Goal: Task Accomplishment & Management: Complete application form

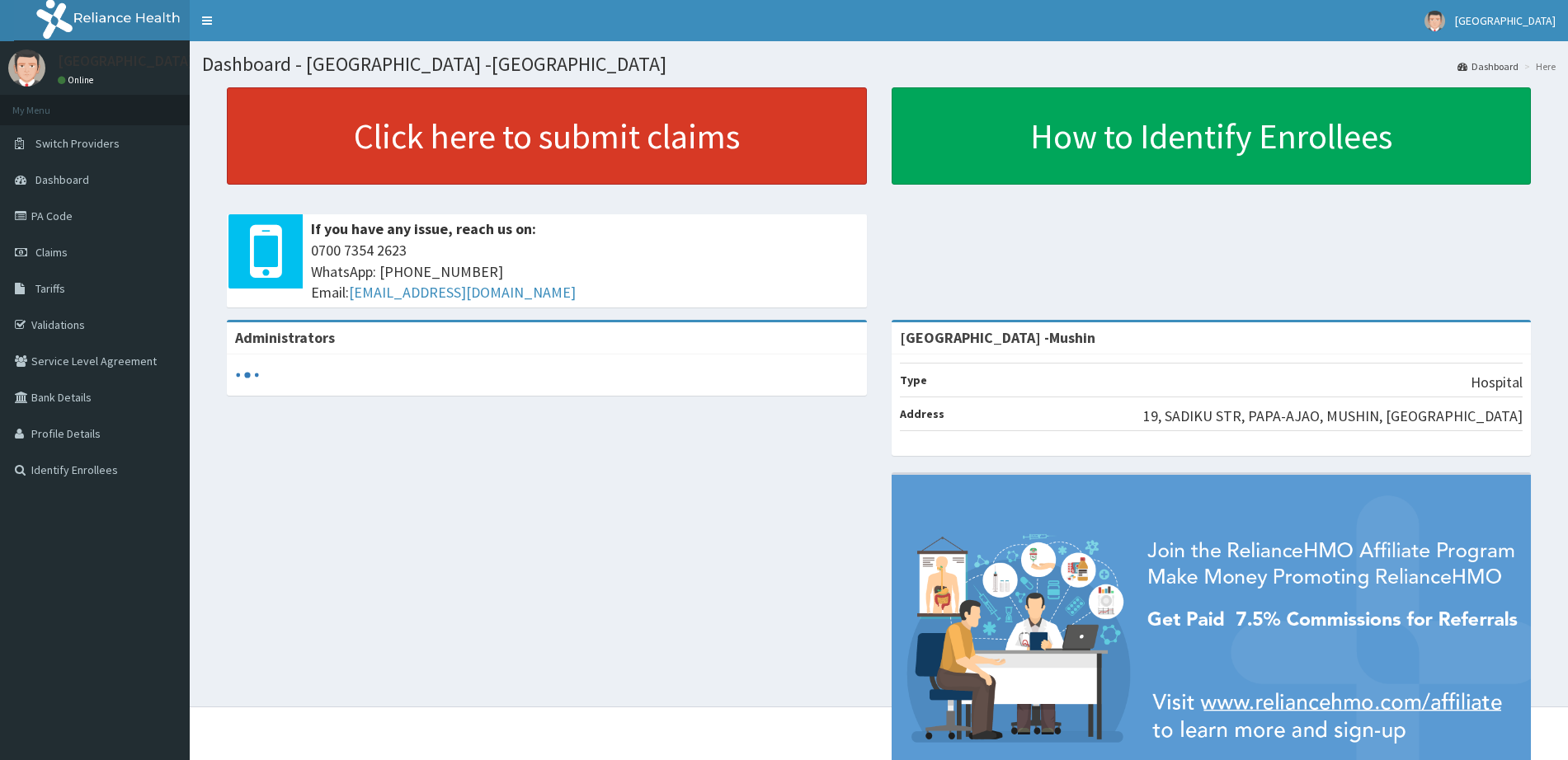
click at [814, 160] on link "Click here to submit claims" at bounding box center [547, 136] width 640 height 97
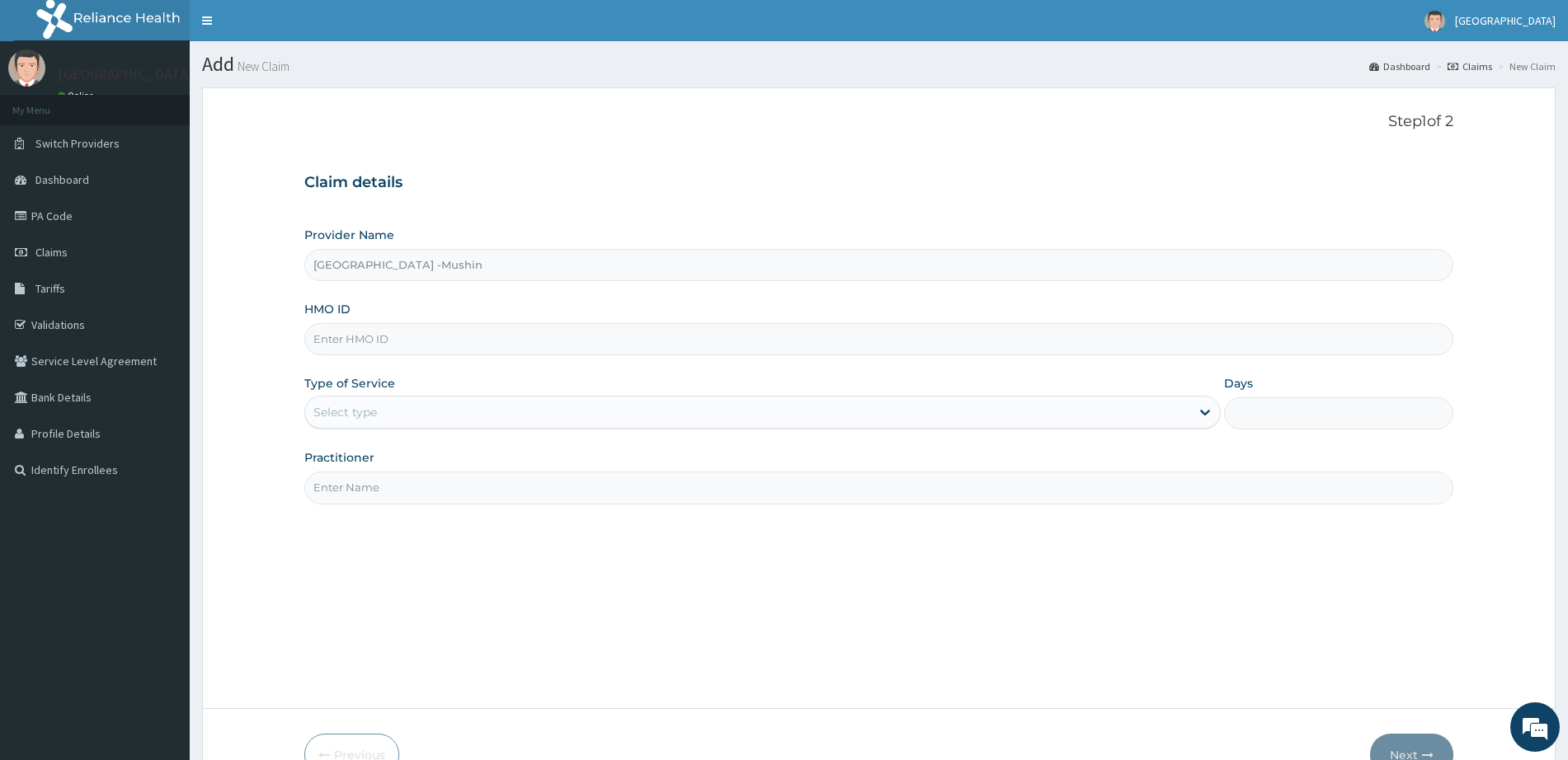
type input "[GEOGRAPHIC_DATA] -Mushin"
click at [431, 349] on input "HMO ID" at bounding box center [879, 338] width 1149 height 32
paste input "SBG/10123/B"
type input "SBG/10123/B"
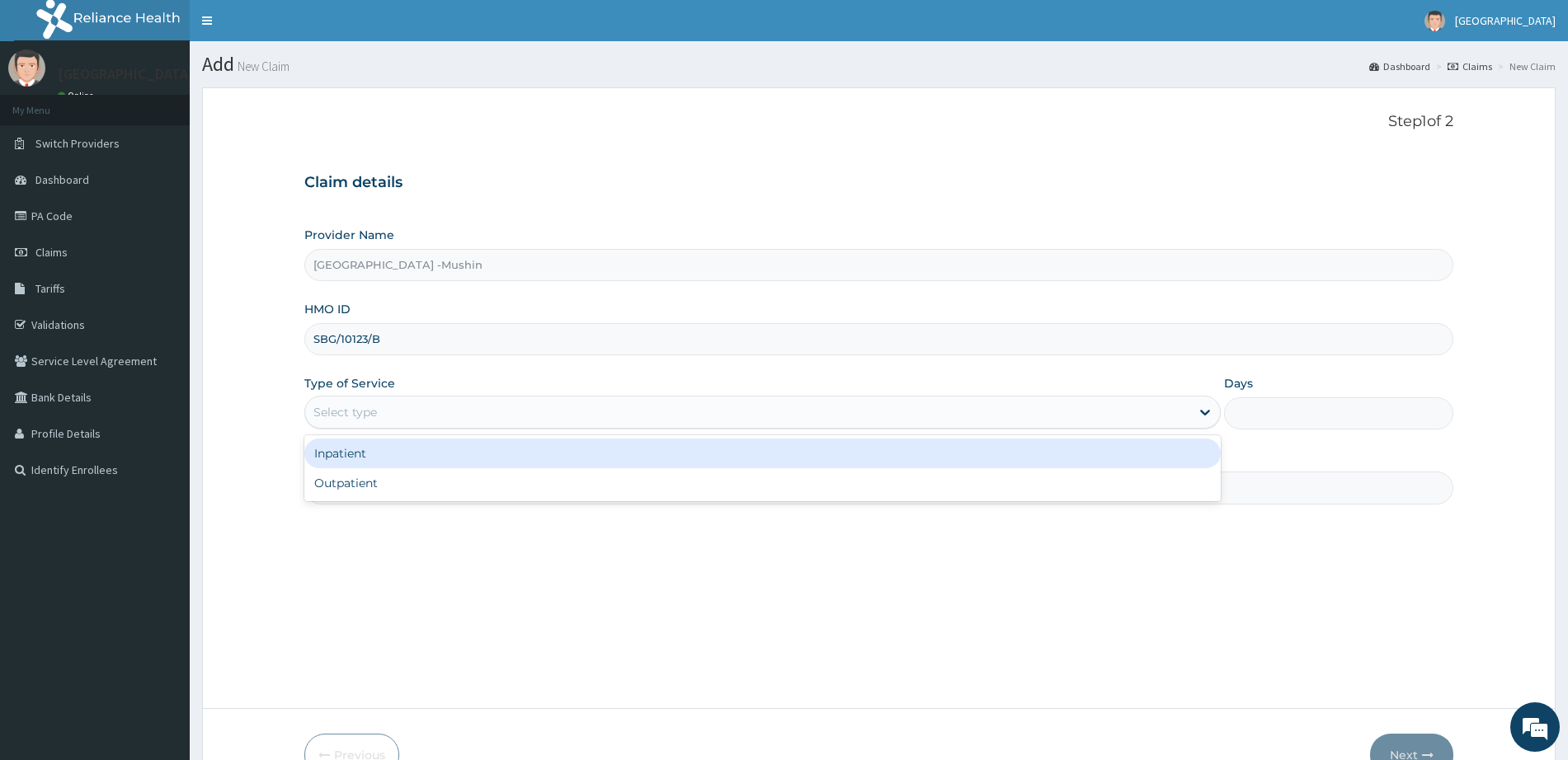
click at [428, 416] on div "Select type" at bounding box center [748, 412] width 885 height 27
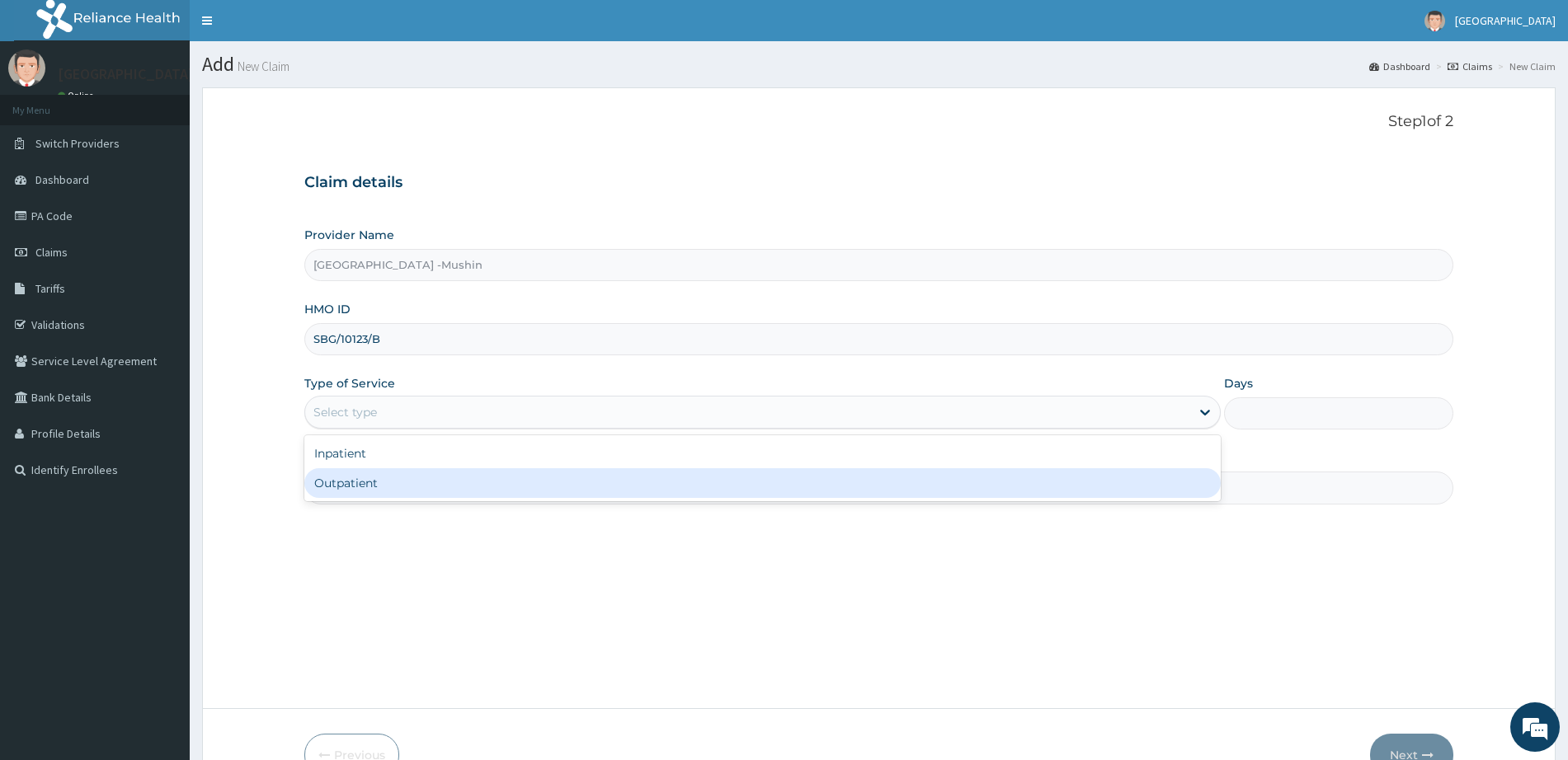
click at [423, 484] on div "Outpatient" at bounding box center [762, 483] width 916 height 30
type input "1"
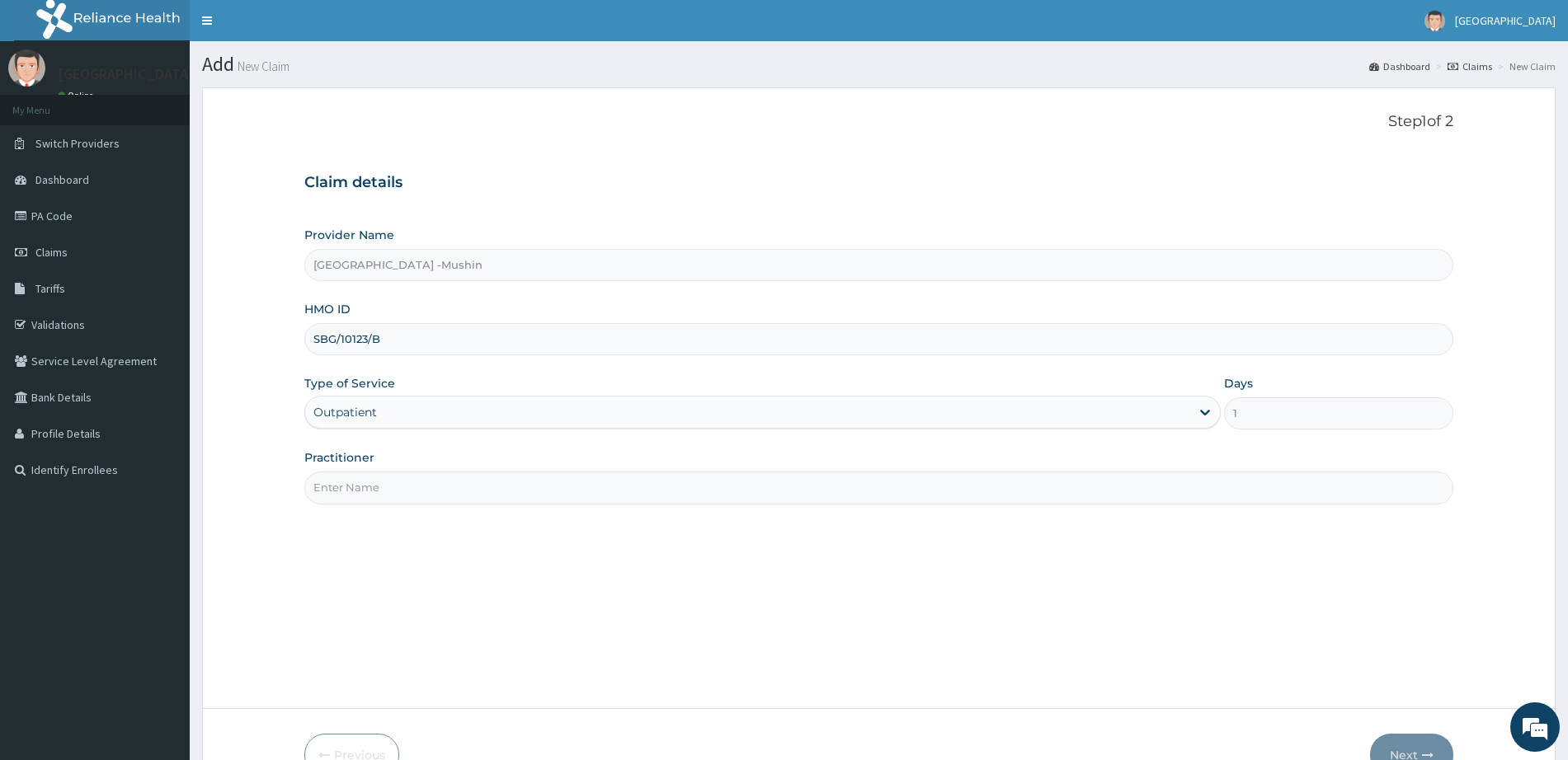
click at [471, 489] on input "Practitioner" at bounding box center [879, 487] width 1149 height 32
type input "DR. I. IJIOMA"
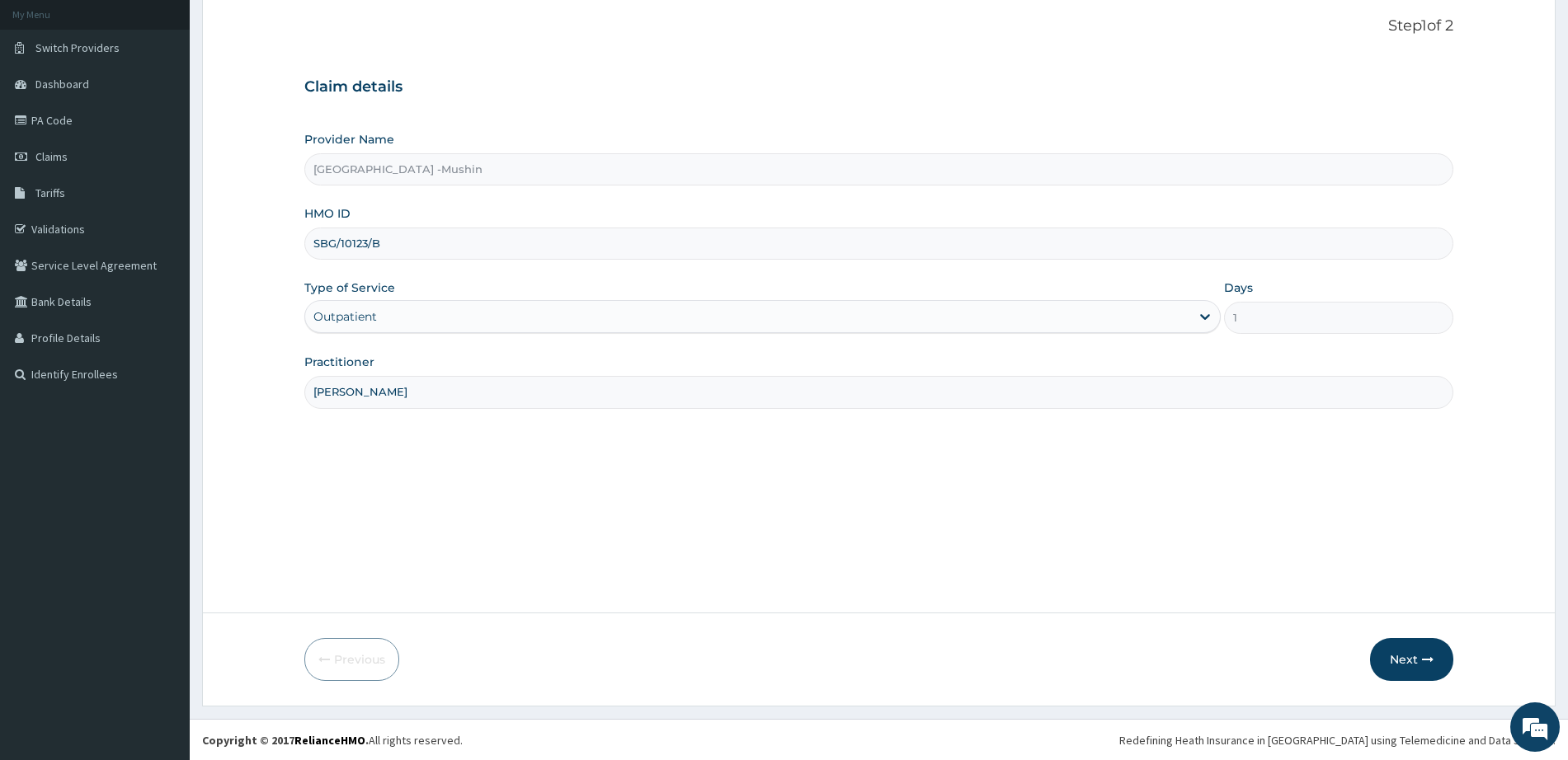
scroll to position [97, 0]
click at [1414, 649] on button "Next" at bounding box center [1412, 659] width 83 height 42
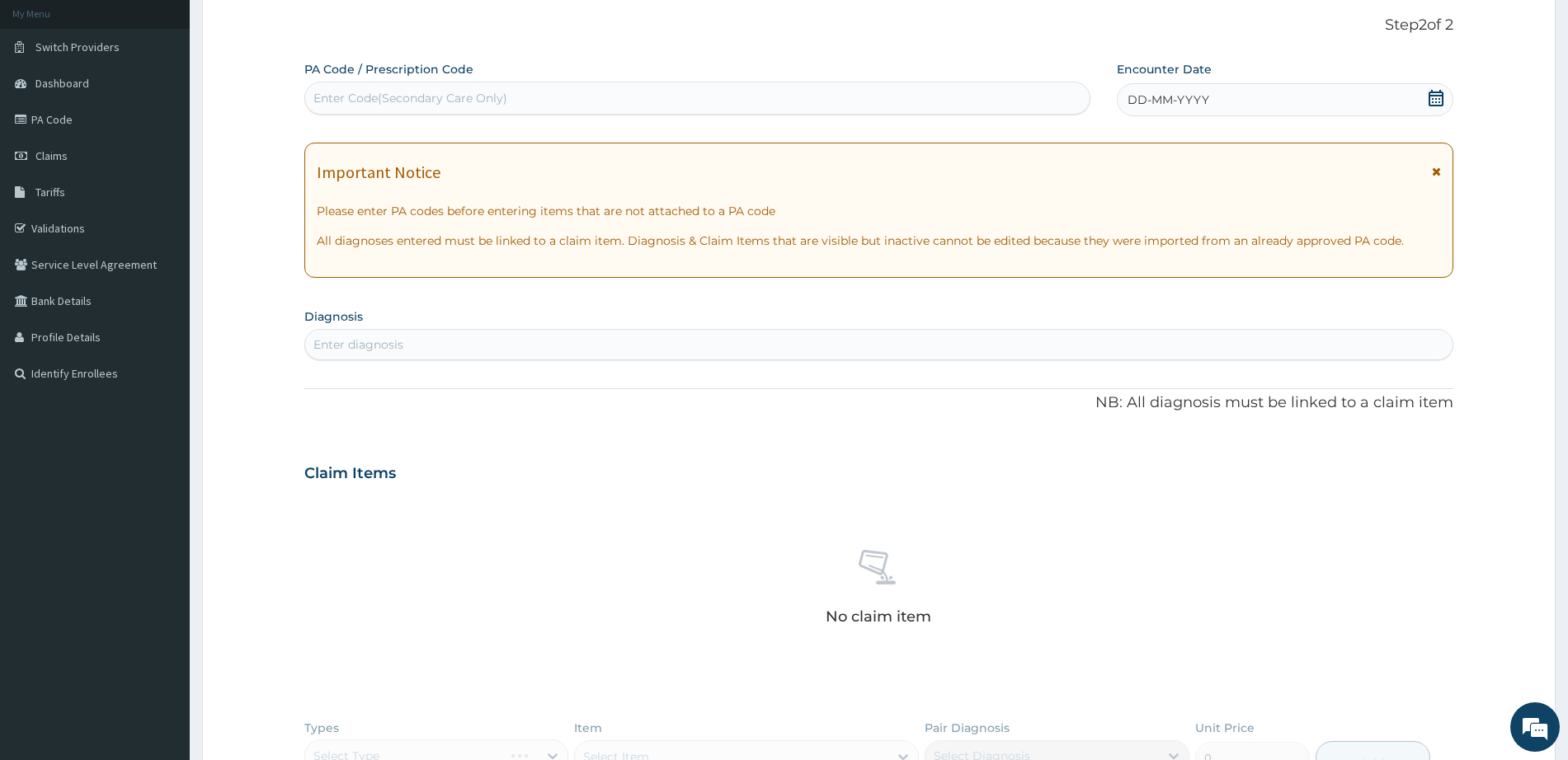
click at [1436, 172] on icon at bounding box center [1437, 172] width 9 height 12
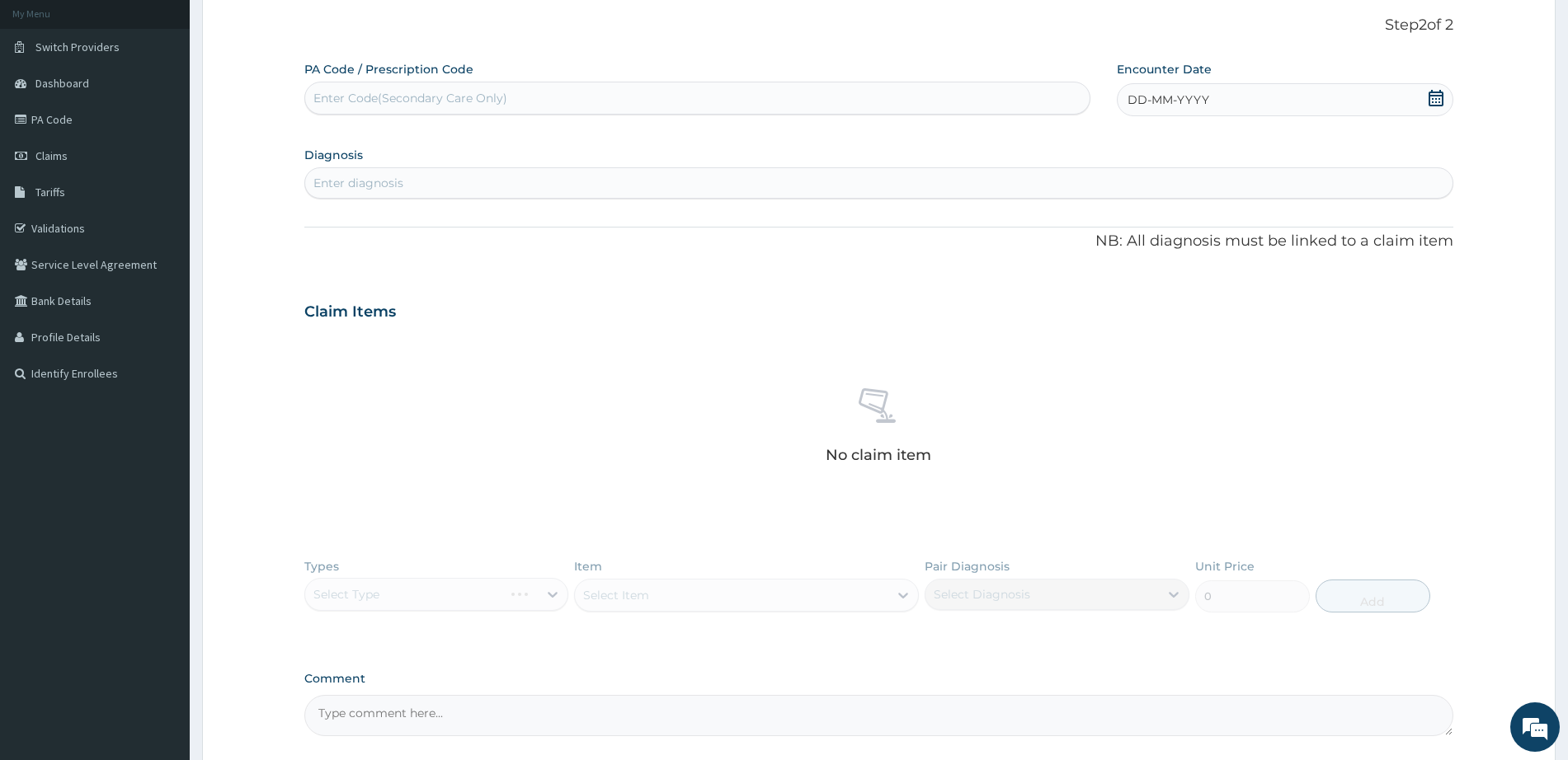
click at [1432, 91] on icon at bounding box center [1436, 98] width 15 height 17
click at [1143, 256] on div "12" at bounding box center [1155, 257] width 25 height 25
click at [444, 179] on div "Enter diagnosis" at bounding box center [879, 183] width 1147 height 27
type input "PLASMOD"
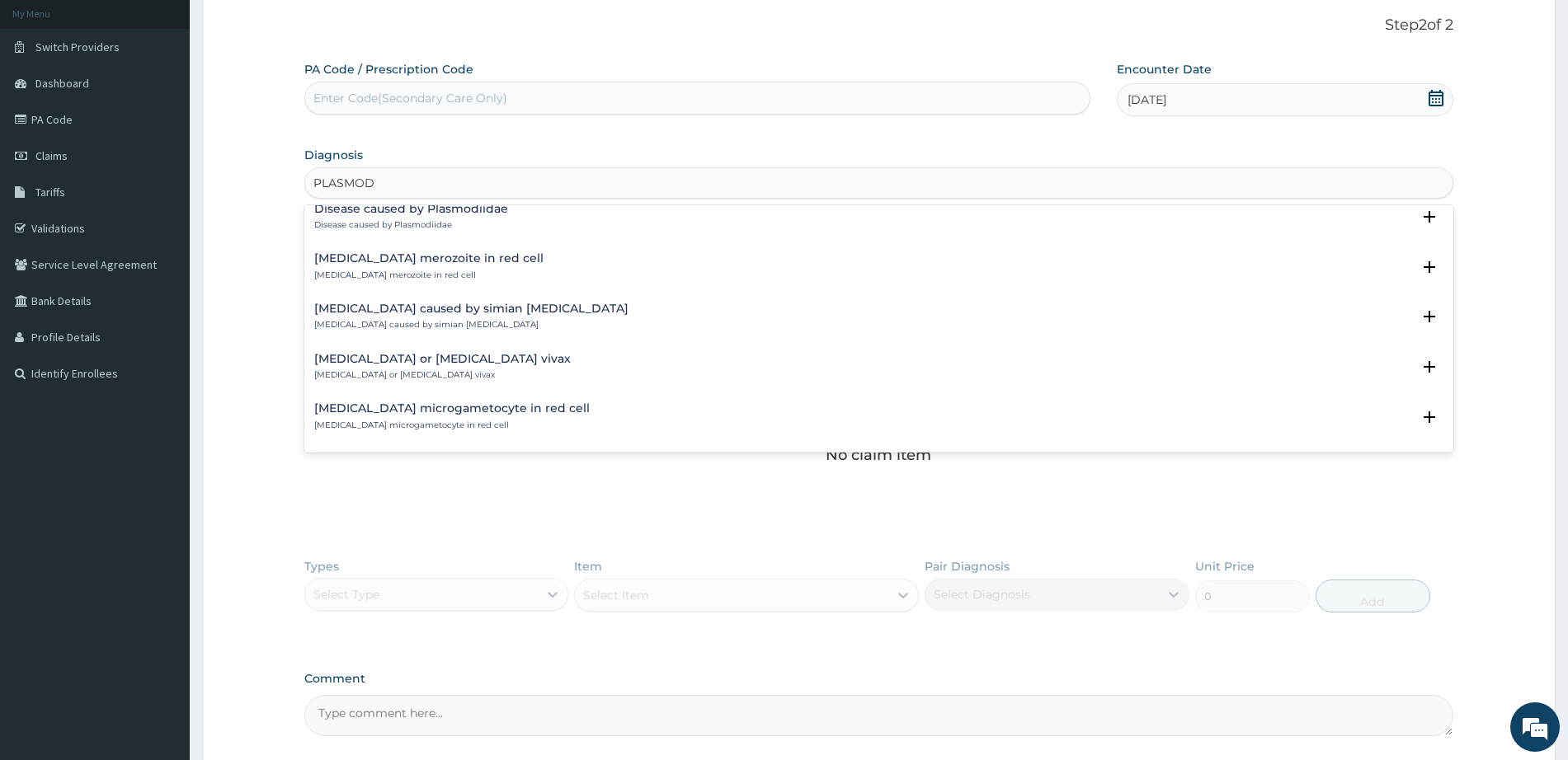
scroll to position [327, 0]
click at [395, 325] on p "Malaria caused by simian plasmodia" at bounding box center [472, 323] width 315 height 12
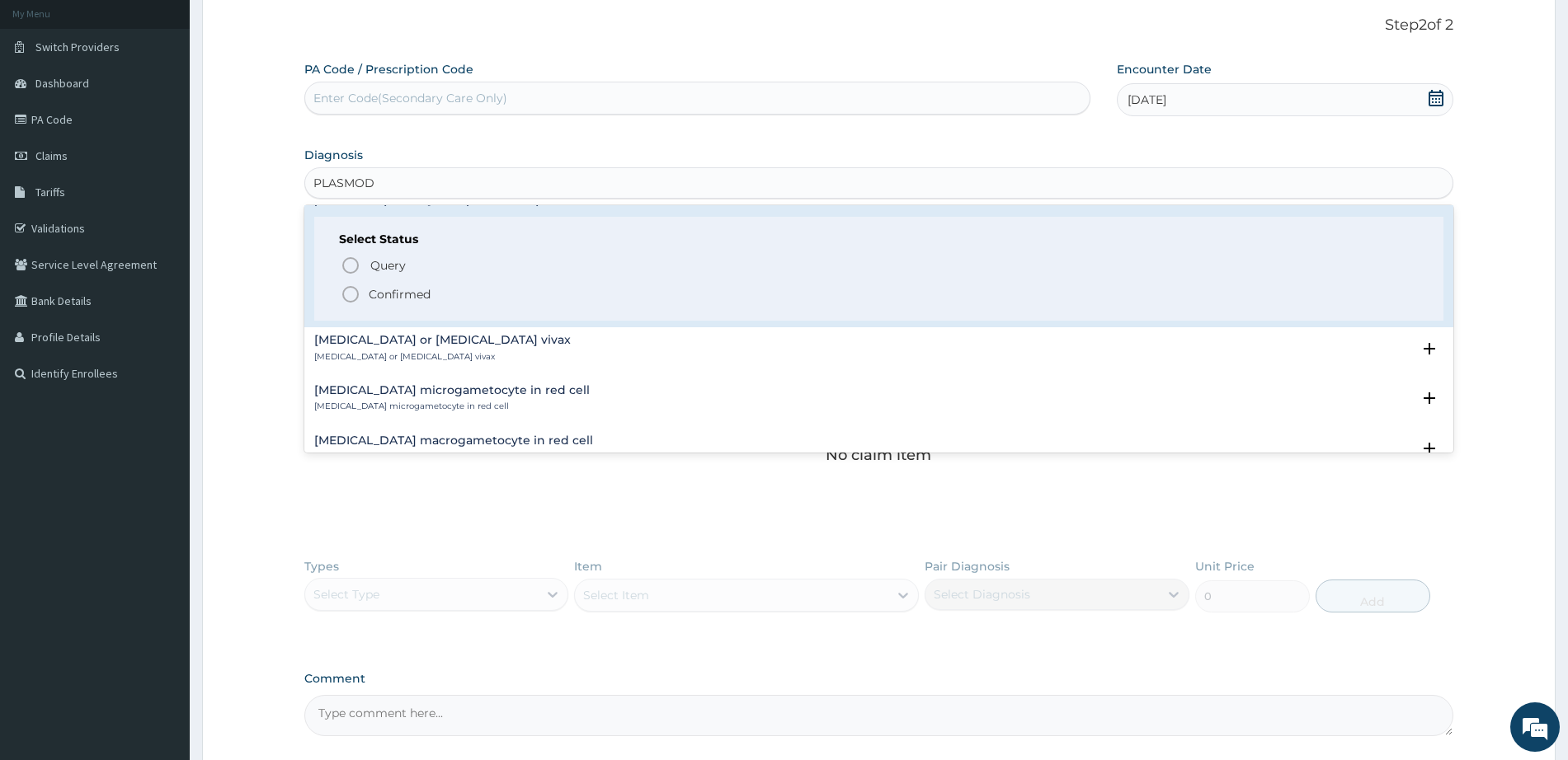
scroll to position [485, 0]
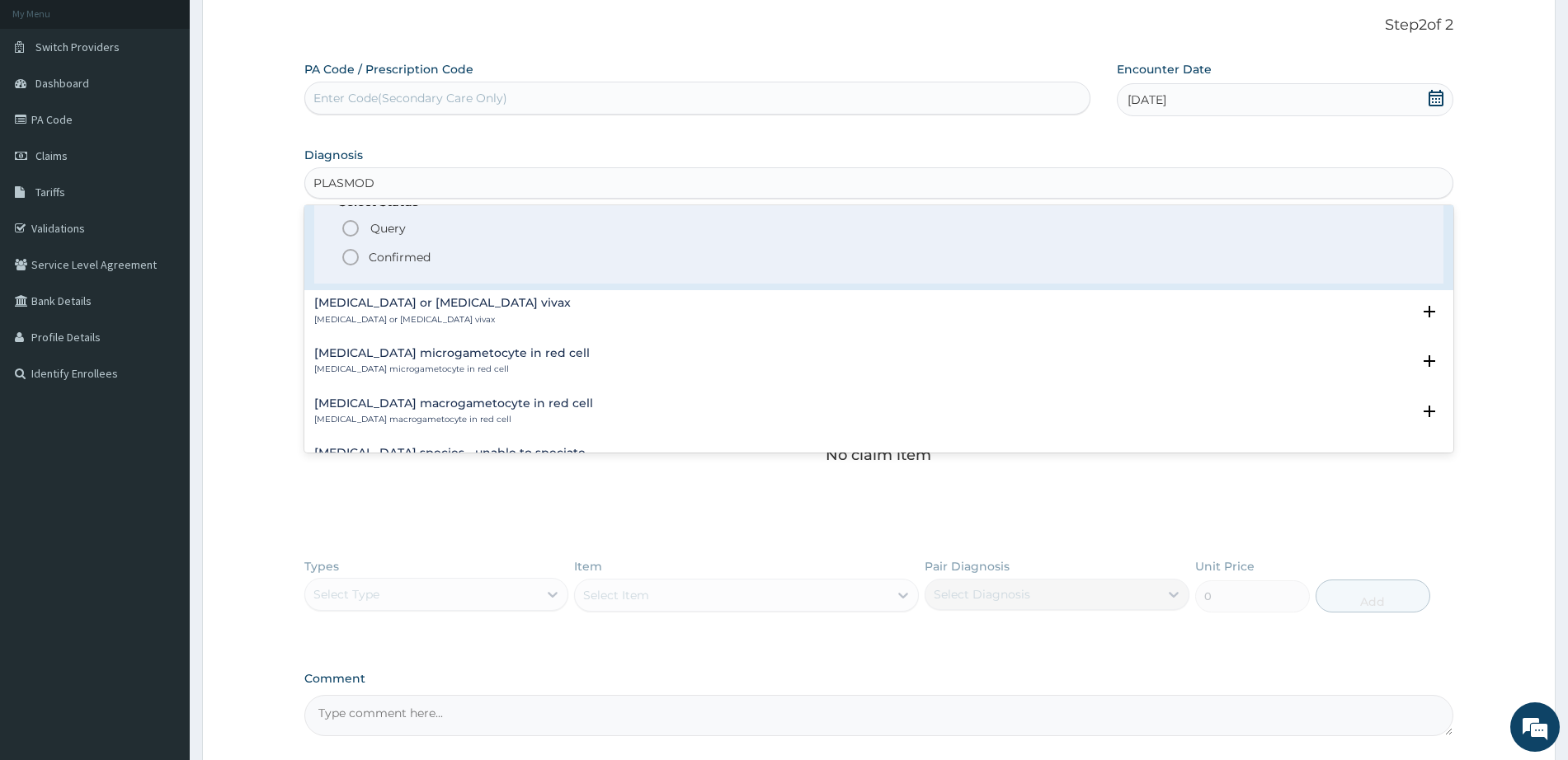
click at [356, 265] on icon "status option filled" at bounding box center [350, 256] width 19 height 19
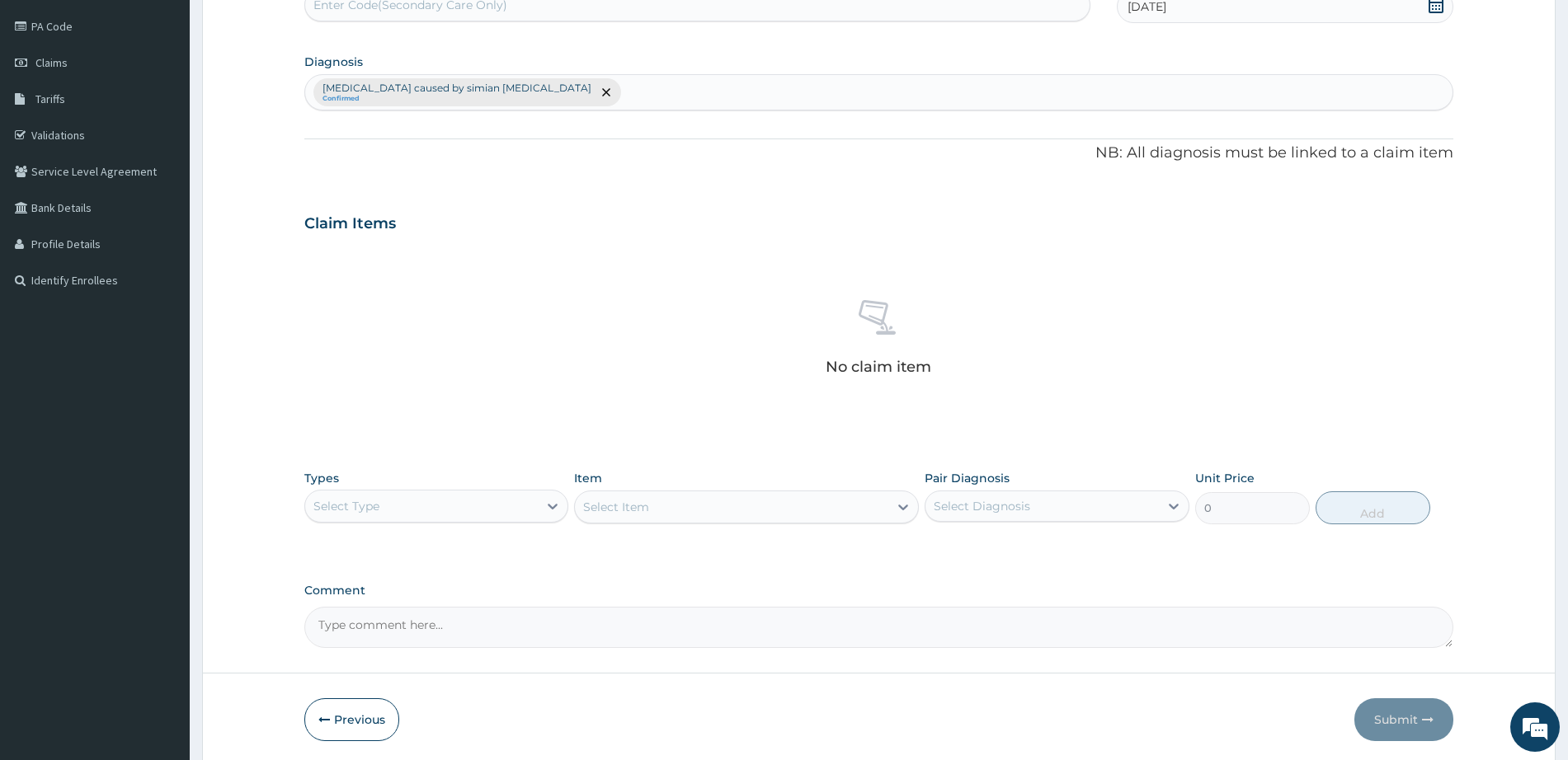
scroll to position [251, 0]
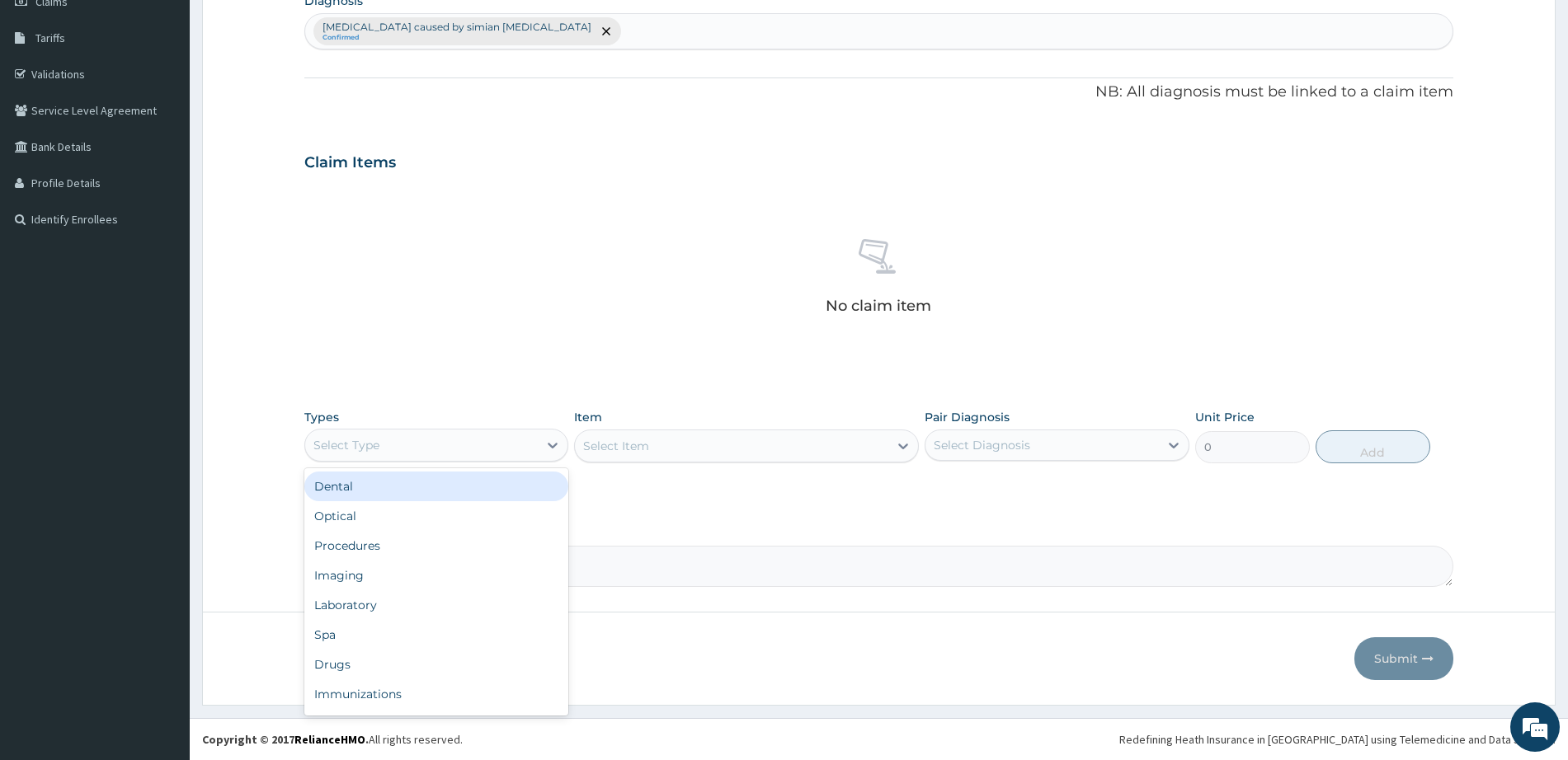
click at [460, 445] on div "Select Type" at bounding box center [422, 445] width 233 height 27
click at [419, 545] on div "Procedures" at bounding box center [437, 546] width 264 height 30
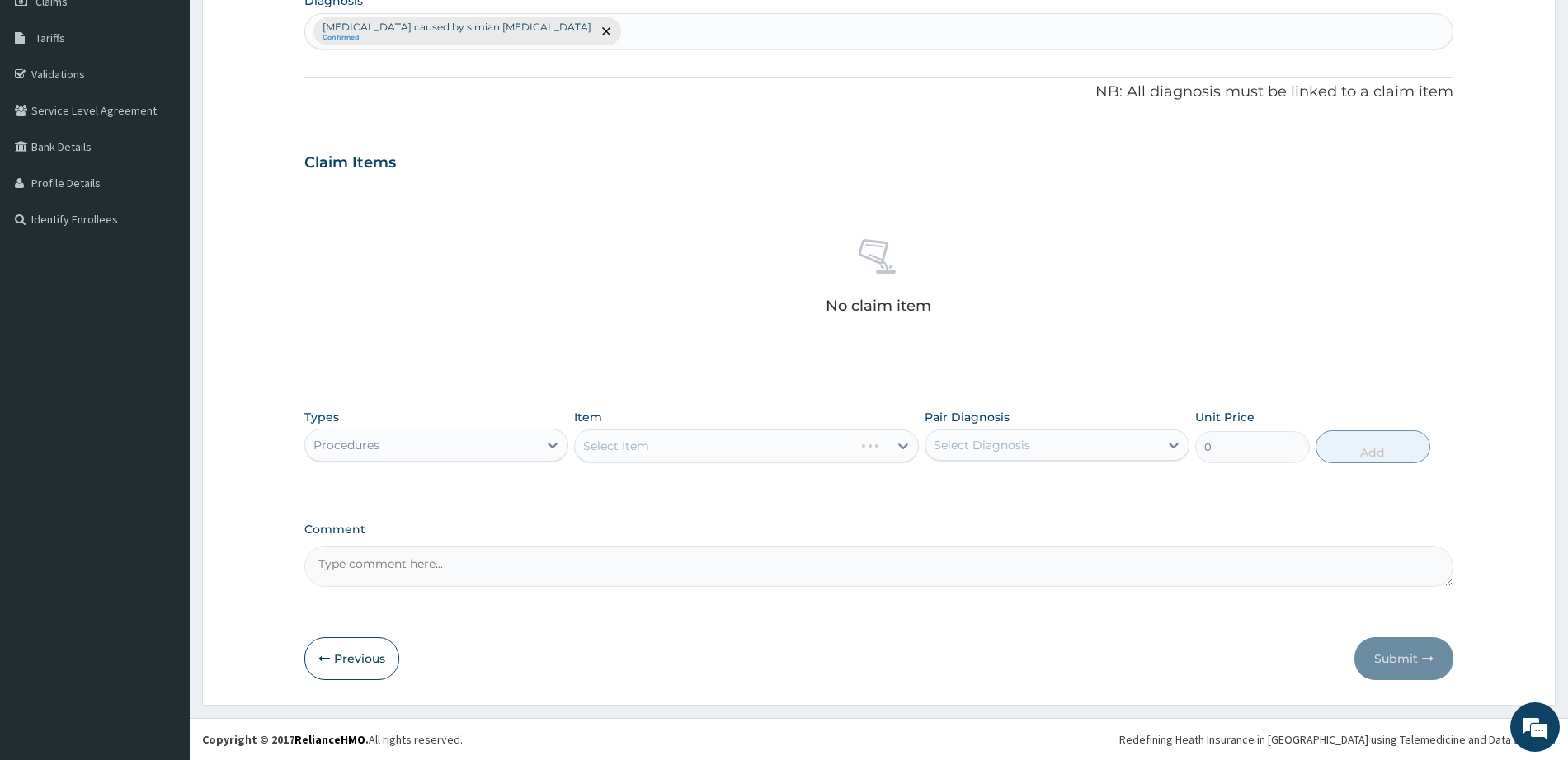
click at [647, 451] on div "Select Item" at bounding box center [747, 446] width 345 height 33
click at [688, 444] on div "Select Item" at bounding box center [747, 446] width 345 height 33
click at [651, 449] on div "Select Item" at bounding box center [747, 446] width 345 height 33
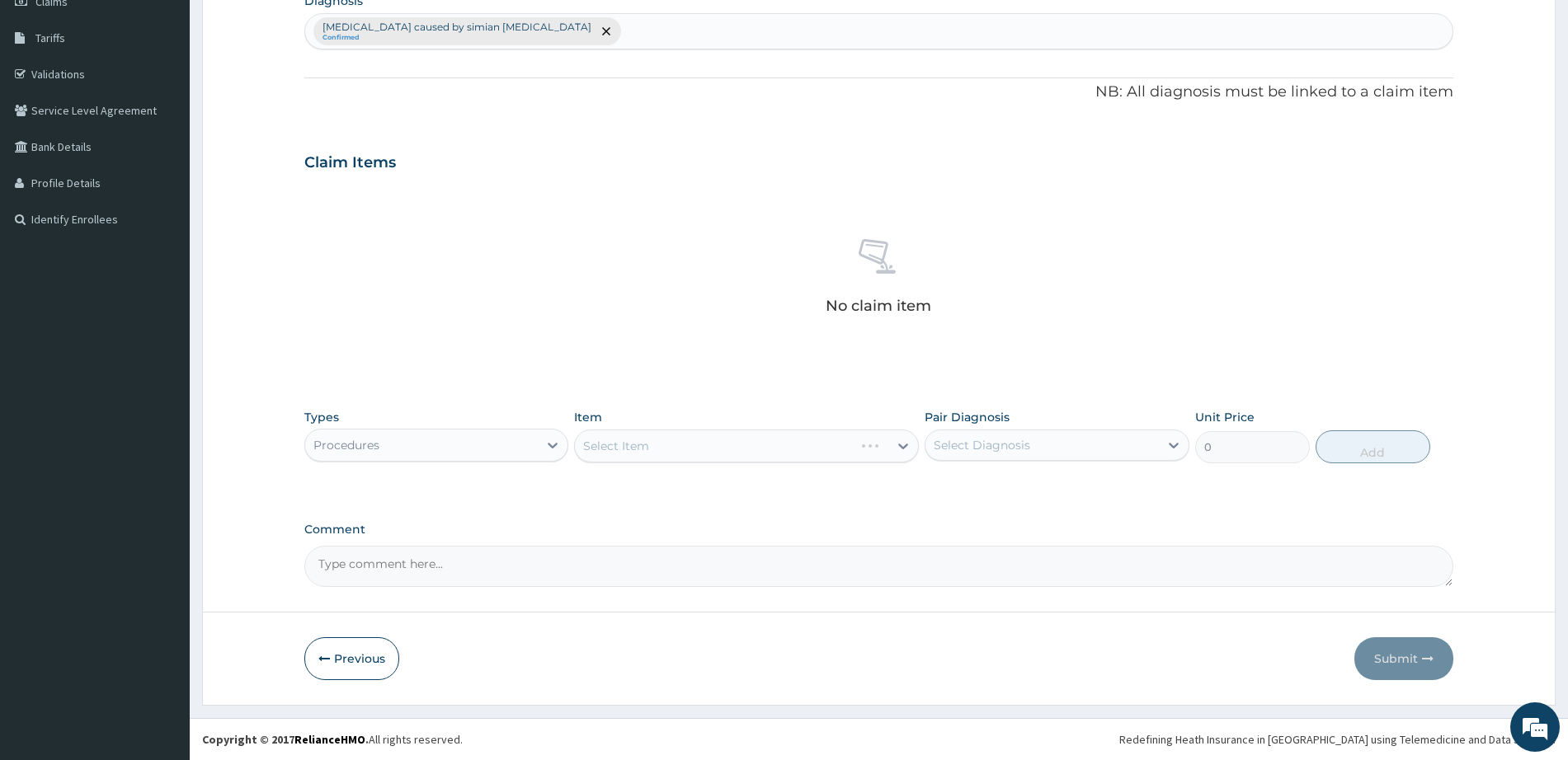
click at [651, 449] on div "Select Item" at bounding box center [747, 446] width 345 height 33
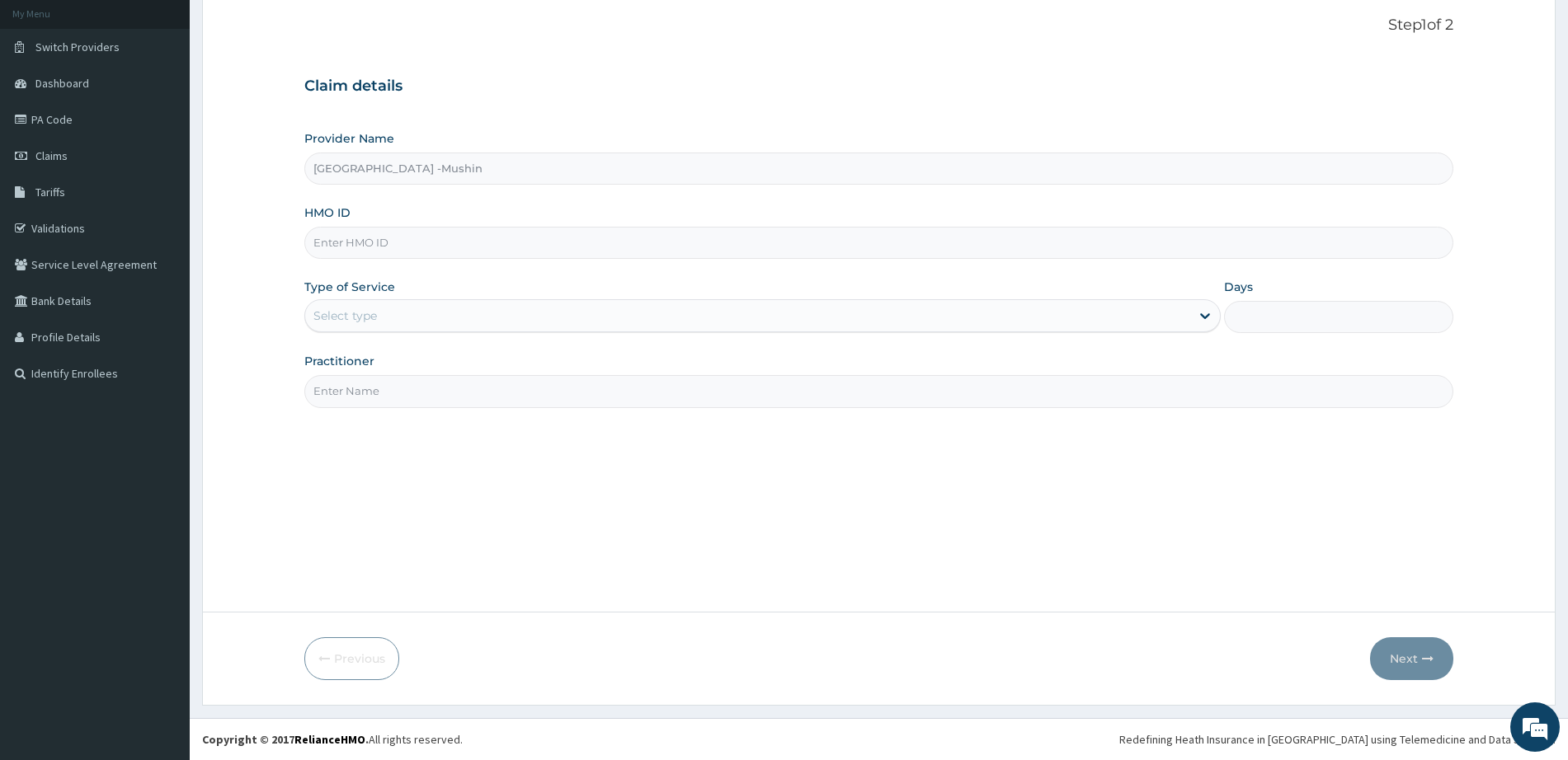
click at [424, 237] on input "HMO ID" at bounding box center [879, 243] width 1149 height 32
paste input "SBG/10123/B"
type input "SBG/10123/B"
click at [443, 315] on div "Select type" at bounding box center [748, 315] width 885 height 27
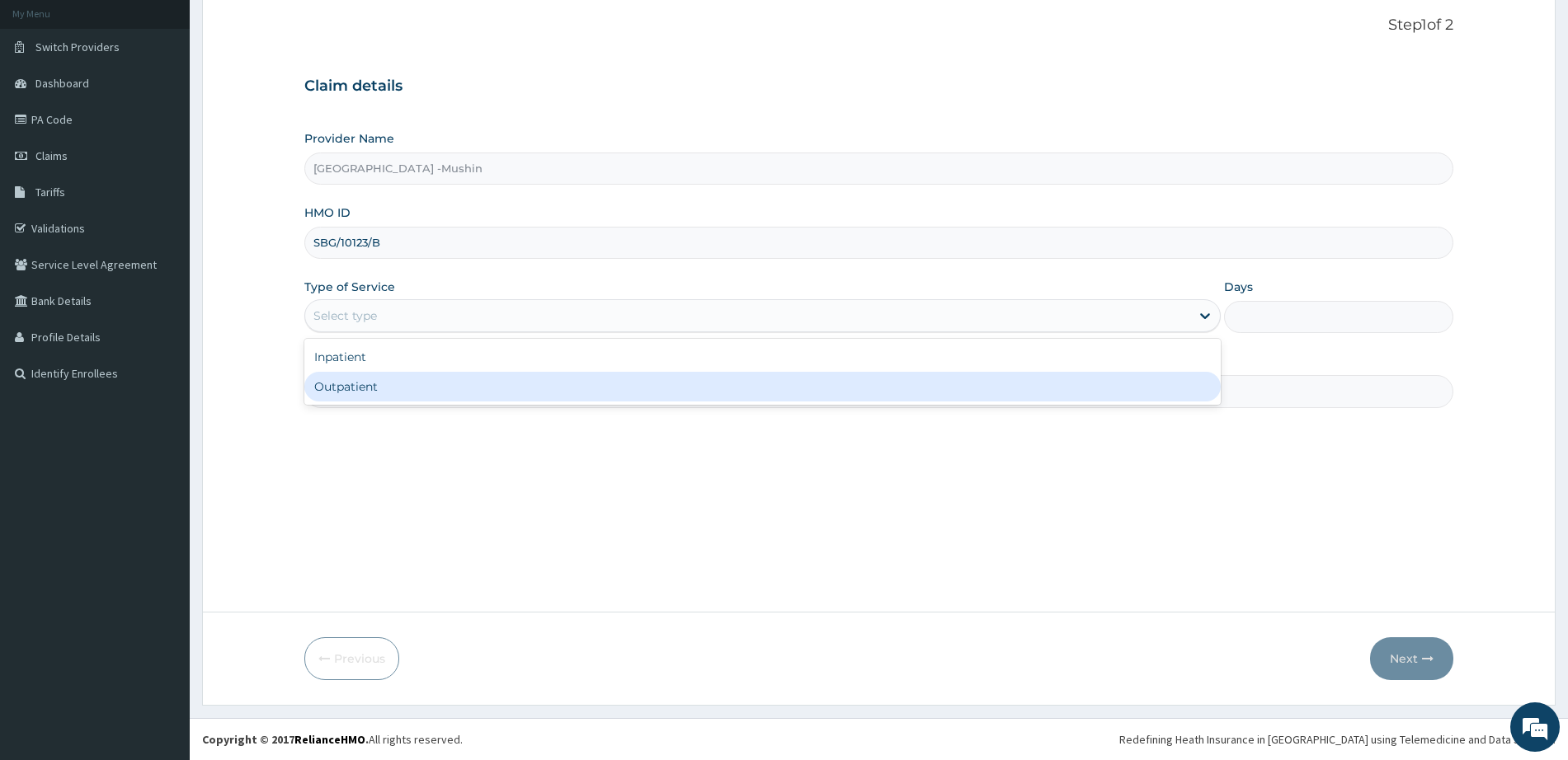
click at [438, 385] on div "Outpatient" at bounding box center [762, 386] width 916 height 30
type input "1"
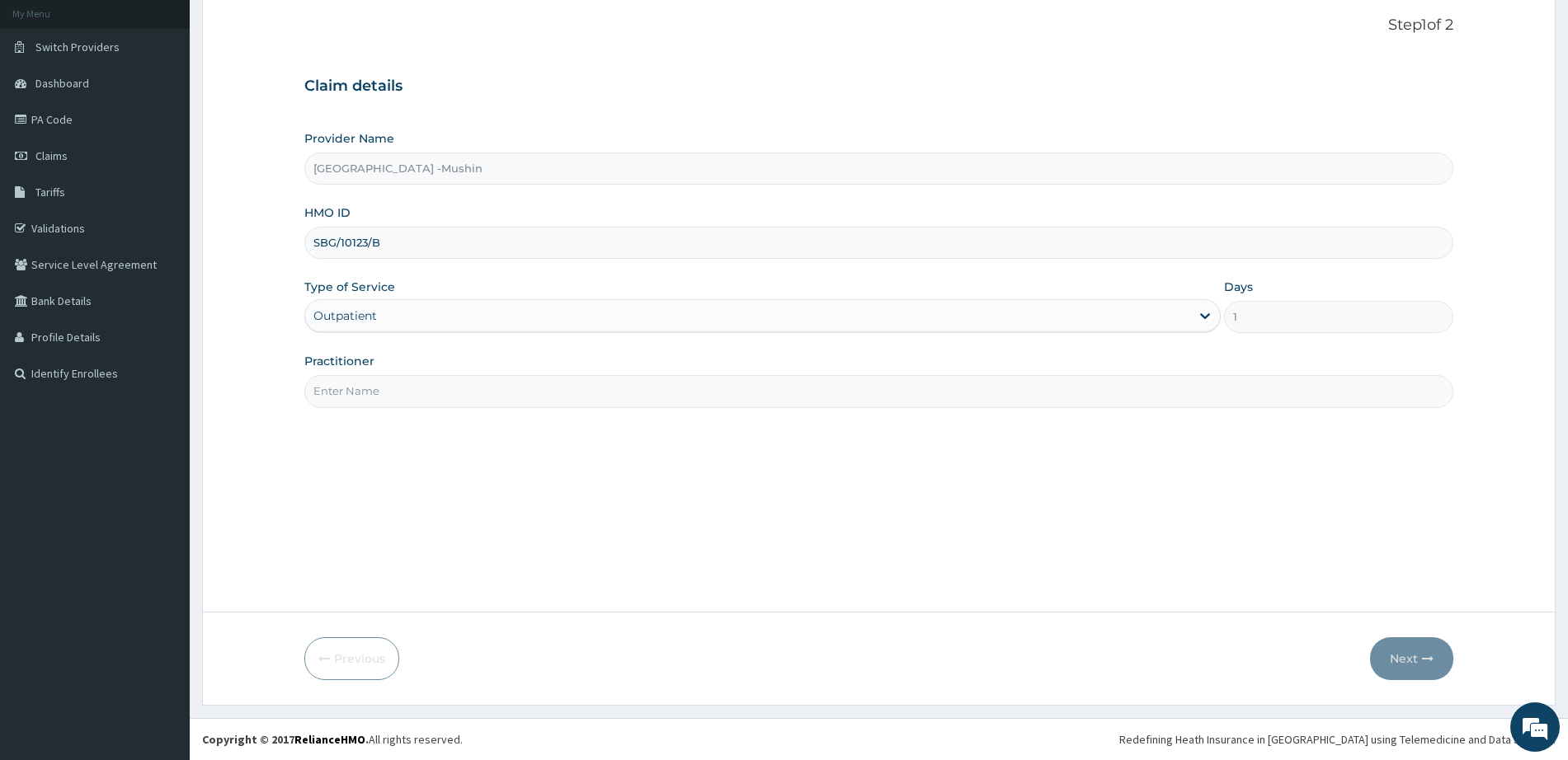
click at [424, 393] on input "Practitioner" at bounding box center [879, 391] width 1149 height 32
type input "DR. I. IJIOMA"
click at [1411, 665] on button "Next" at bounding box center [1412, 659] width 83 height 42
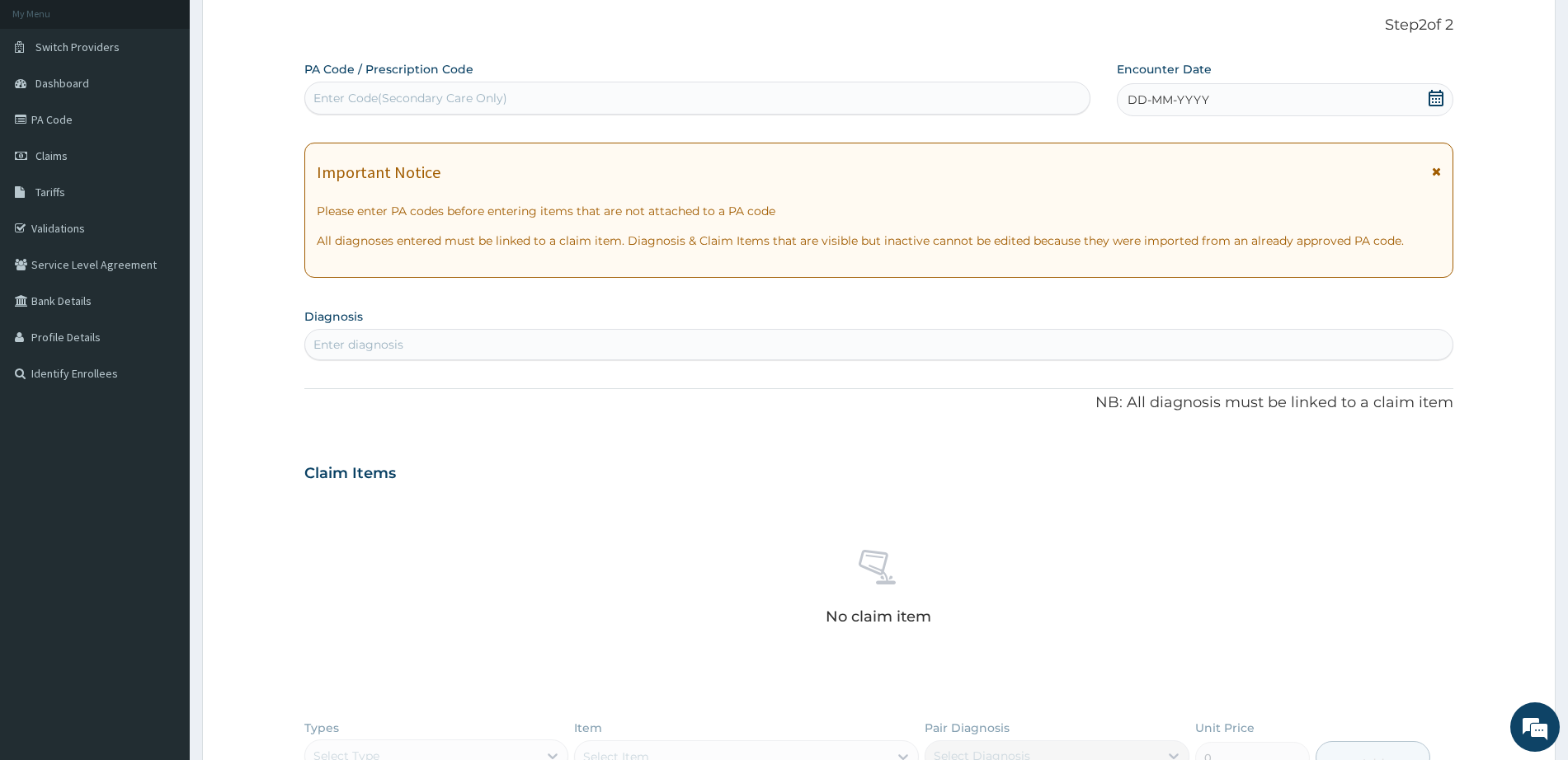
click at [1439, 173] on icon at bounding box center [1437, 172] width 9 height 12
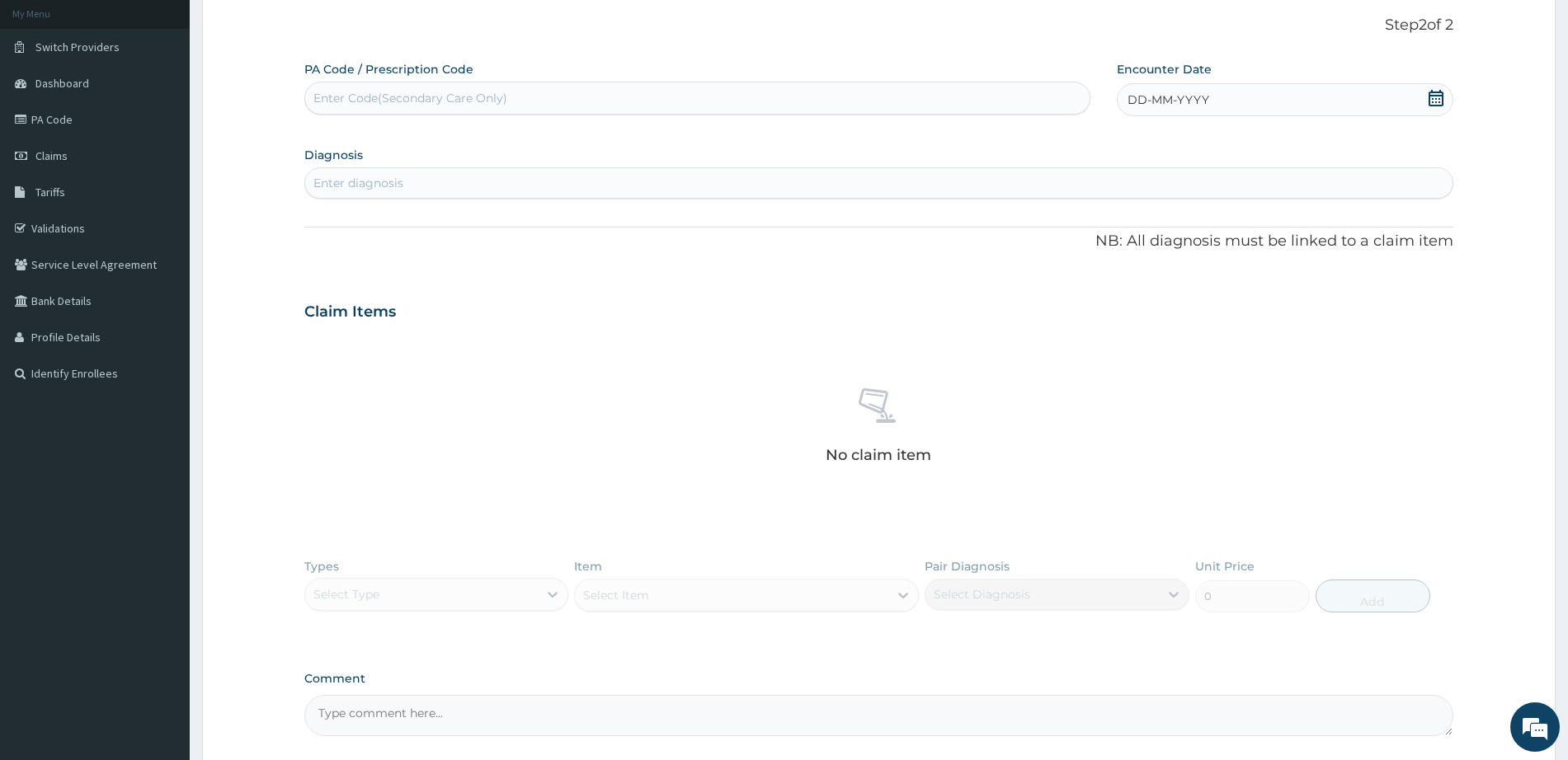
click at [1433, 105] on icon at bounding box center [1436, 98] width 15 height 17
click at [1152, 262] on div "12" at bounding box center [1155, 257] width 25 height 25
click at [919, 188] on div "Enter diagnosis" at bounding box center [879, 183] width 1147 height 27
type input "PLASMOD"
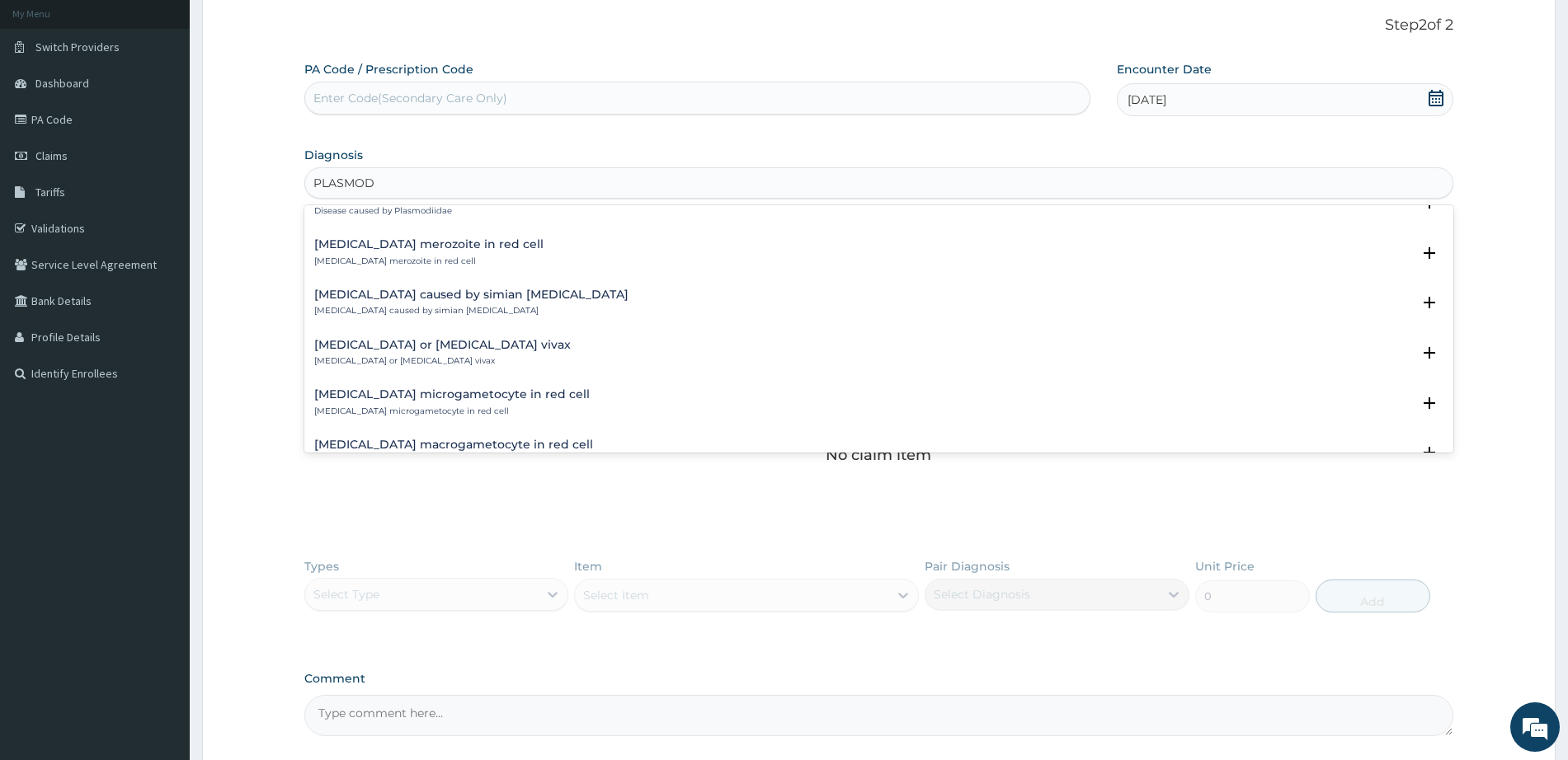
scroll to position [402, 0]
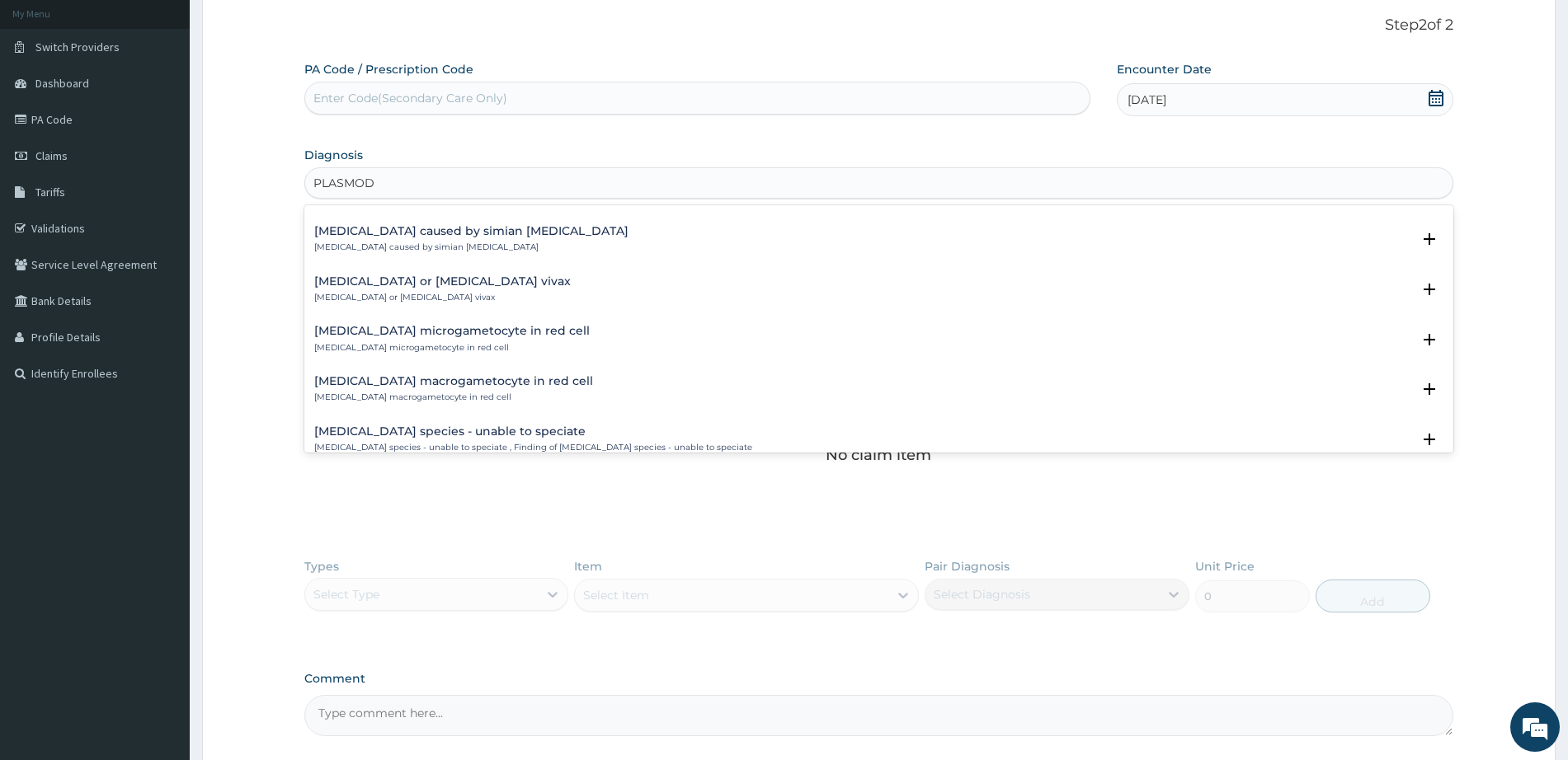
click at [390, 232] on h4 "Malaria caused by simian plasmodia" at bounding box center [472, 231] width 315 height 12
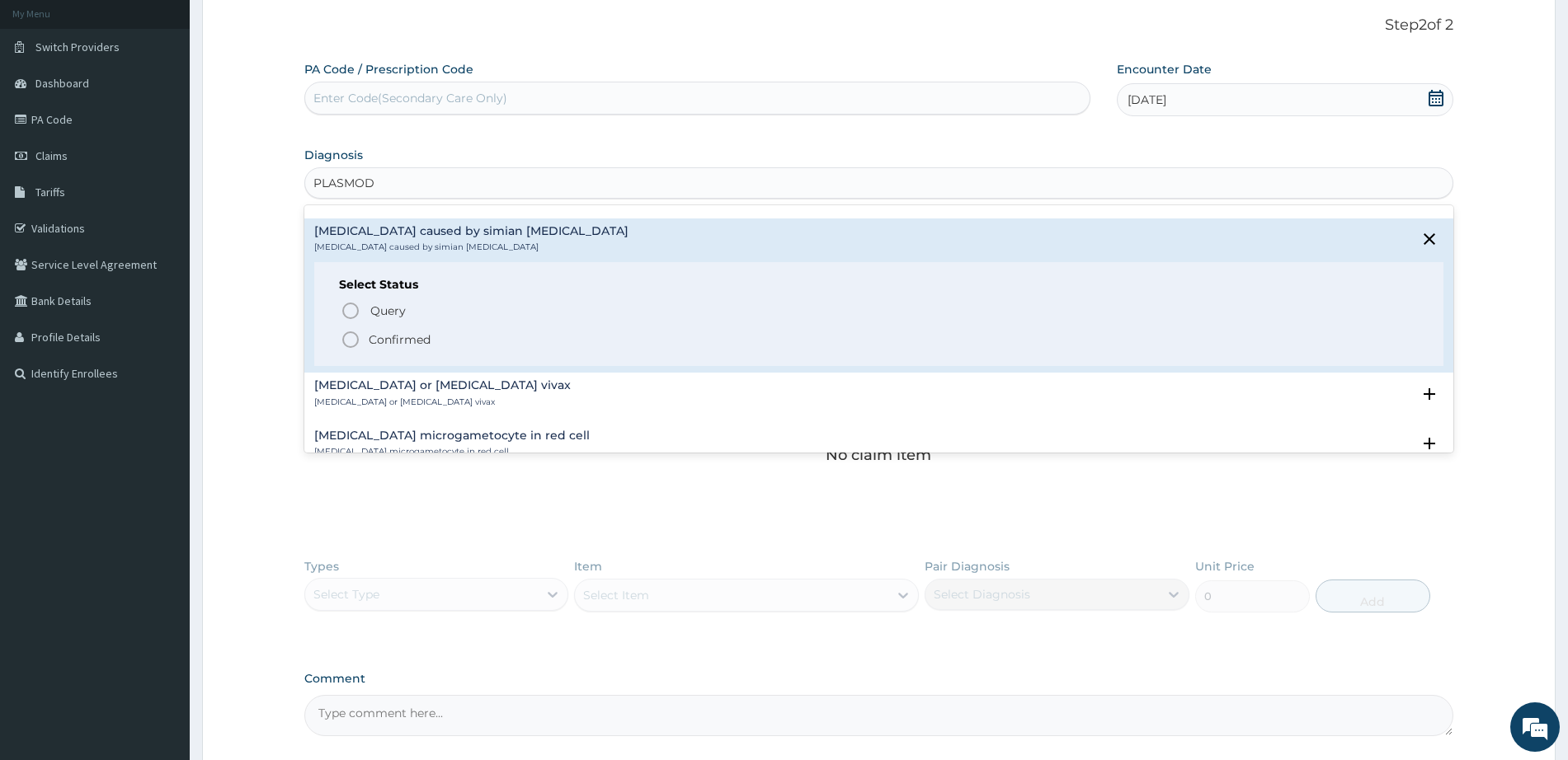
click at [353, 338] on icon "status option filled" at bounding box center [350, 339] width 19 height 19
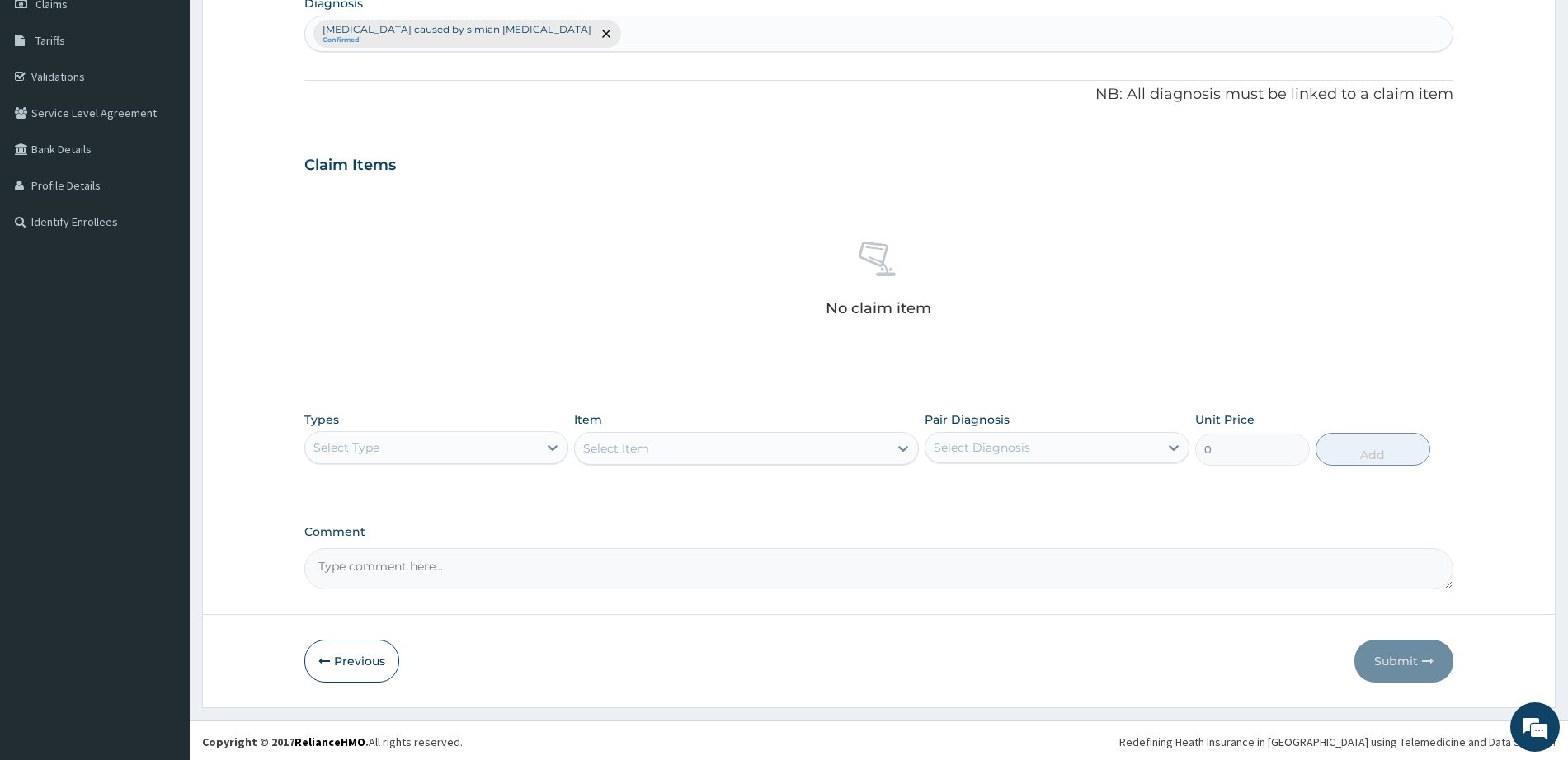
scroll to position [251, 0]
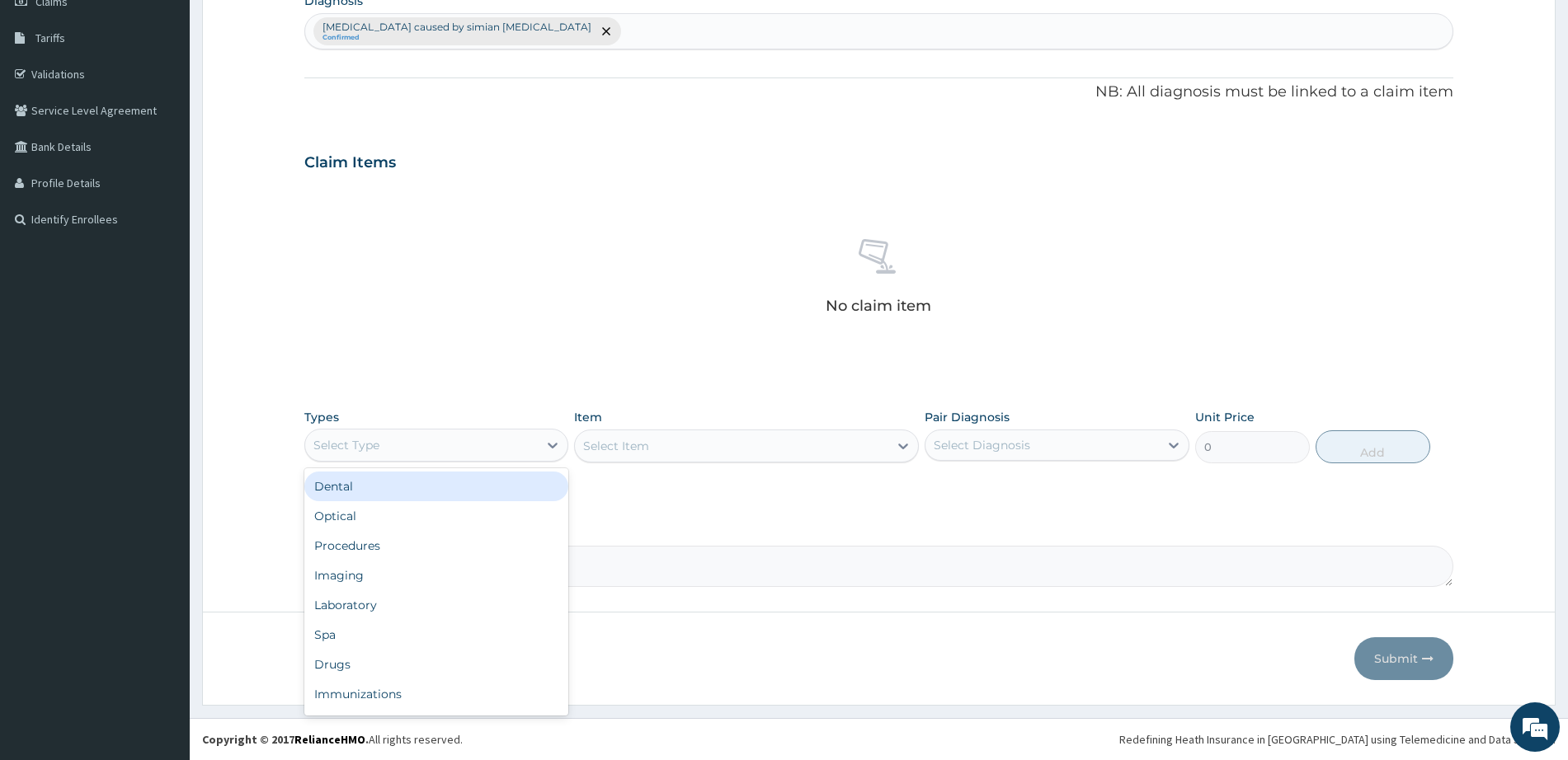
click at [443, 449] on div "Select Type" at bounding box center [422, 445] width 233 height 27
click at [416, 545] on div "Procedures" at bounding box center [437, 546] width 264 height 30
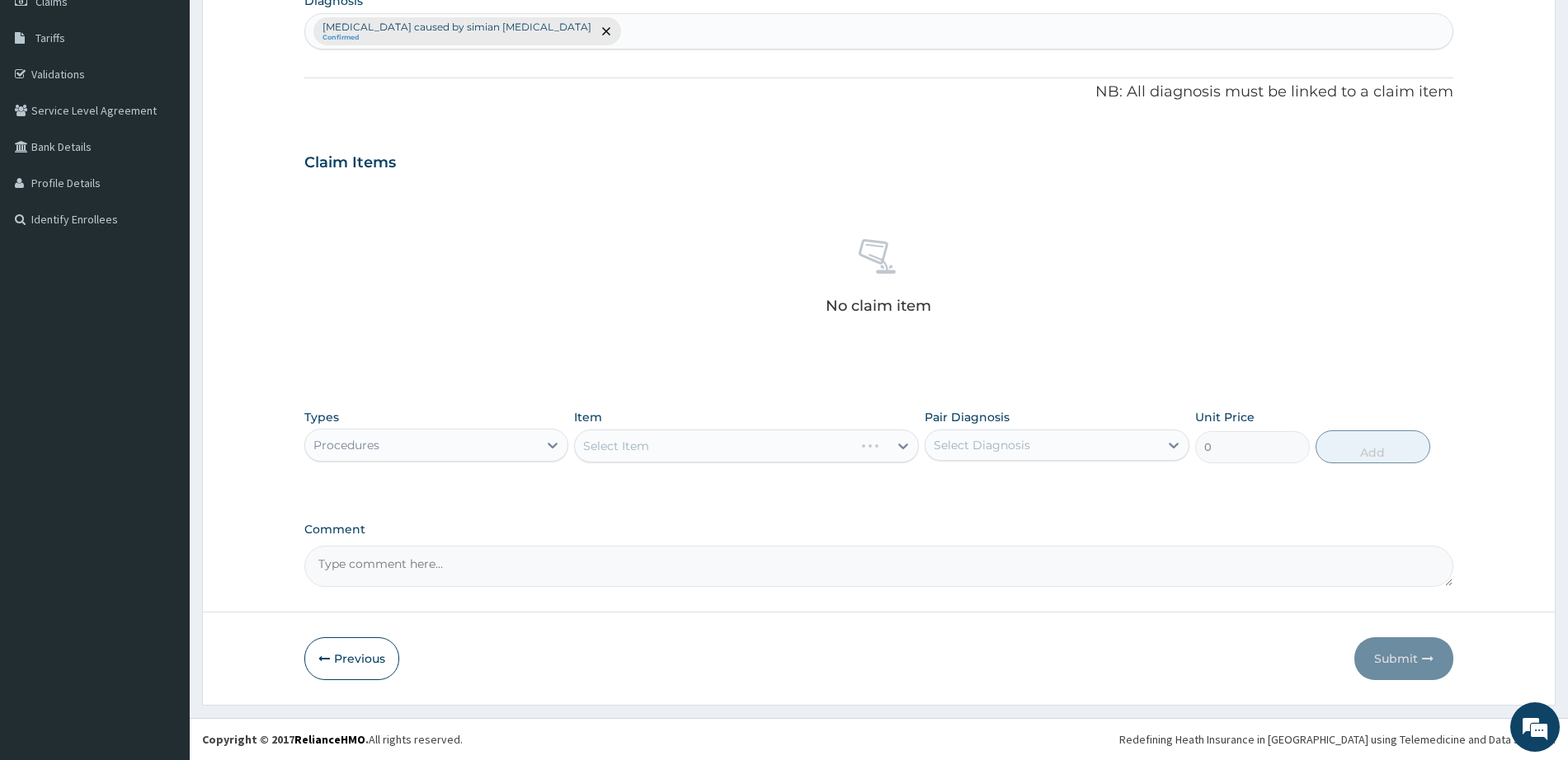
click at [665, 451] on div "Select Item" at bounding box center [747, 446] width 345 height 33
click at [676, 439] on div "Select Item" at bounding box center [747, 446] width 345 height 33
click at [677, 439] on div "Select Item" at bounding box center [747, 446] width 345 height 33
click at [914, 446] on div "Select Item" at bounding box center [747, 446] width 345 height 33
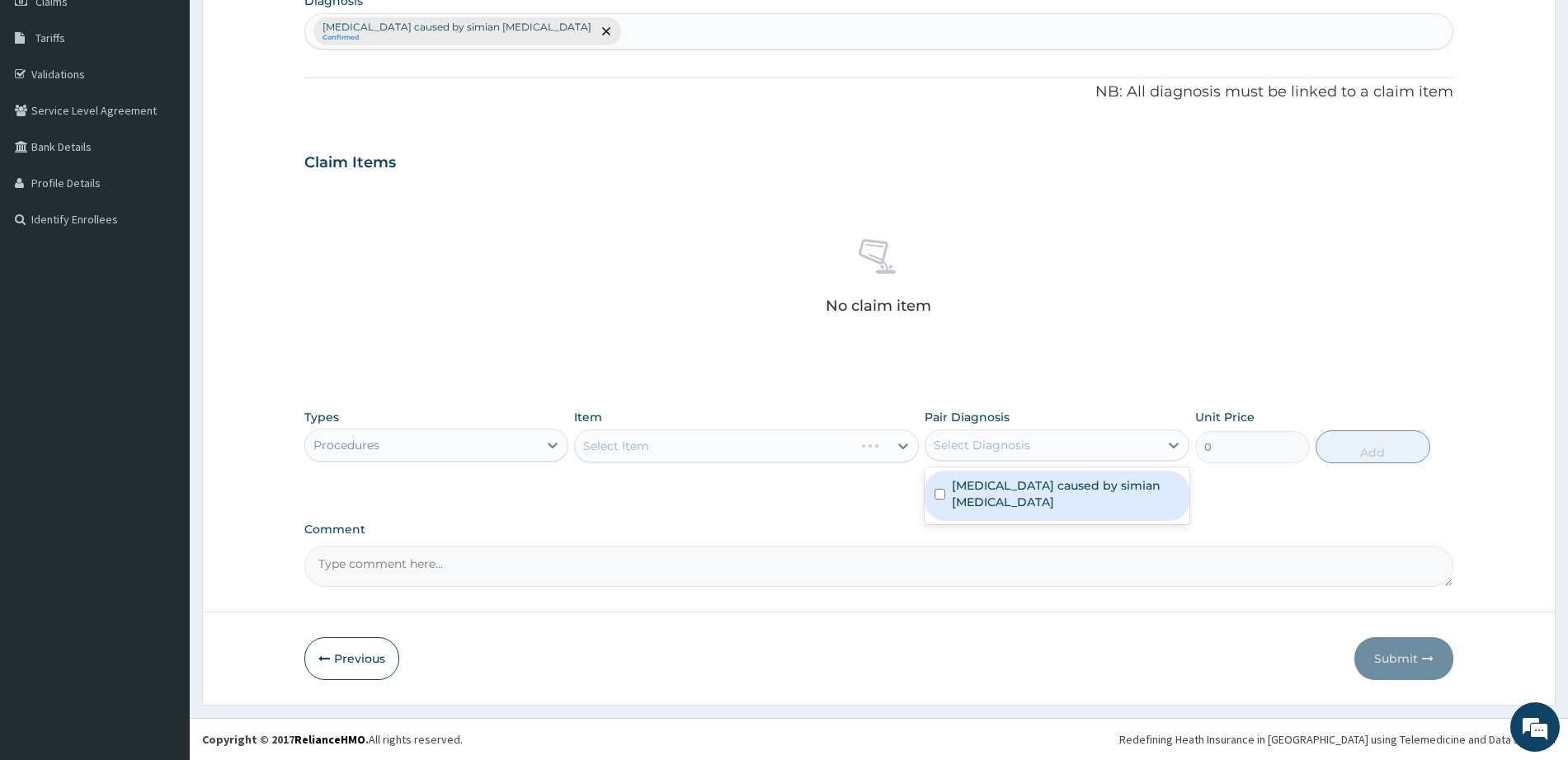
click at [1061, 442] on div "Select Diagnosis" at bounding box center [1042, 445] width 233 height 27
click at [1026, 485] on label "Malaria caused by simian plasmodia" at bounding box center [1066, 494] width 227 height 33
checkbox input "true"
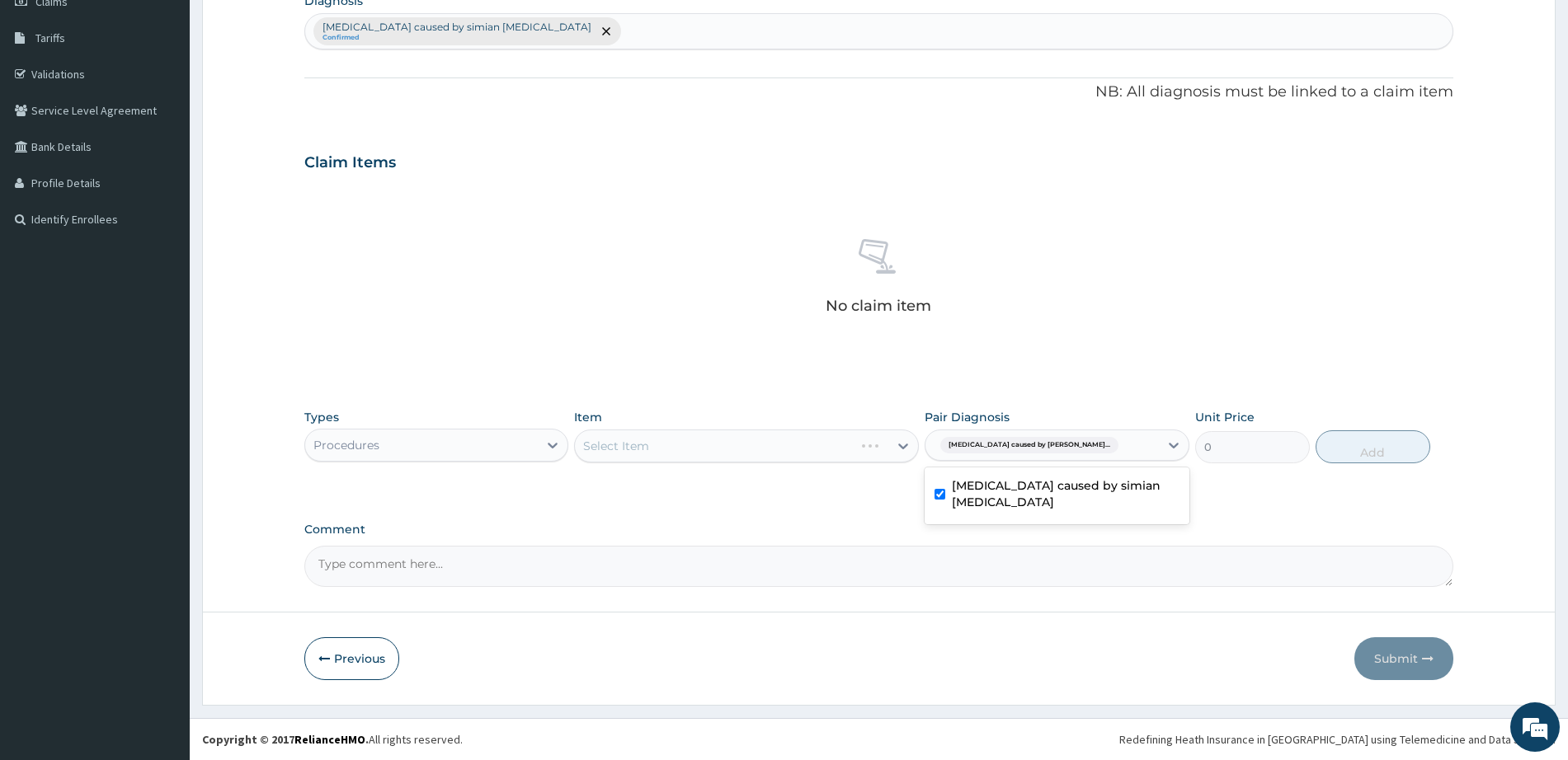
click at [604, 435] on div "Select Item" at bounding box center [747, 446] width 345 height 33
click at [679, 446] on div "Select Item" at bounding box center [747, 446] width 345 height 33
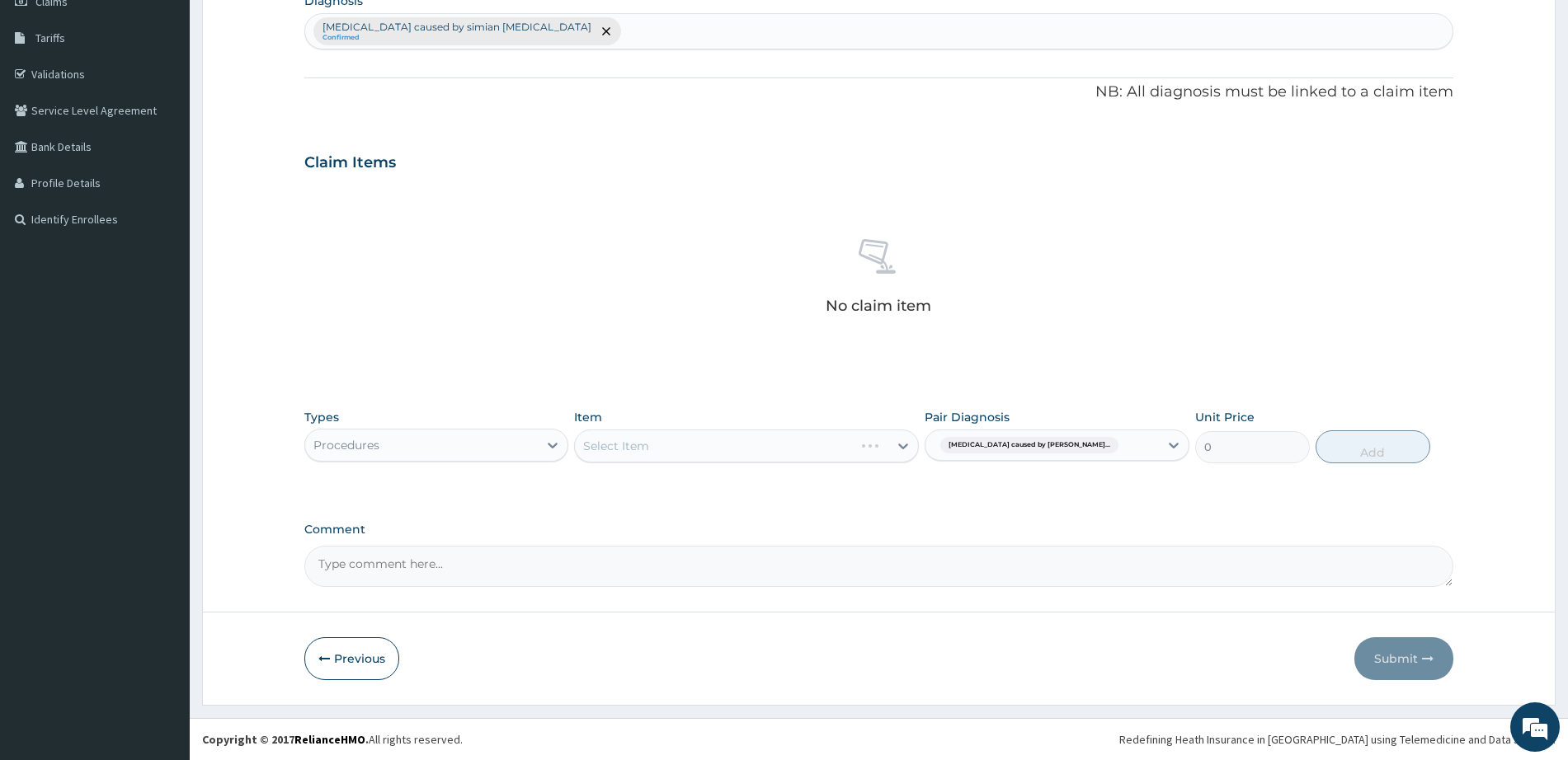
click at [679, 446] on div "Select Item" at bounding box center [747, 446] width 345 height 33
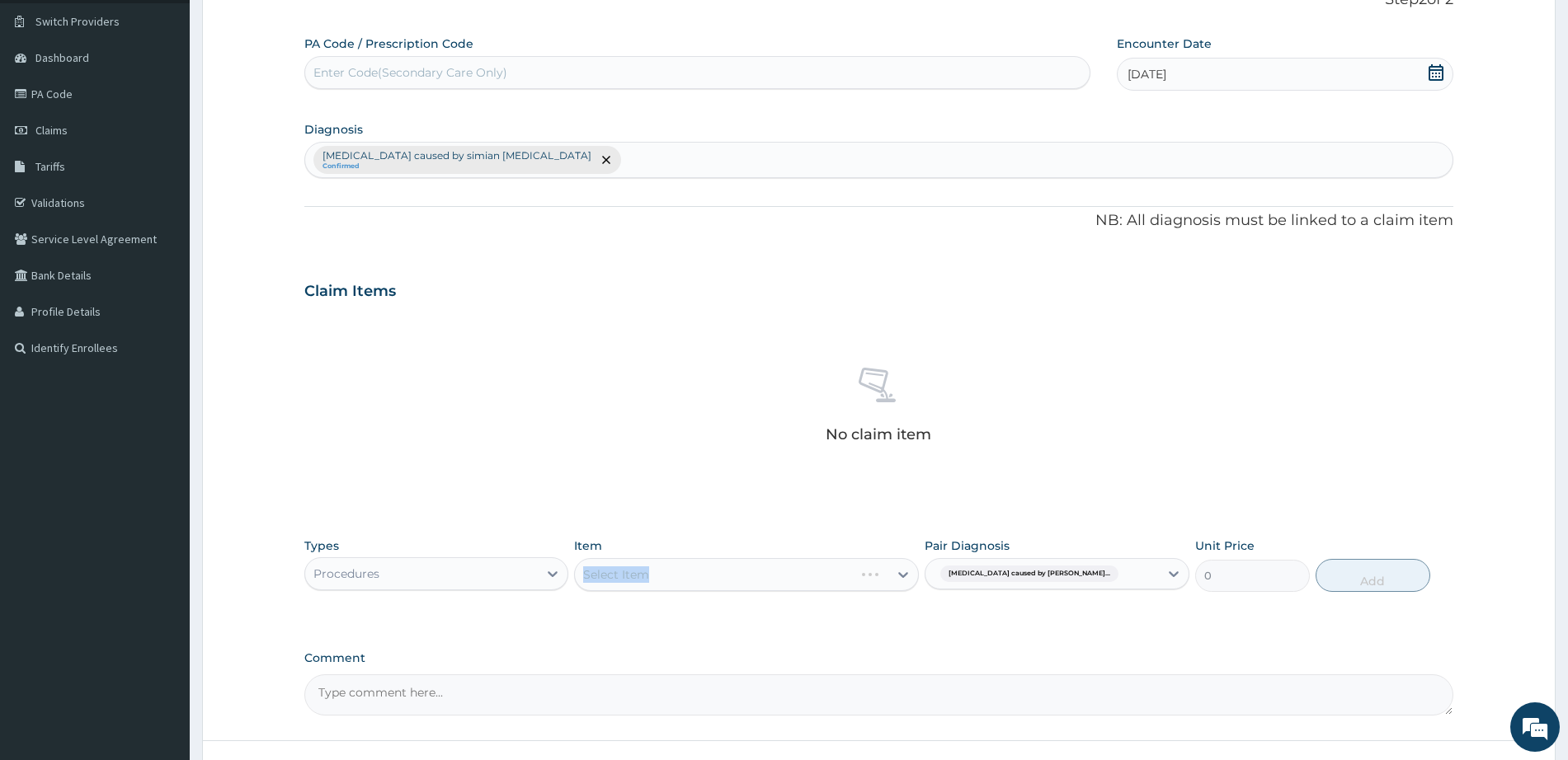
scroll to position [0, 0]
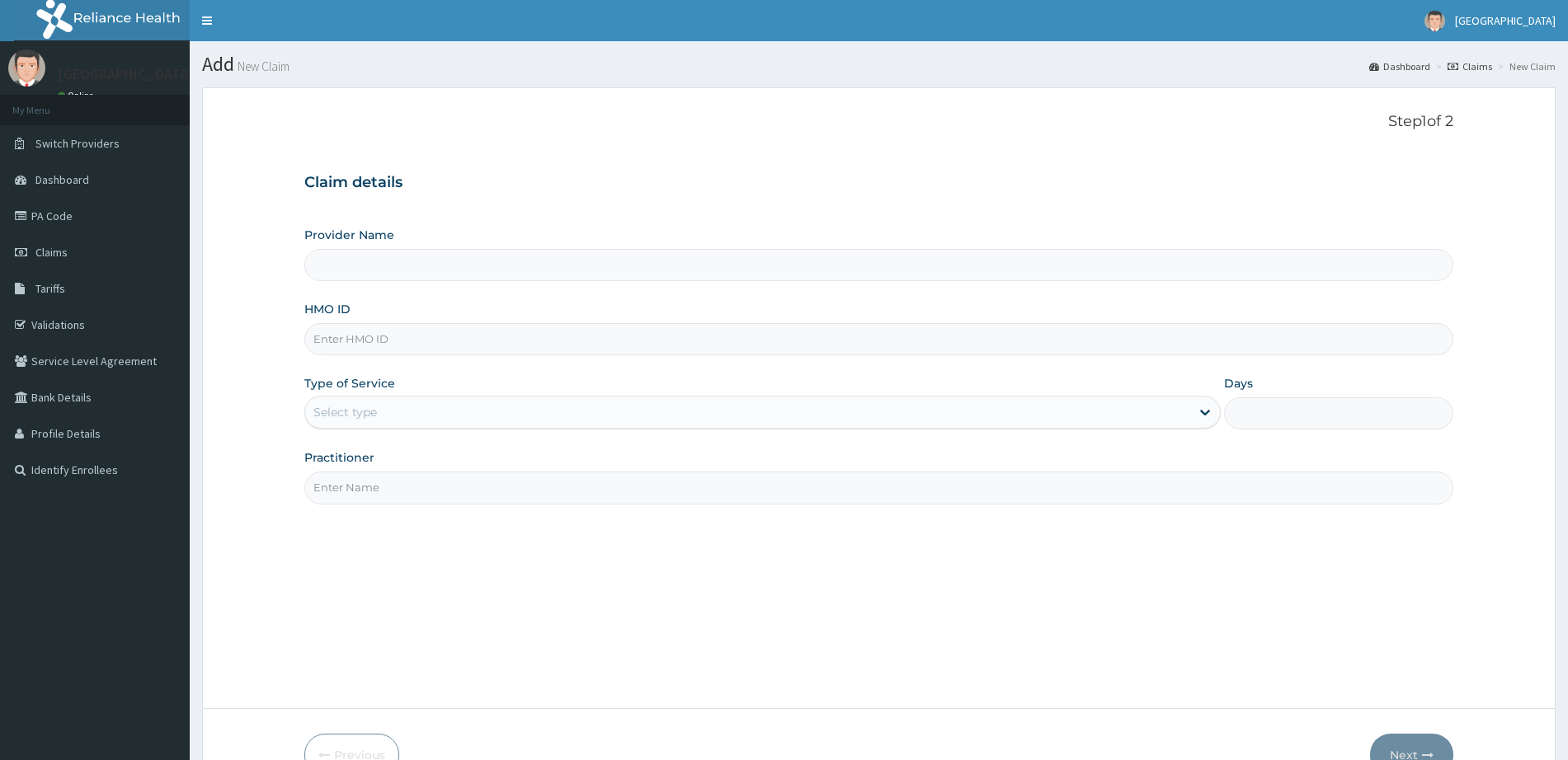
type input "[GEOGRAPHIC_DATA] -Mushin"
click at [502, 579] on div "Step 1 of 2 Claim details Provider Name Sentinel Hospital -Mushin HMO ID Type o…" at bounding box center [879, 398] width 1149 height 571
click at [443, 351] on input "HMO ID" at bounding box center [879, 338] width 1149 height 32
paste input "SBG/10123/B"
type input "SBG/10123/B"
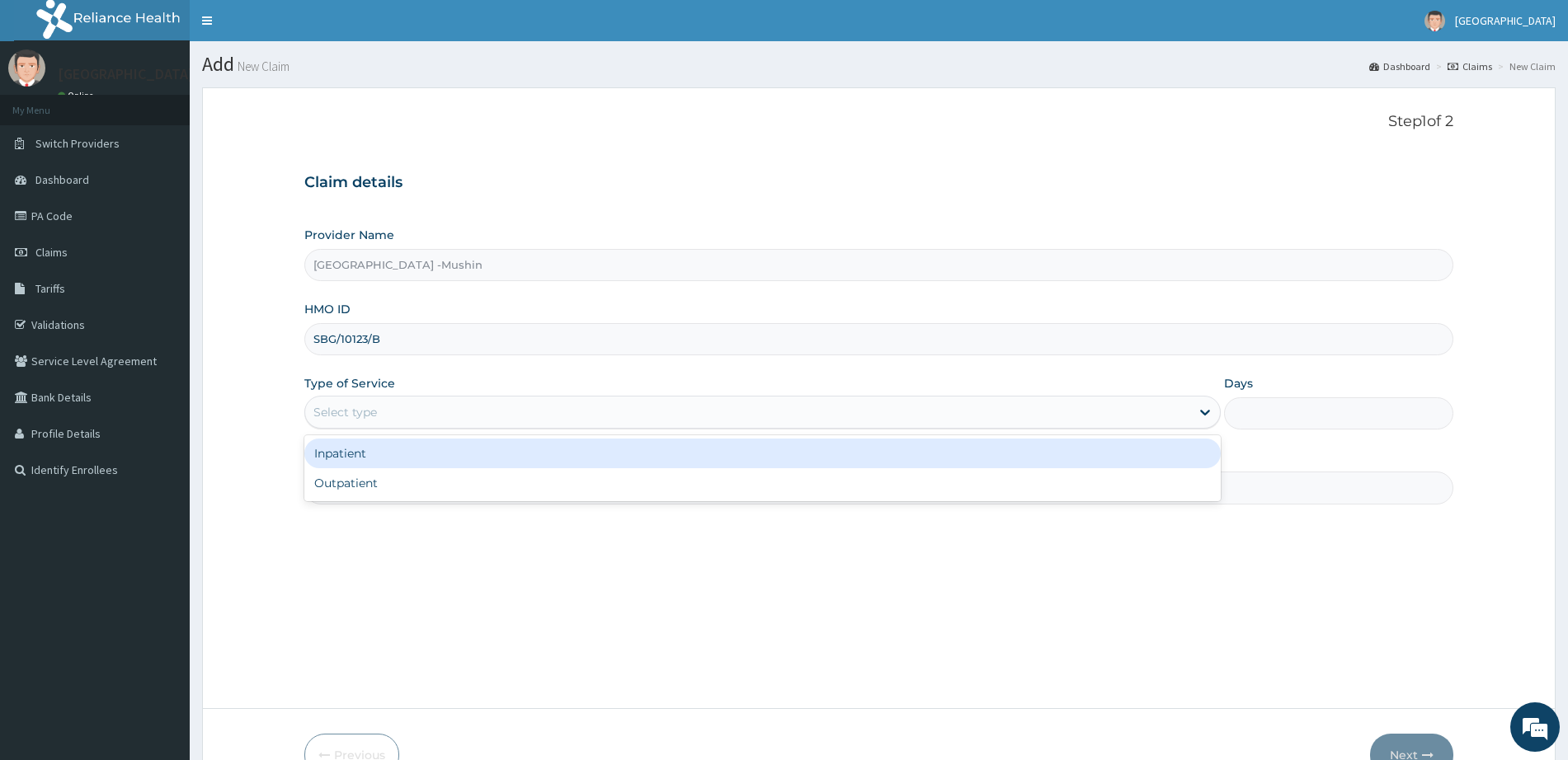
click at [488, 410] on div "Select type" at bounding box center [748, 412] width 885 height 27
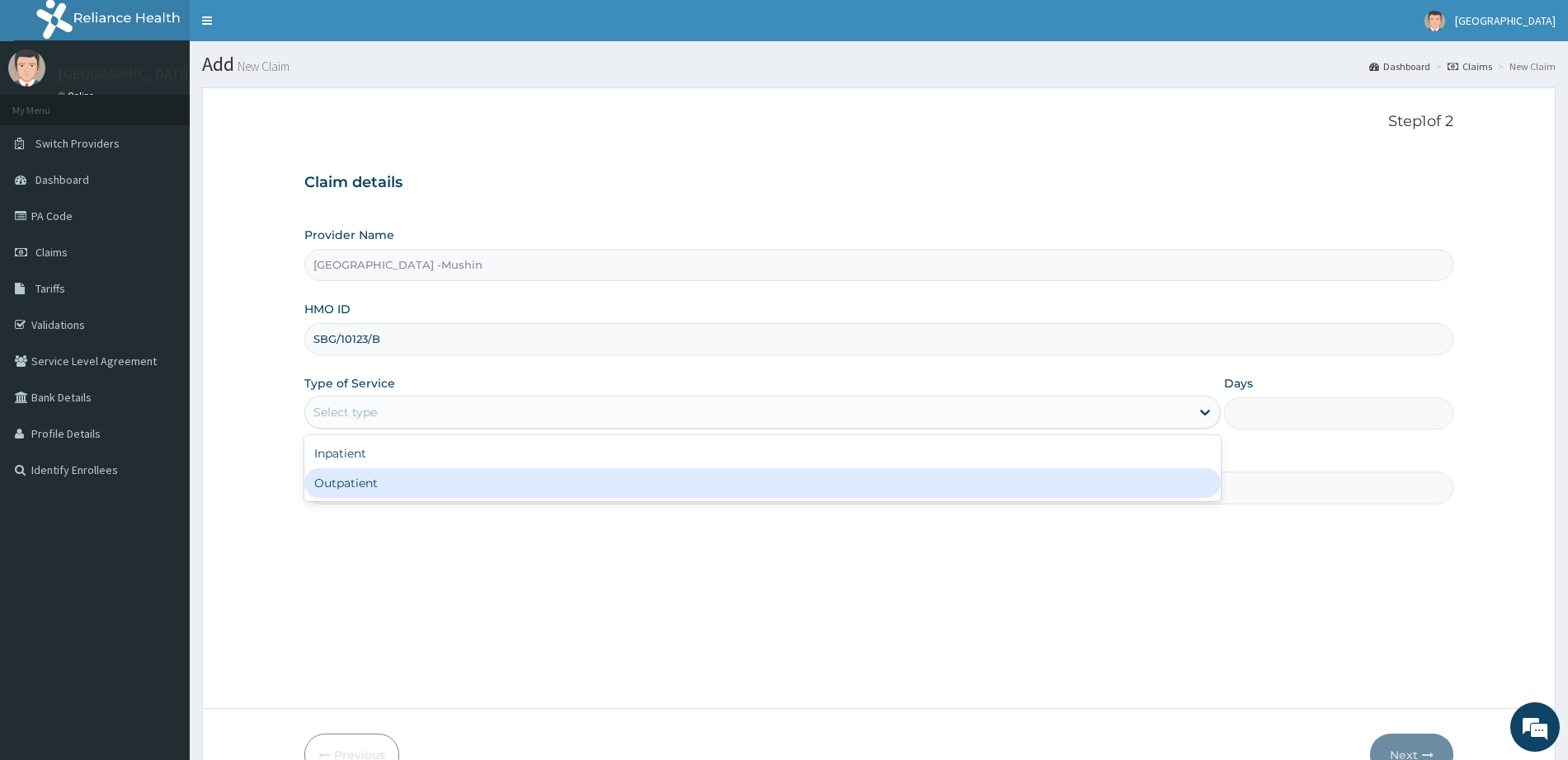
click at [468, 477] on div "Outpatient" at bounding box center [762, 483] width 916 height 30
type input "1"
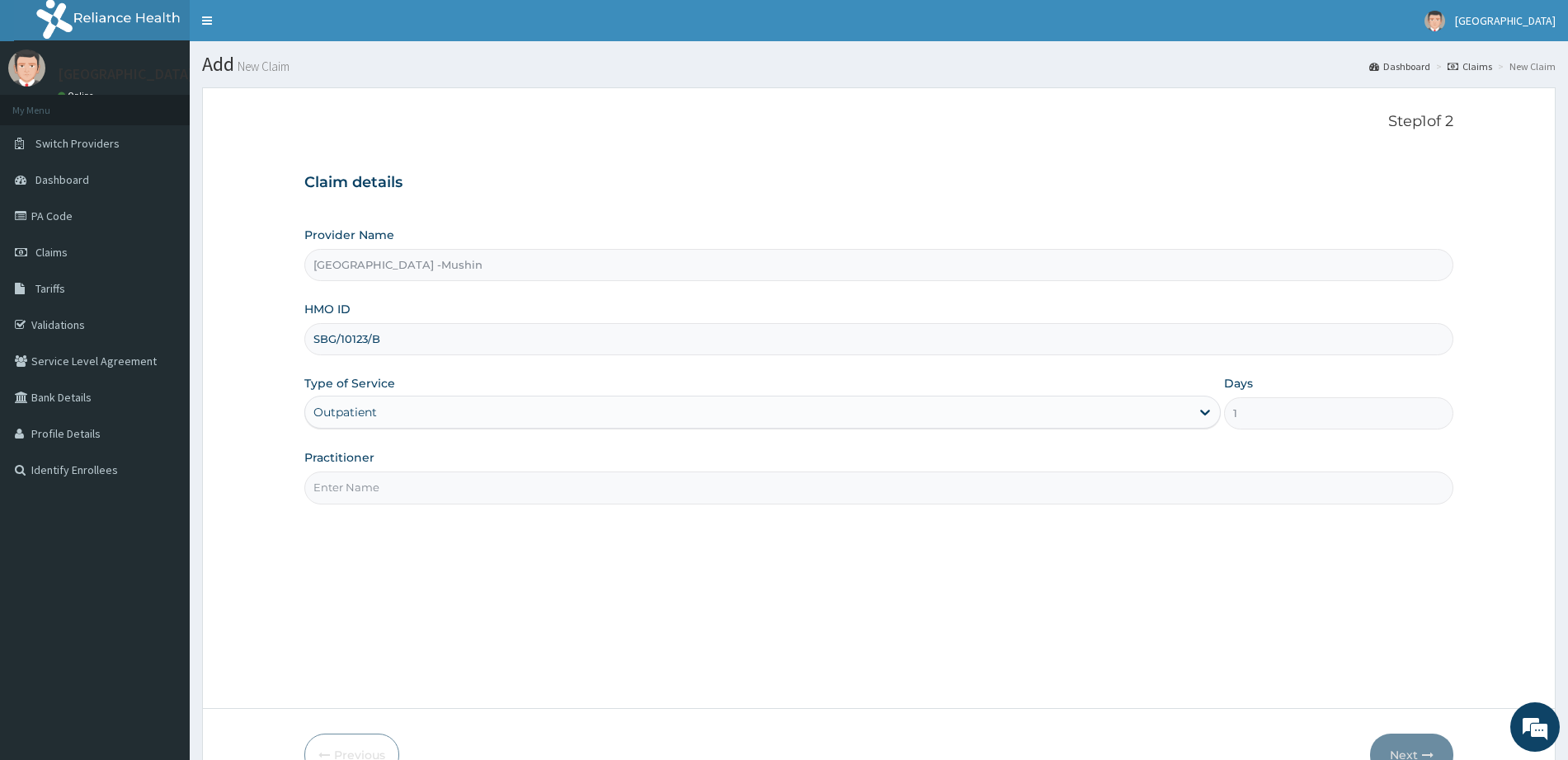
click at [468, 478] on input "Practitioner" at bounding box center [879, 487] width 1149 height 32
type input "DR. SYLVESTER"
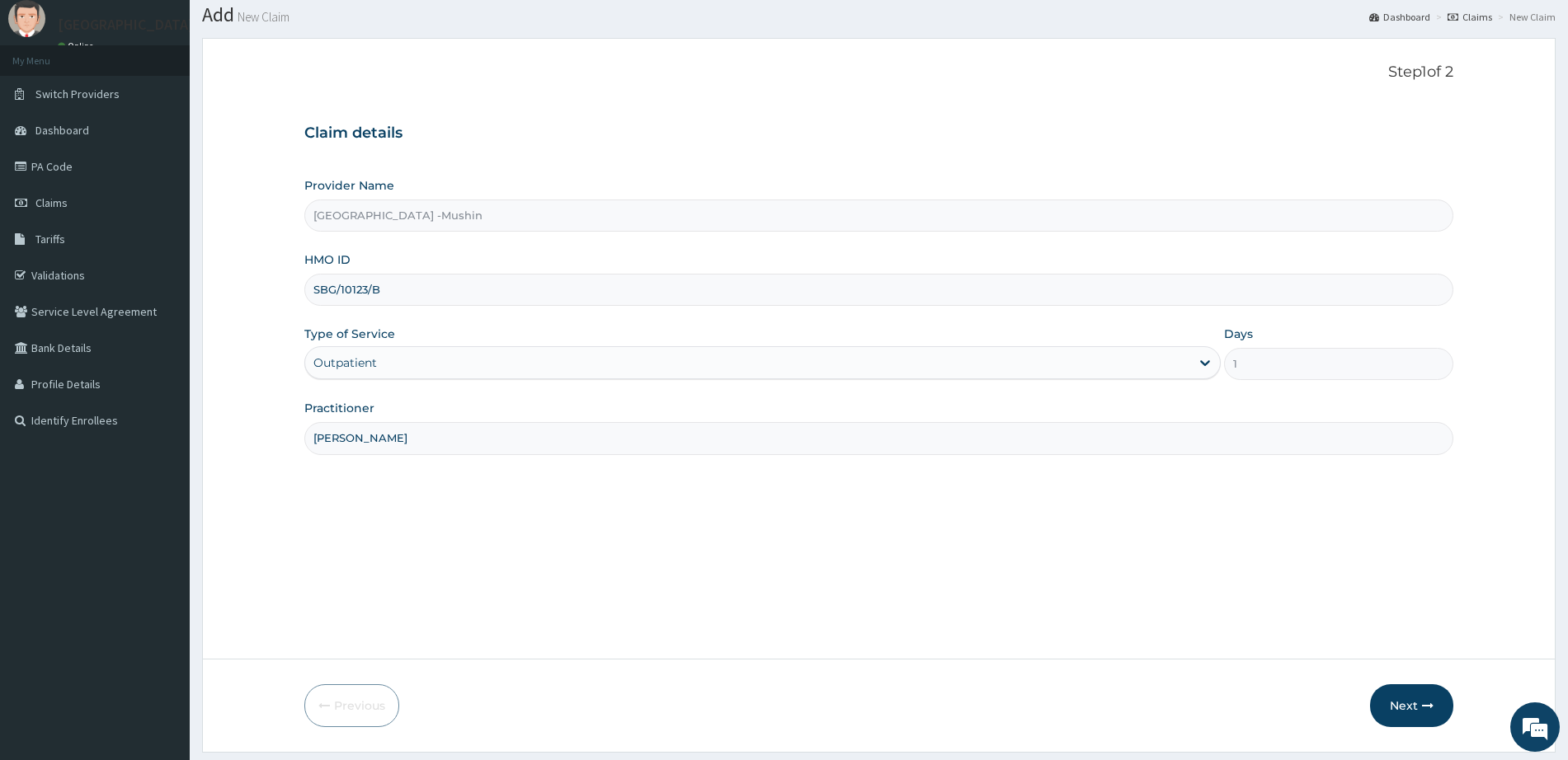
scroll to position [97, 0]
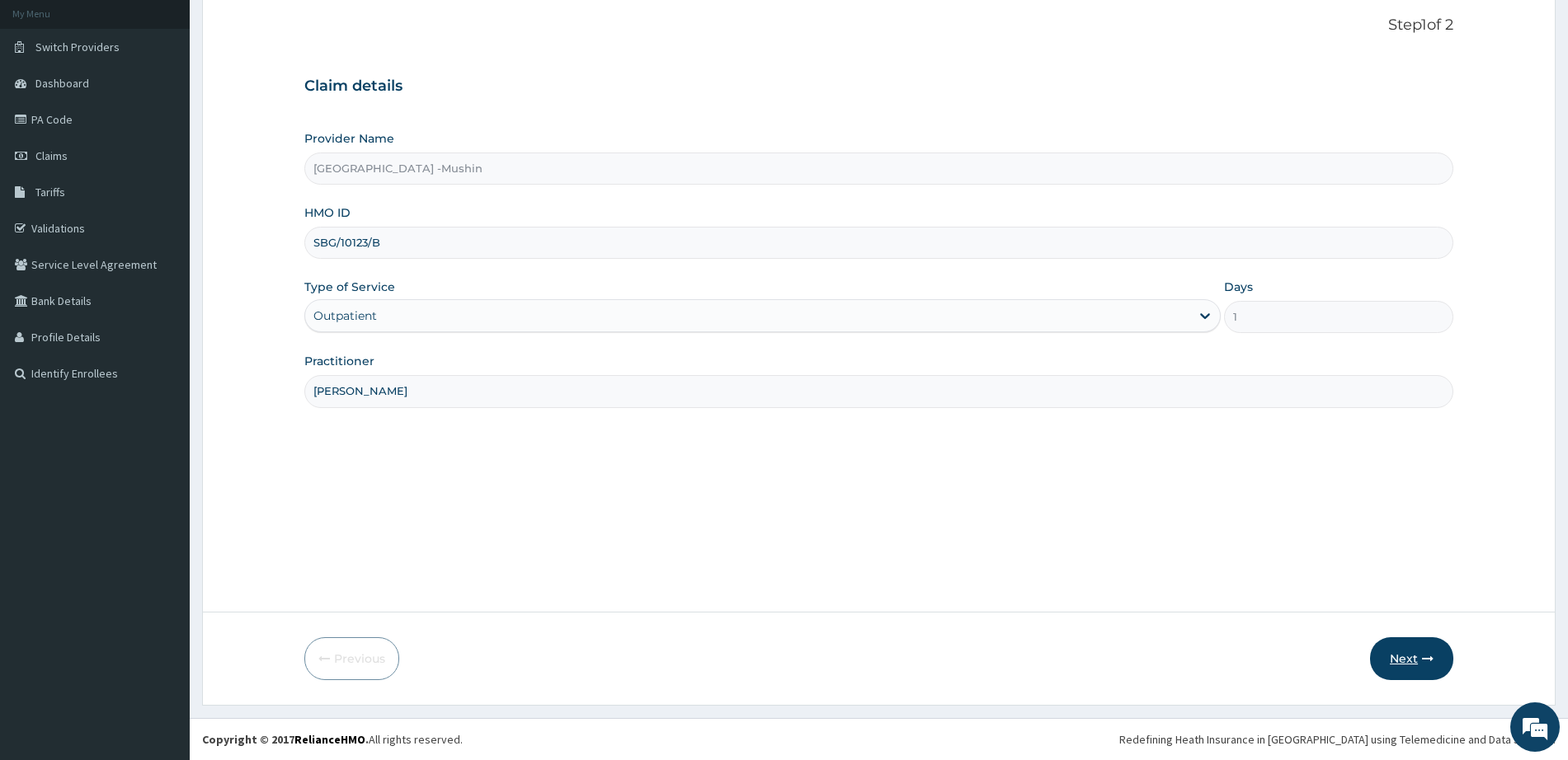
click at [1391, 665] on button "Next" at bounding box center [1412, 659] width 83 height 42
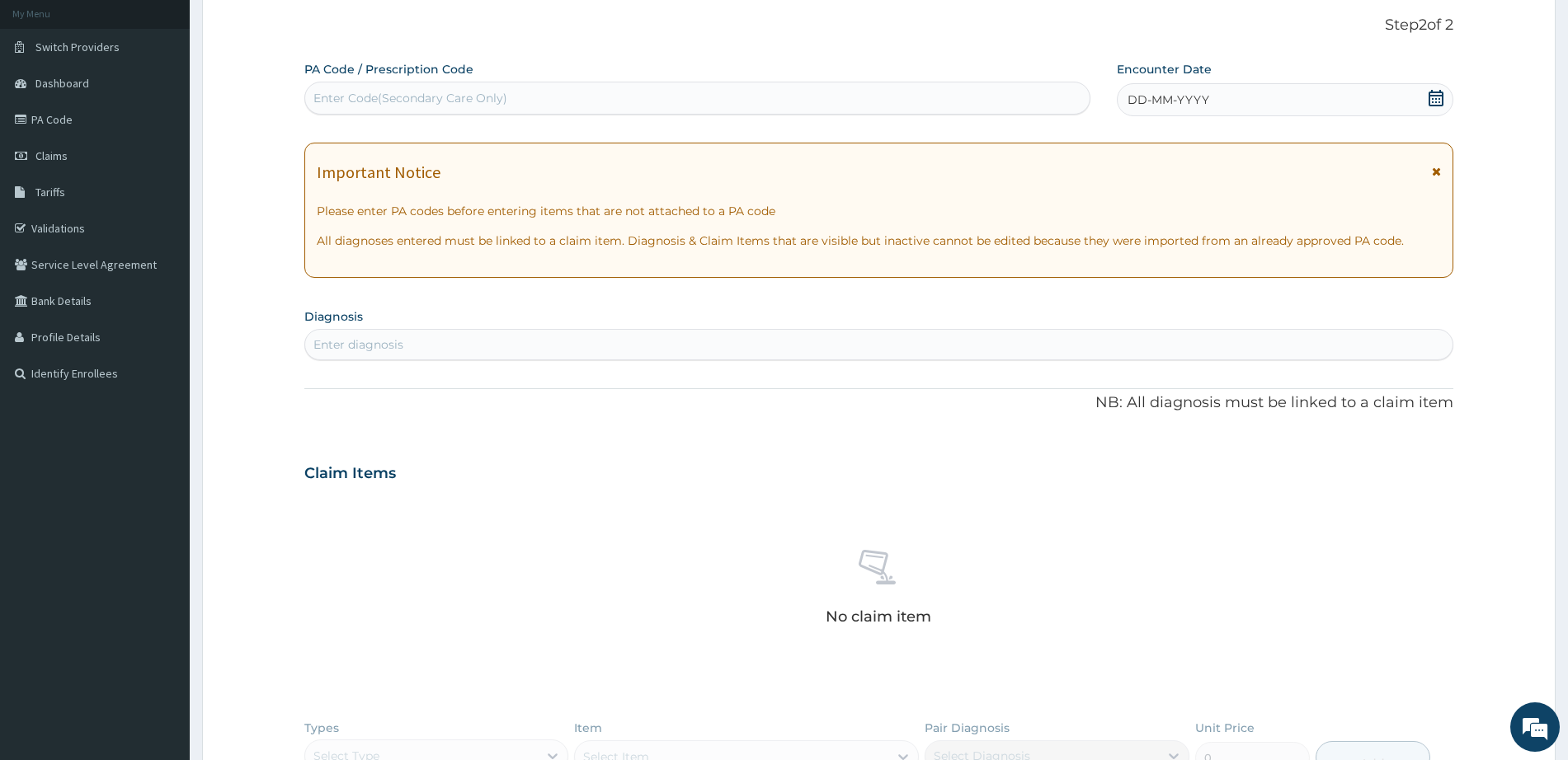
click at [1435, 165] on span at bounding box center [1437, 176] width 9 height 27
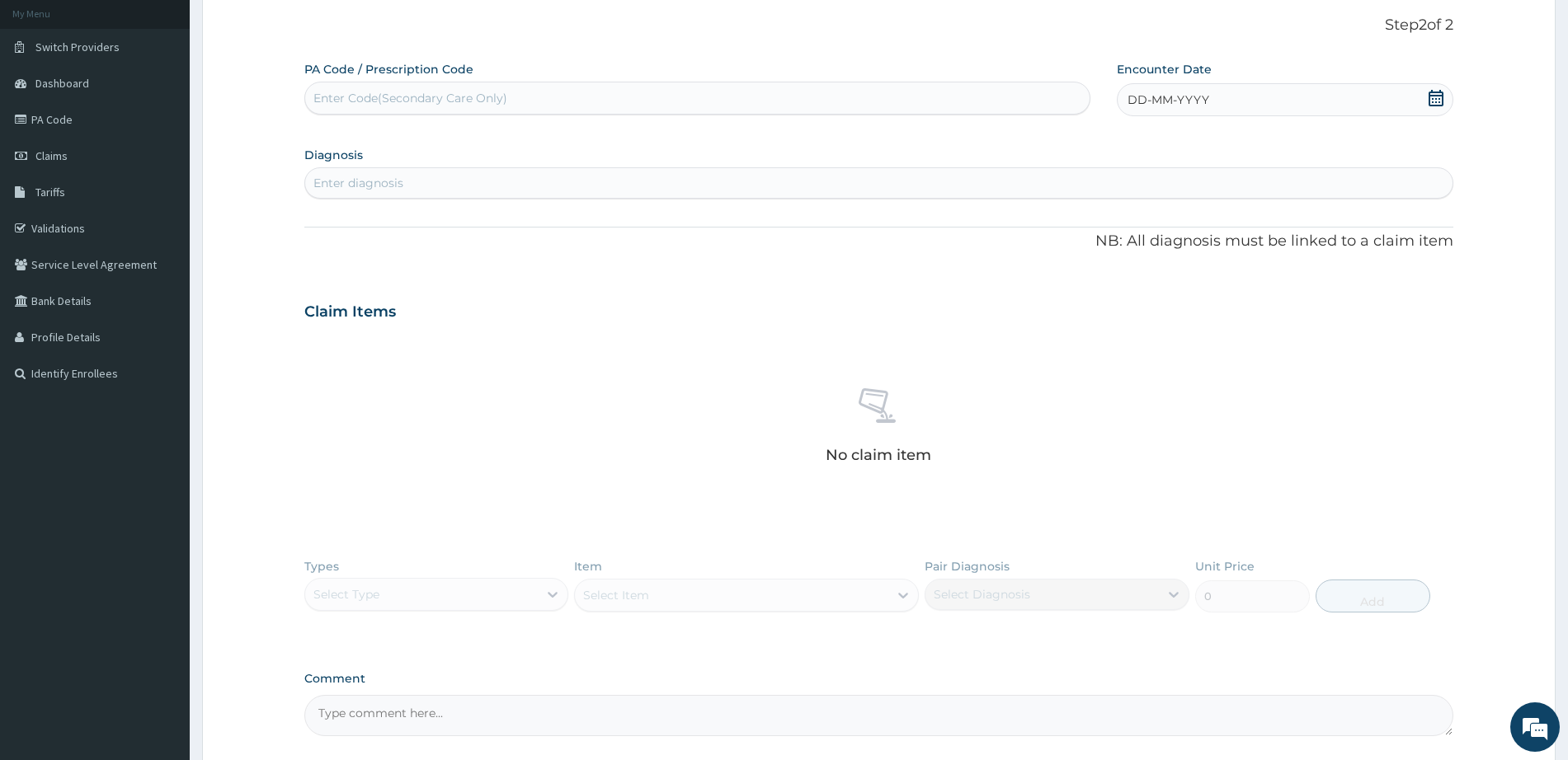
click at [1432, 96] on icon at bounding box center [1436, 98] width 15 height 17
click at [1163, 251] on div "12" at bounding box center [1155, 257] width 25 height 25
click at [788, 188] on div "Enter diagnosis" at bounding box center [879, 183] width 1147 height 27
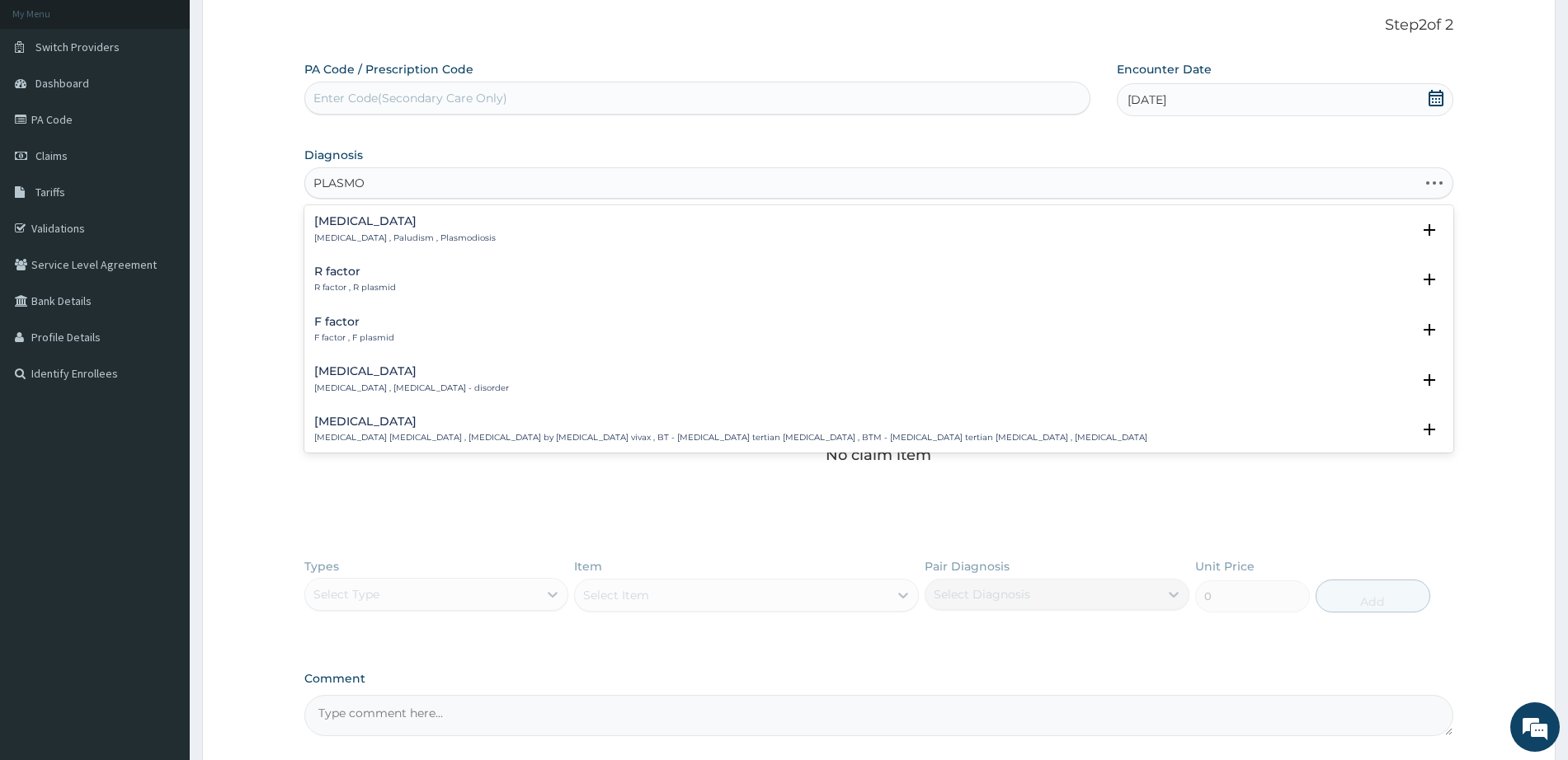
type input "PLASMOD"
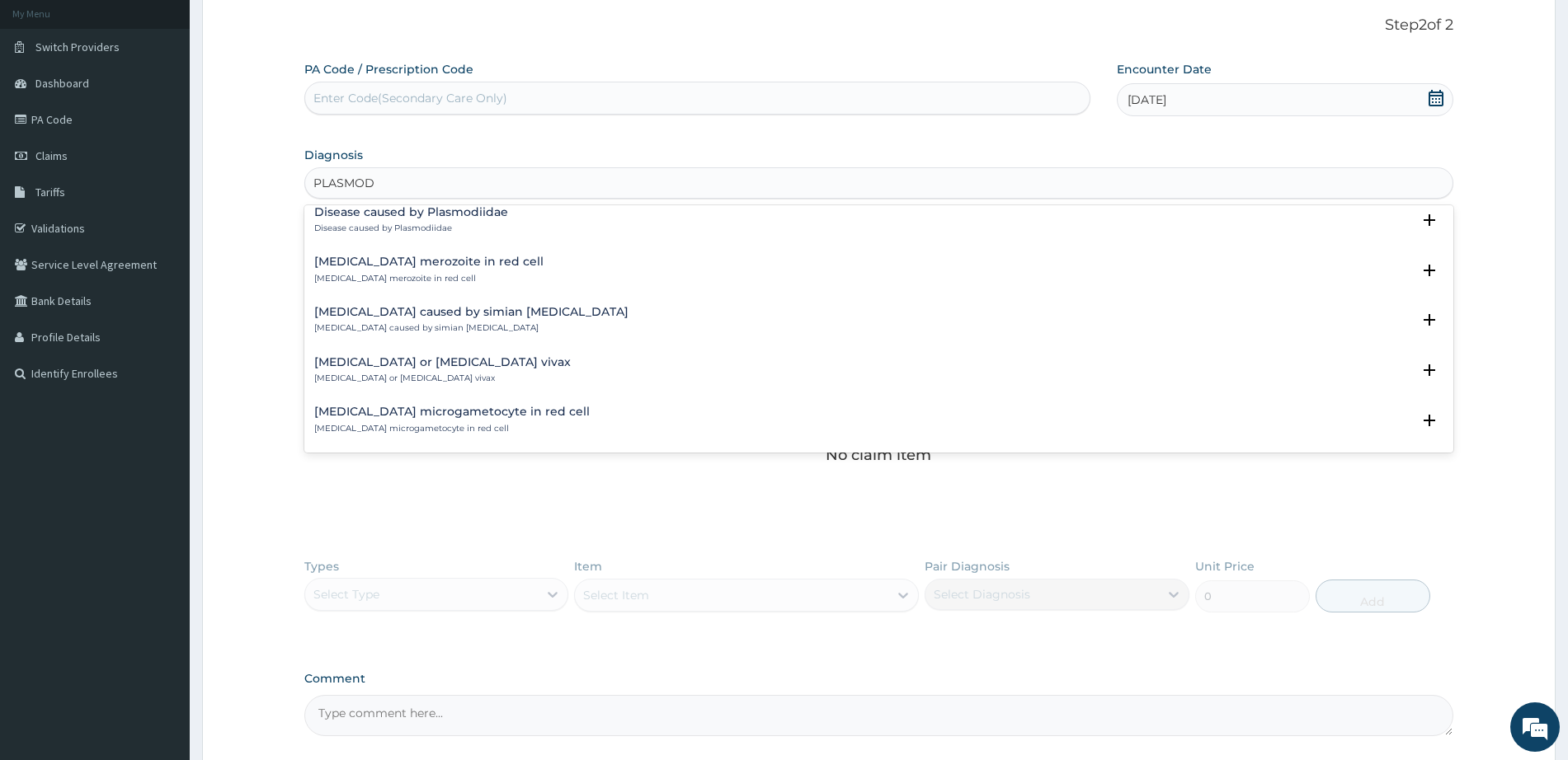
scroll to position [330, 0]
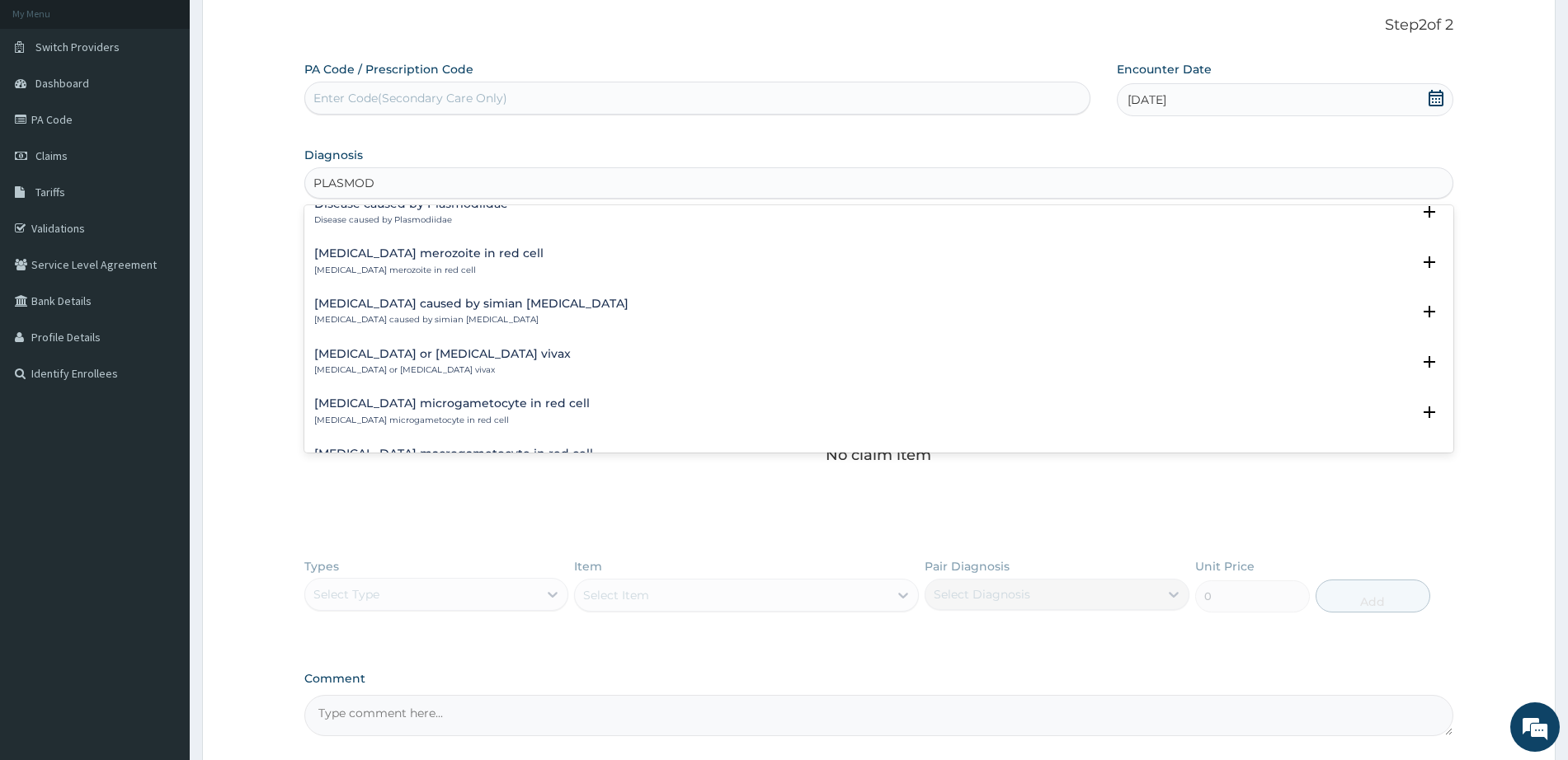
click at [479, 303] on h4 "Malaria caused by simian plasmodia" at bounding box center [472, 303] width 315 height 12
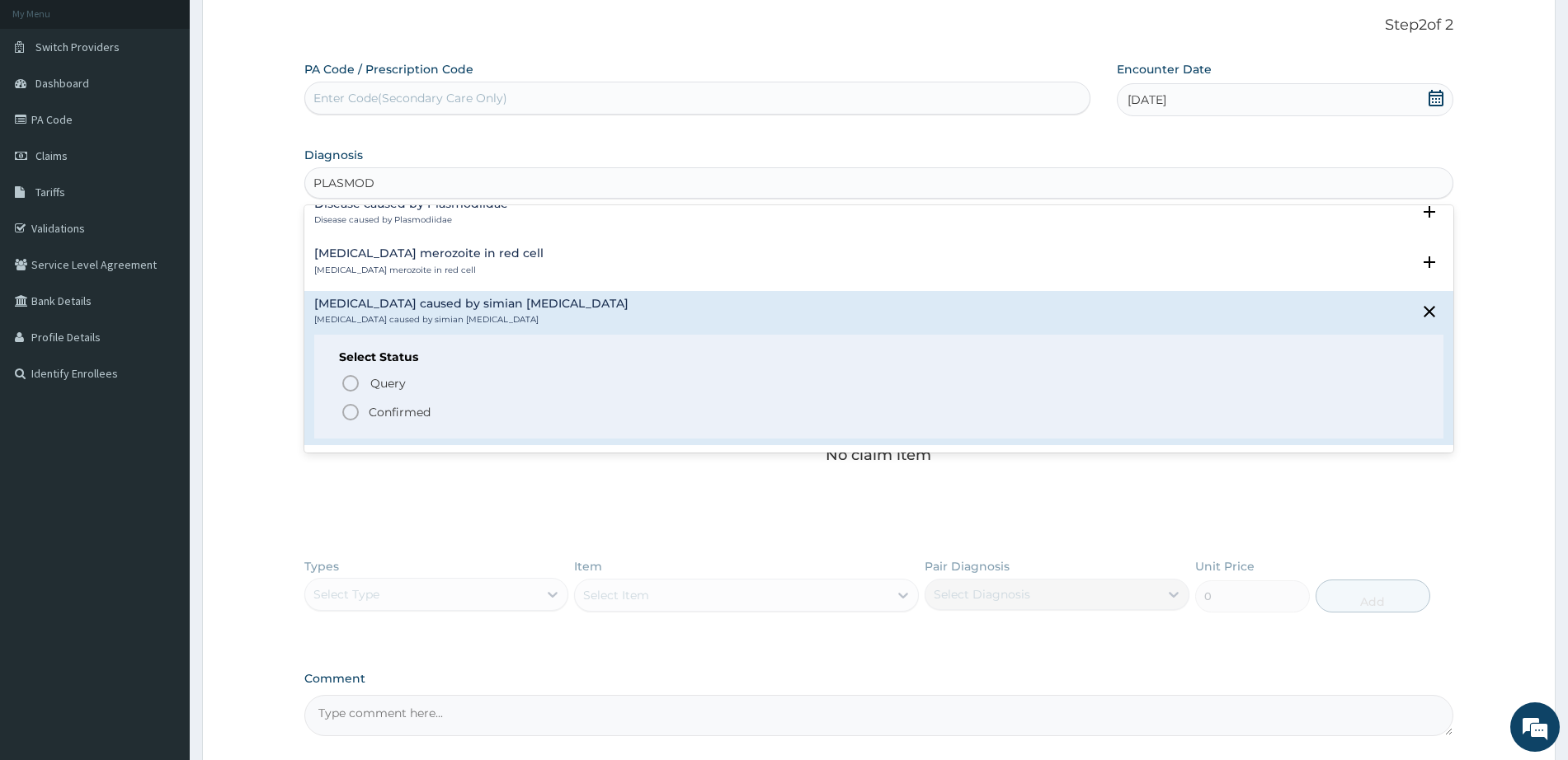
click at [353, 407] on icon "status option filled" at bounding box center [350, 411] width 19 height 19
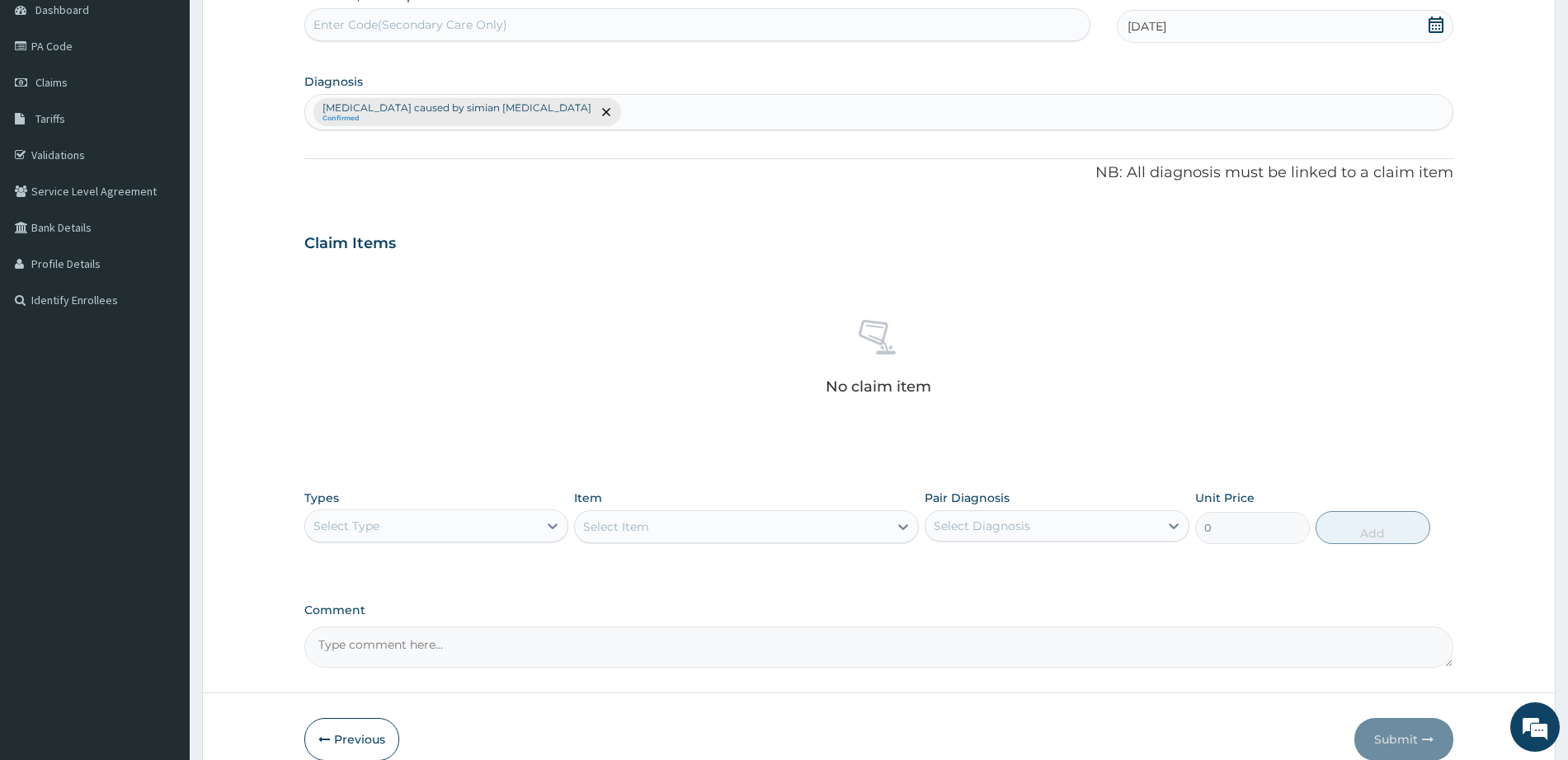
scroll to position [251, 0]
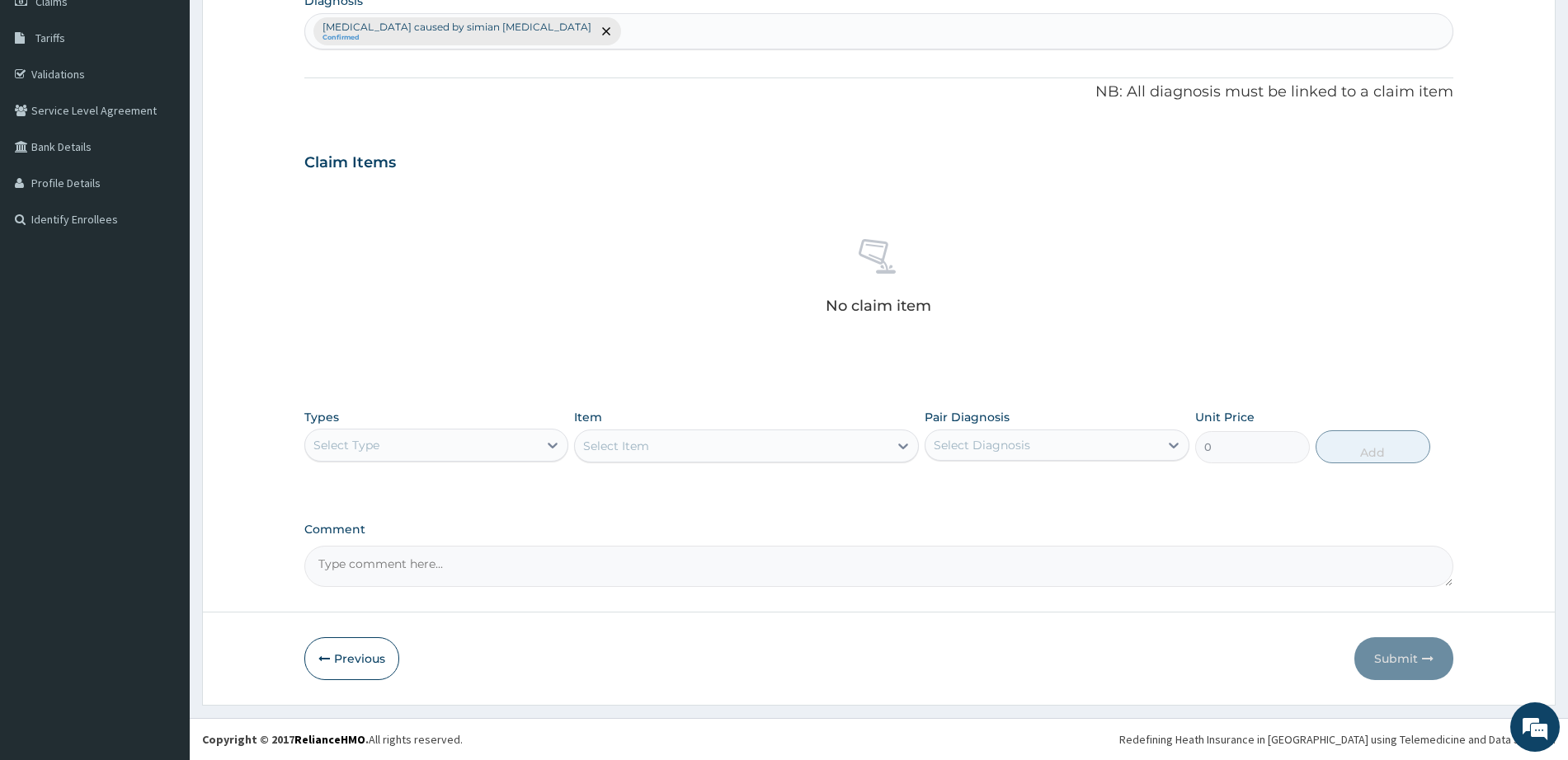
click at [375, 439] on div "Select Type" at bounding box center [347, 445] width 66 height 17
click at [385, 545] on div "Procedures" at bounding box center [437, 546] width 264 height 30
click at [688, 442] on div "Select Item" at bounding box center [747, 446] width 345 height 33
click at [785, 447] on div "Select Item" at bounding box center [747, 446] width 345 height 33
click at [783, 447] on div "Select Item" at bounding box center [747, 446] width 345 height 33
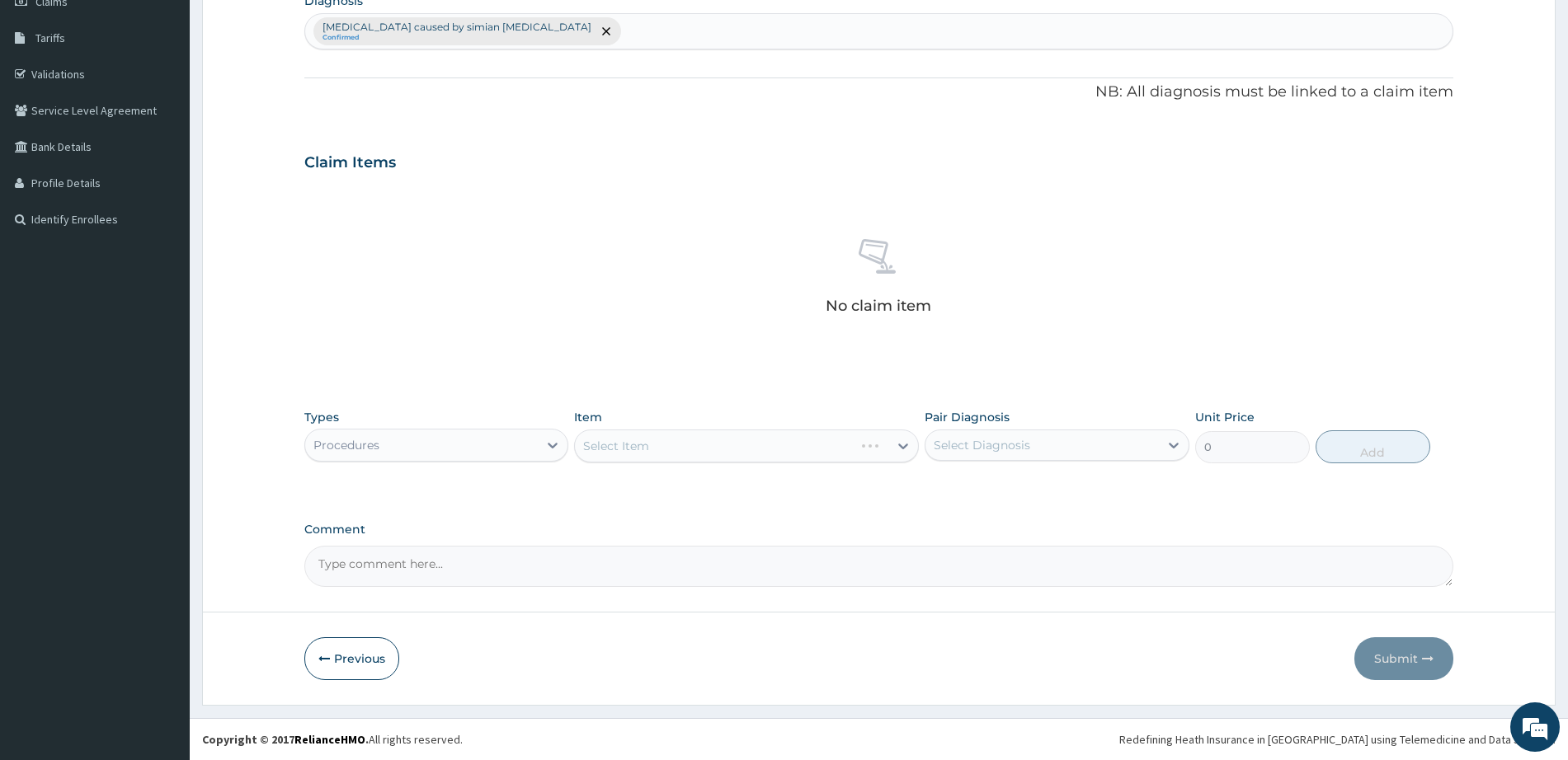
click at [783, 447] on div "Select Item" at bounding box center [747, 446] width 345 height 33
click at [782, 445] on div "Select Item" at bounding box center [747, 446] width 345 height 33
click at [781, 445] on div "Select Item" at bounding box center [747, 446] width 345 height 33
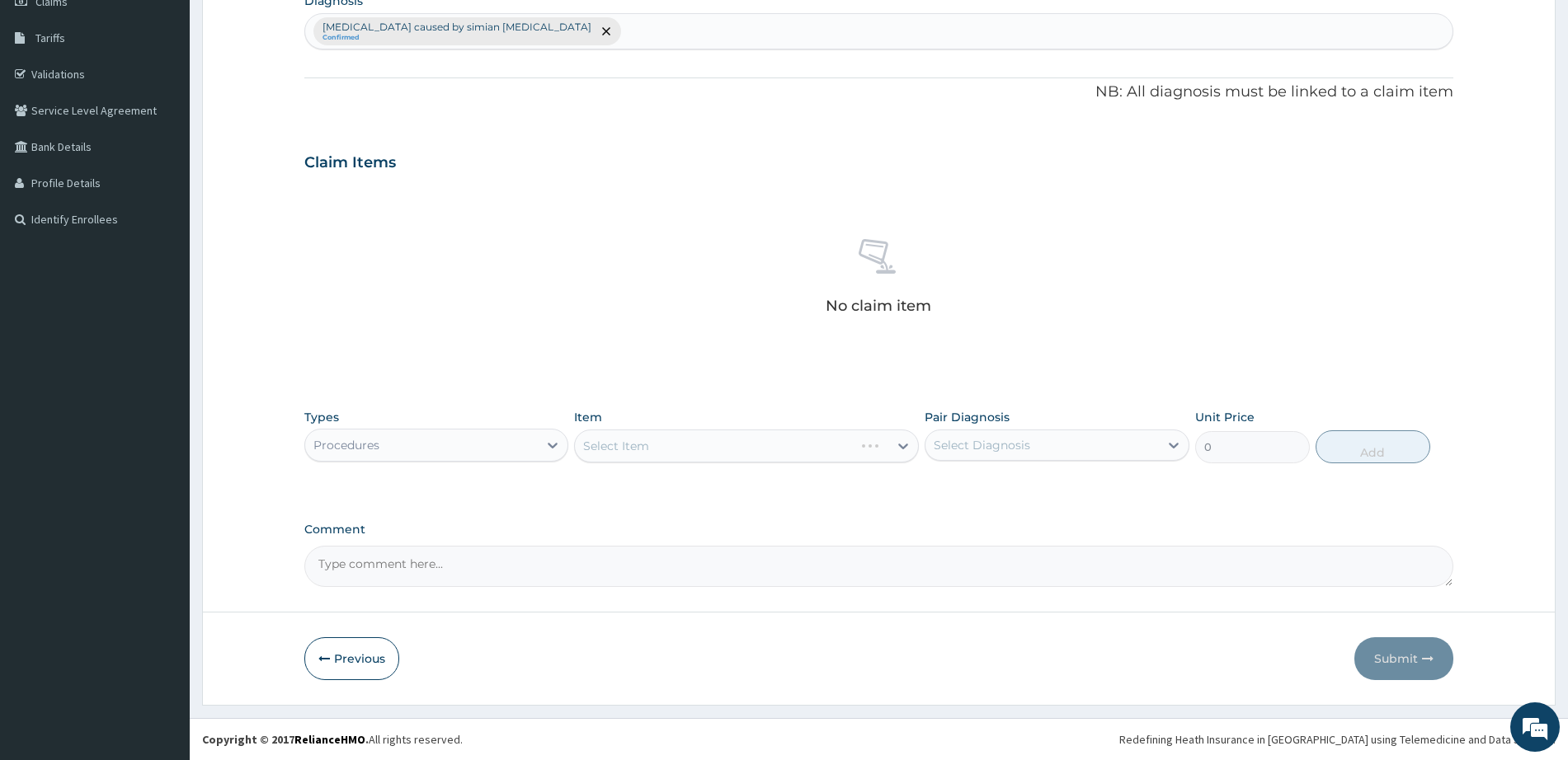
click at [781, 445] on div "Select Item" at bounding box center [747, 446] width 345 height 33
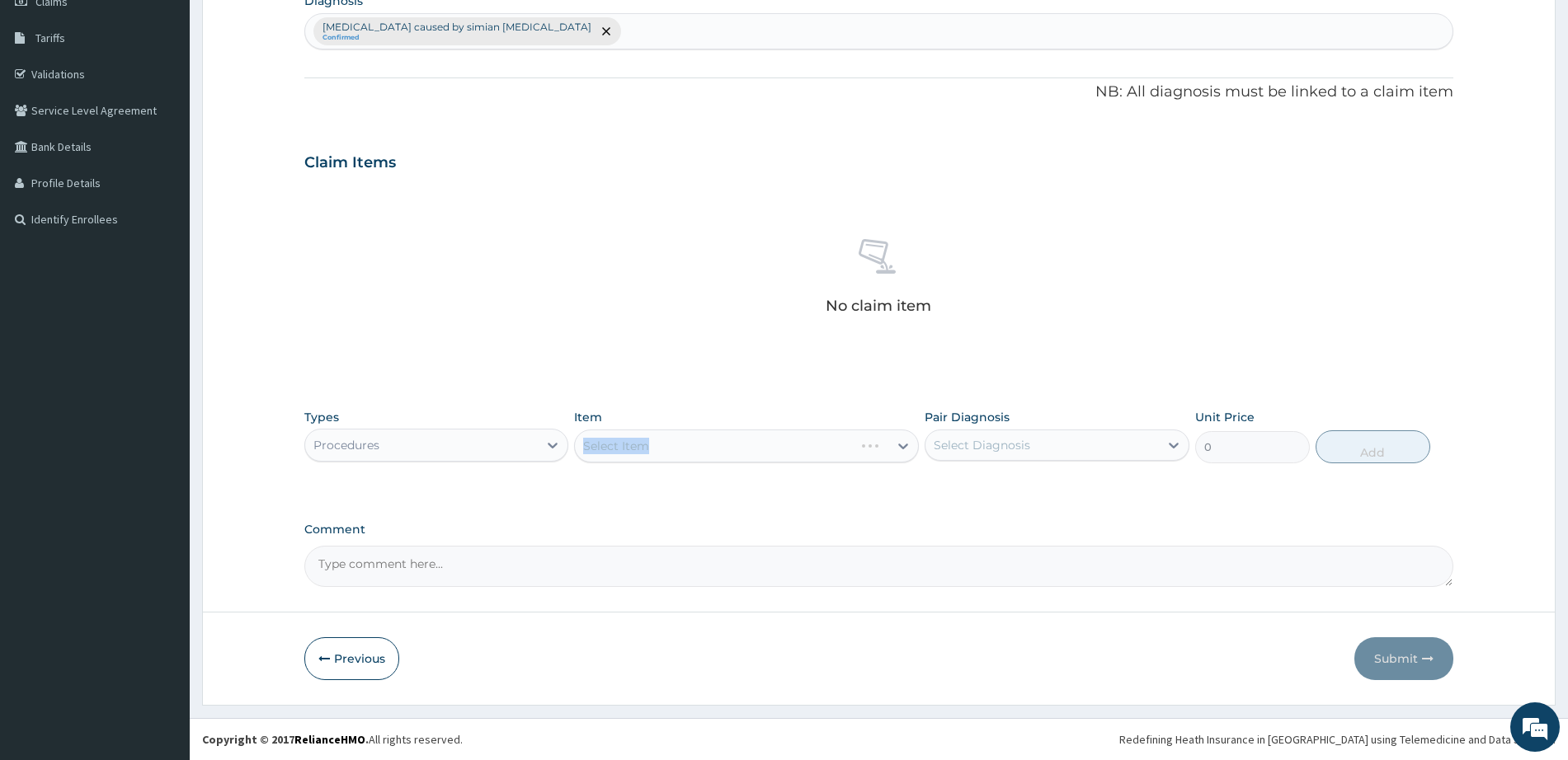
click at [781, 445] on div "Select Item" at bounding box center [747, 446] width 345 height 33
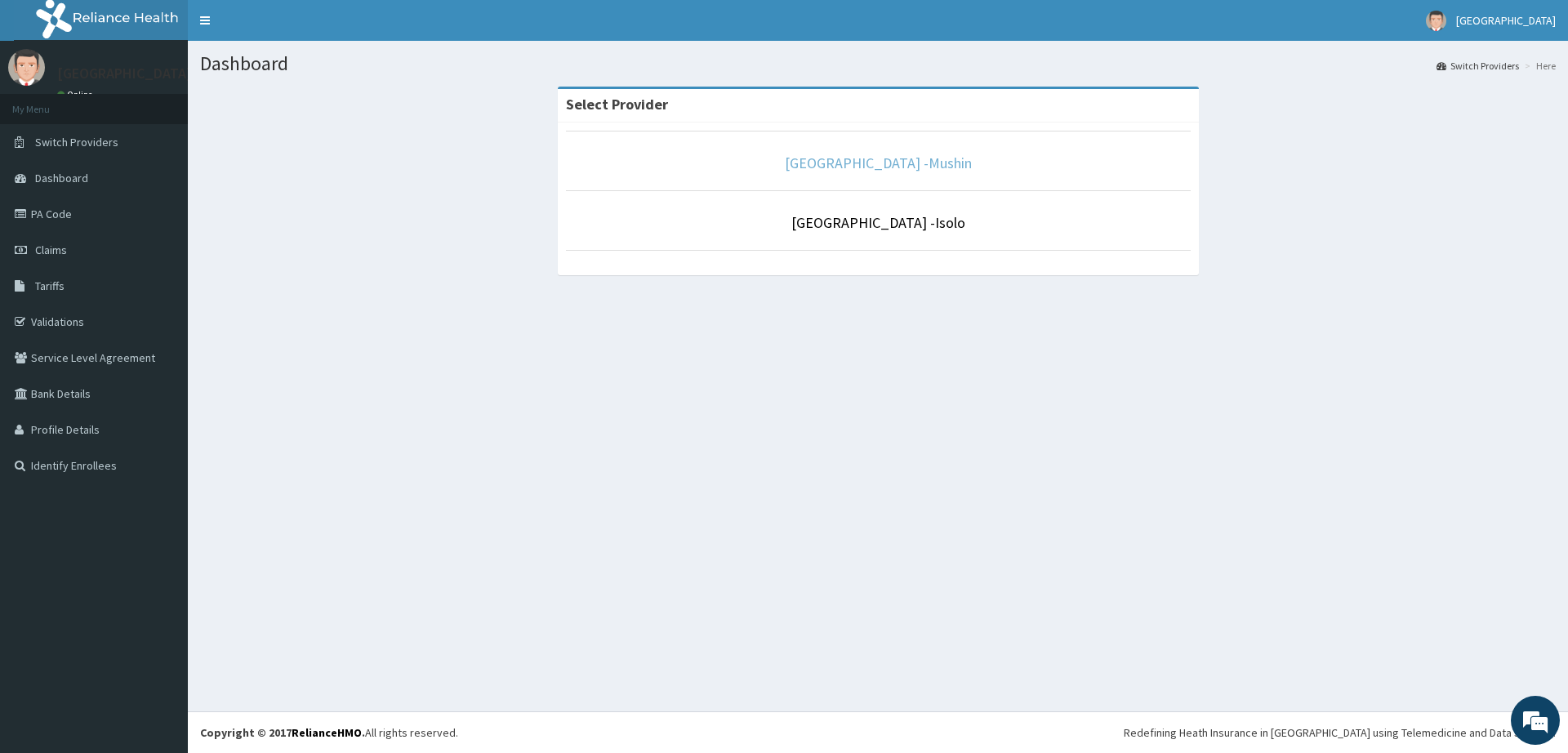
click at [877, 160] on link "[GEOGRAPHIC_DATA] -Mushin" at bounding box center [878, 163] width 187 height 19
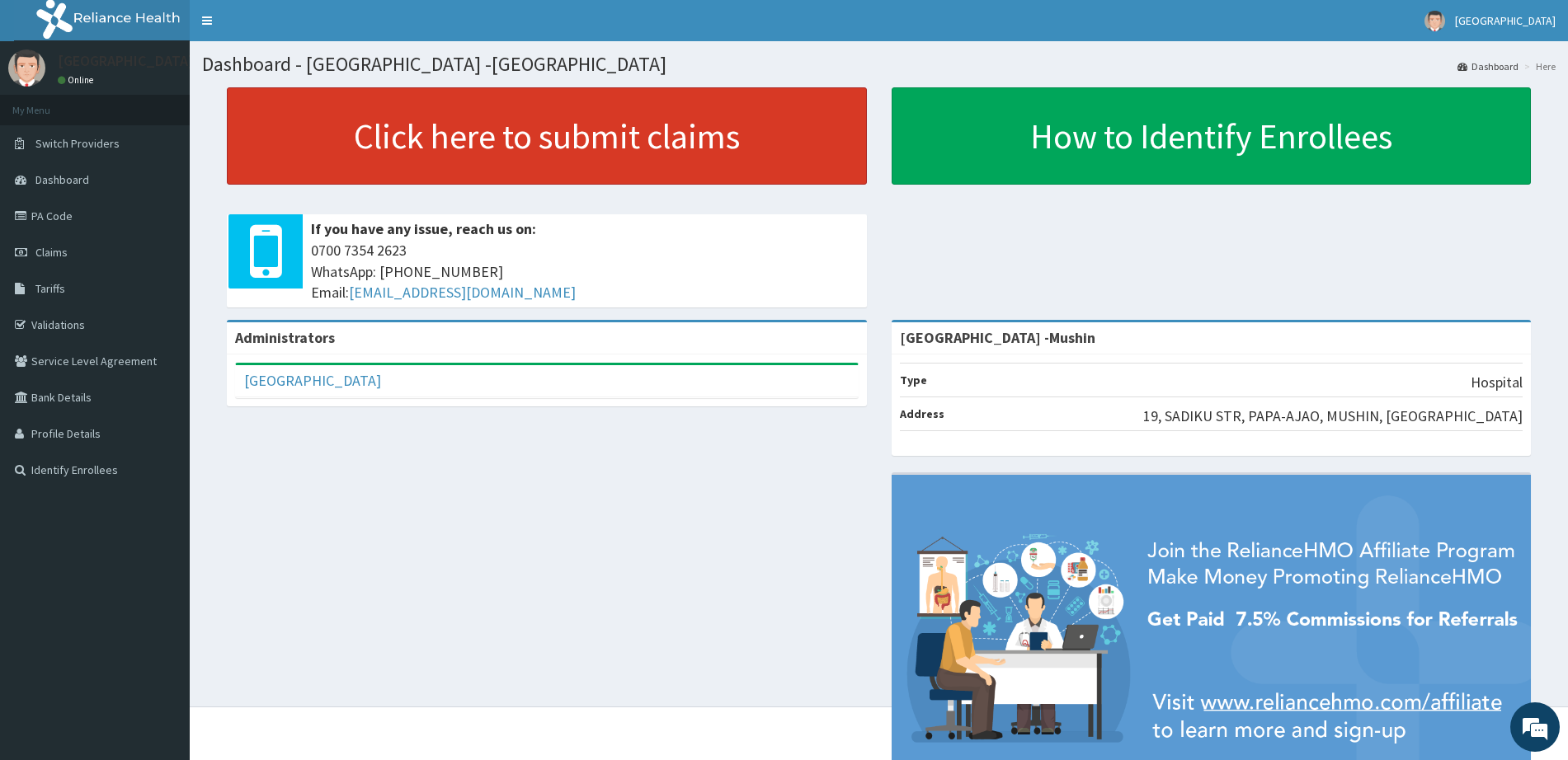
click at [767, 159] on link "Click here to submit claims" at bounding box center [547, 136] width 640 height 97
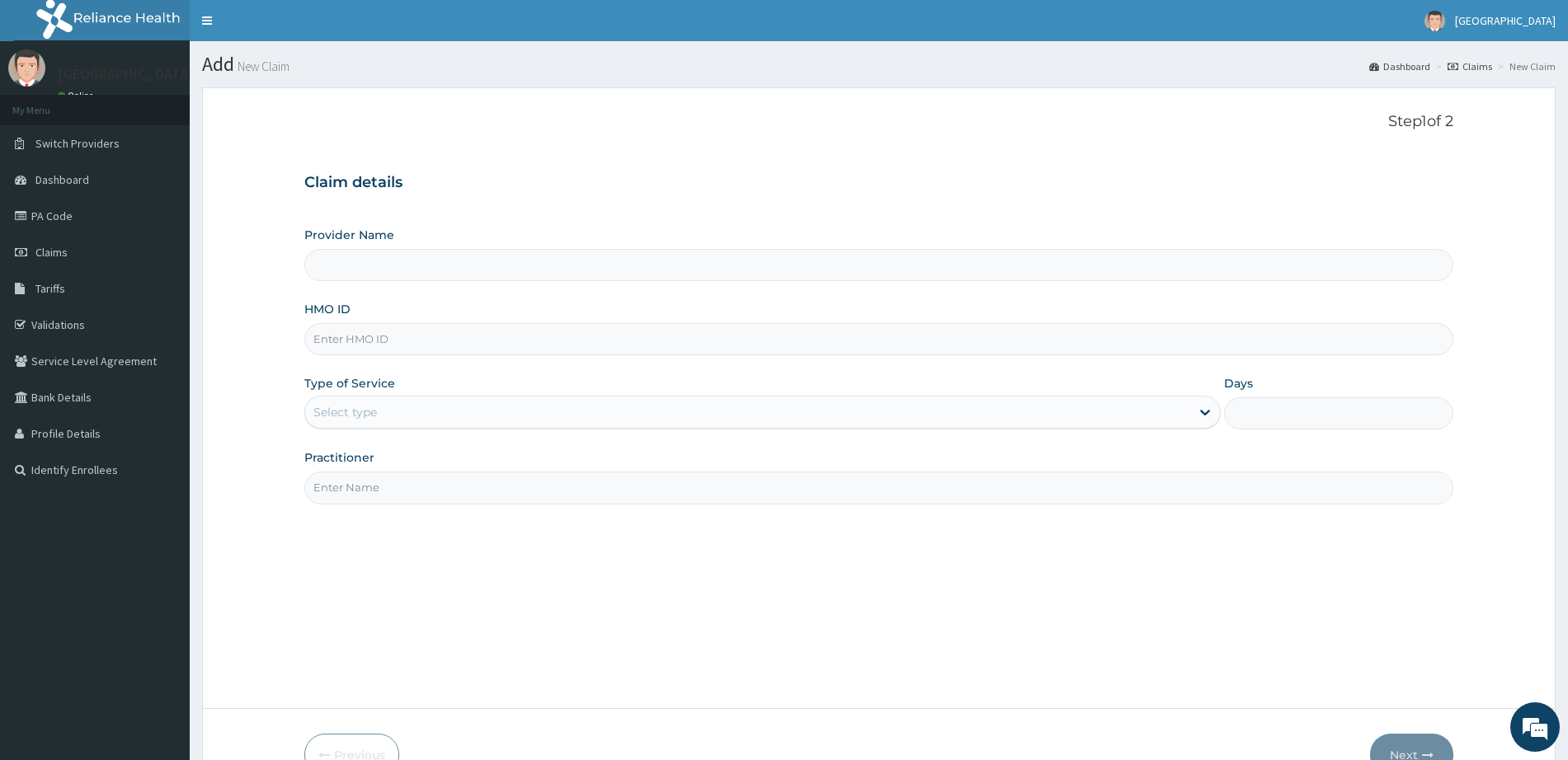
type input "[GEOGRAPHIC_DATA] -Mushin"
click at [455, 356] on div "Provider Name Sentinel Hospital -Mushin HMO ID Type of Service Select type Days…" at bounding box center [879, 365] width 1149 height 277
click at [432, 350] on input "HMO ID" at bounding box center [879, 338] width 1149 height 32
paste input "SBG/10123/B"
type input "SBG/10123/B"
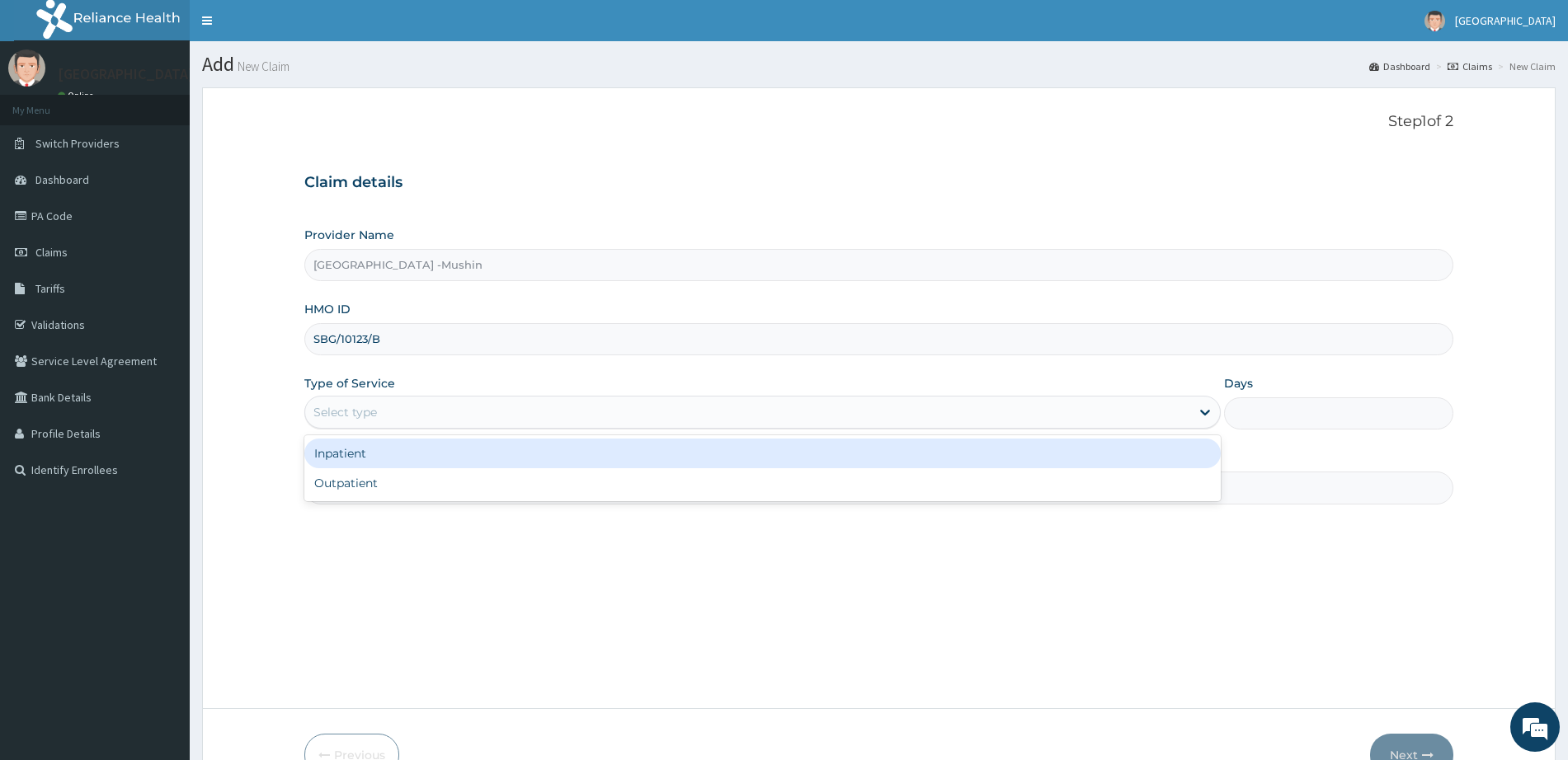
click at [420, 407] on div "Select type" at bounding box center [748, 412] width 885 height 27
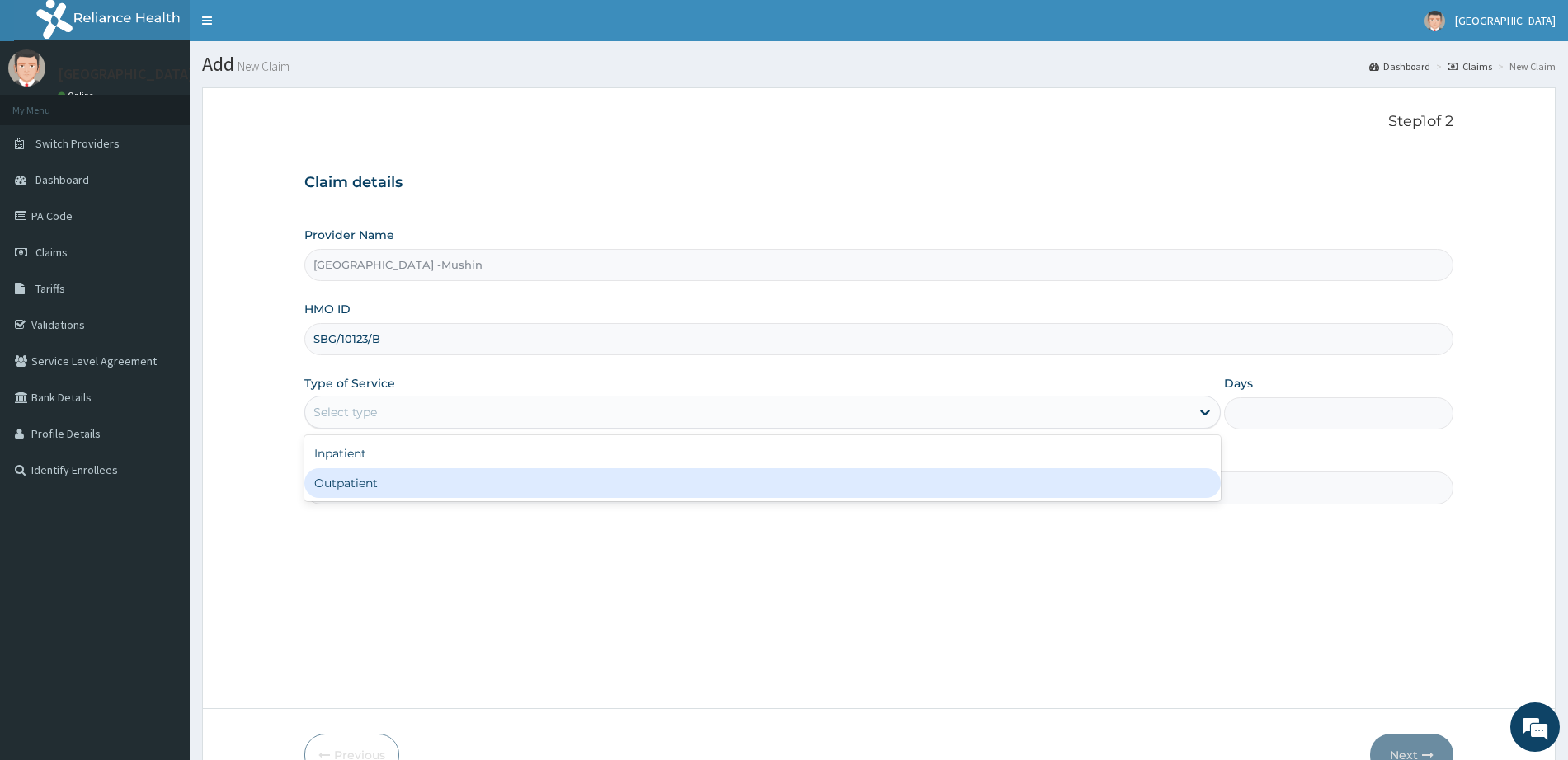
click at [424, 473] on div "Outpatient" at bounding box center [762, 483] width 916 height 30
type input "1"
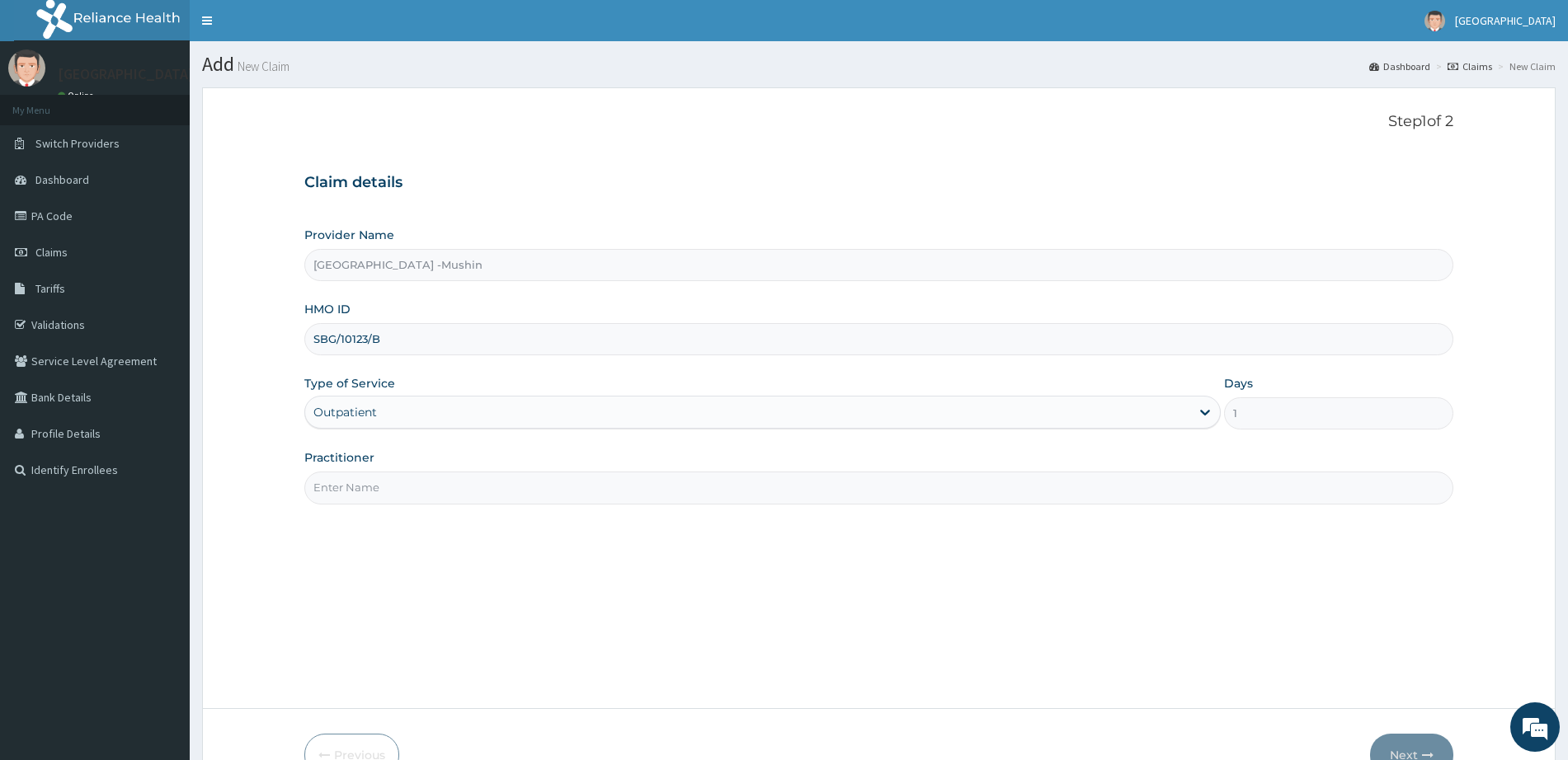
click at [425, 478] on input "Practitioner" at bounding box center [879, 487] width 1149 height 32
type input "[PERSON_NAME]"
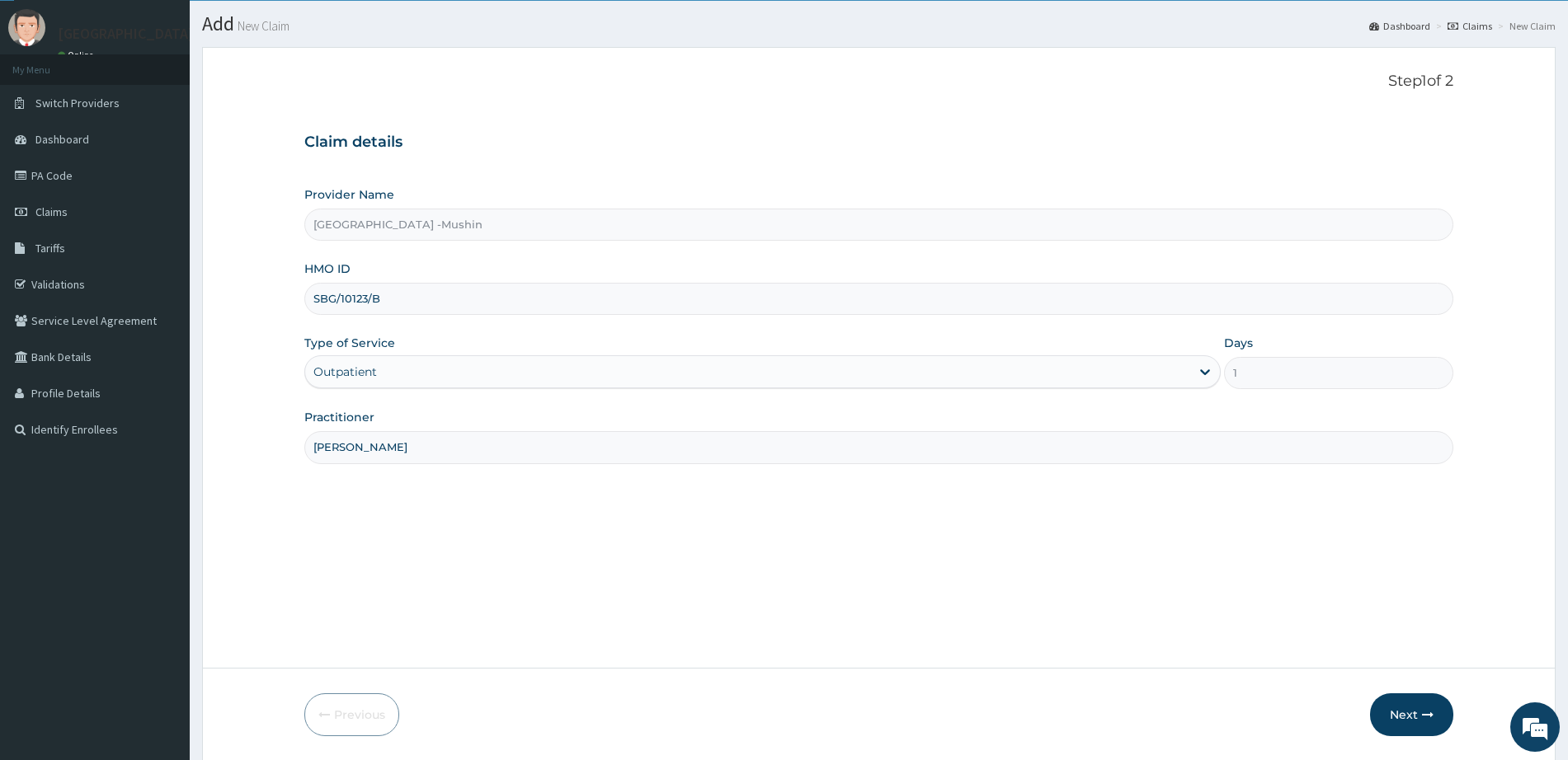
scroll to position [97, 0]
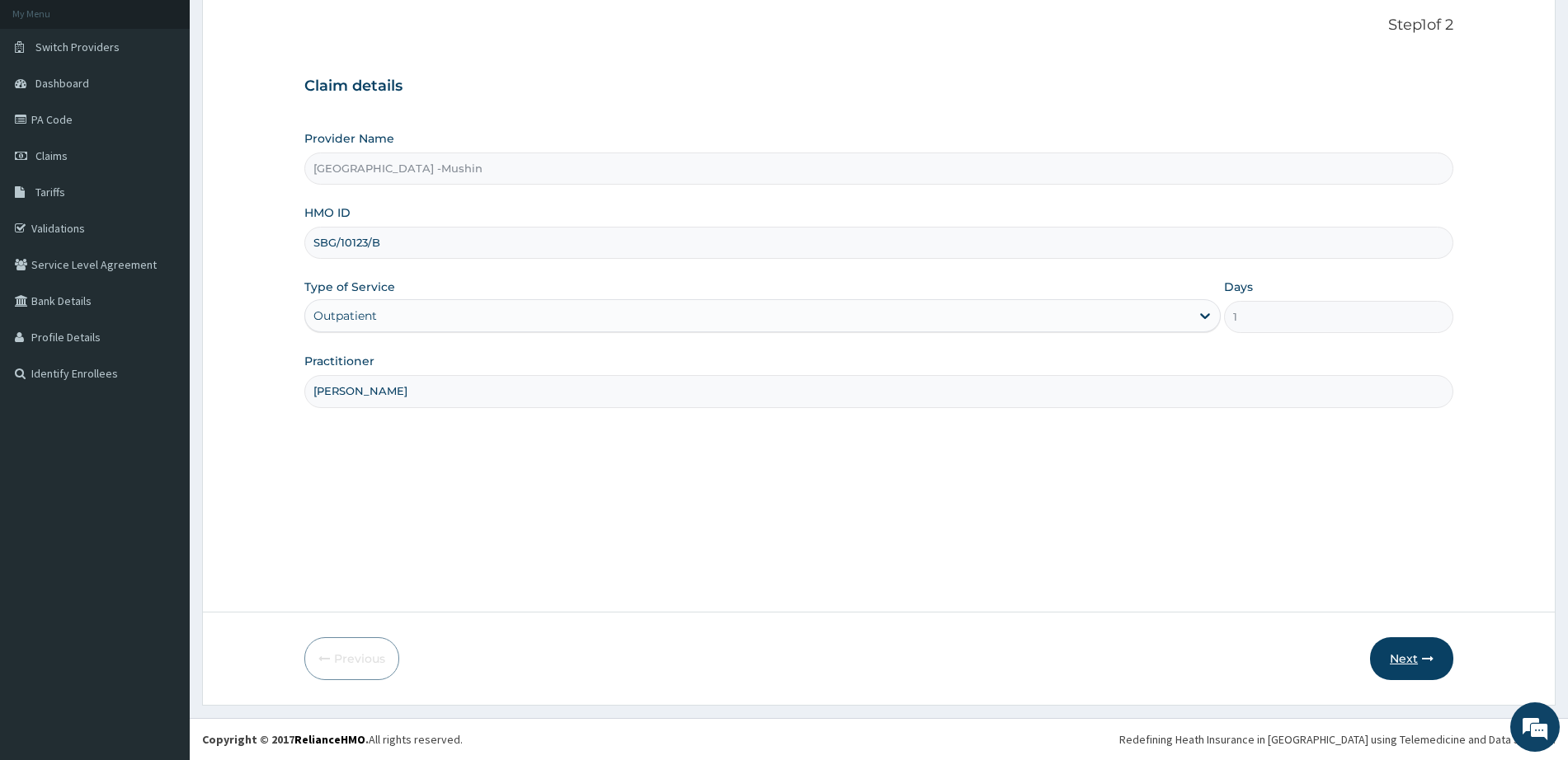
click at [1406, 670] on button "Next" at bounding box center [1412, 659] width 83 height 42
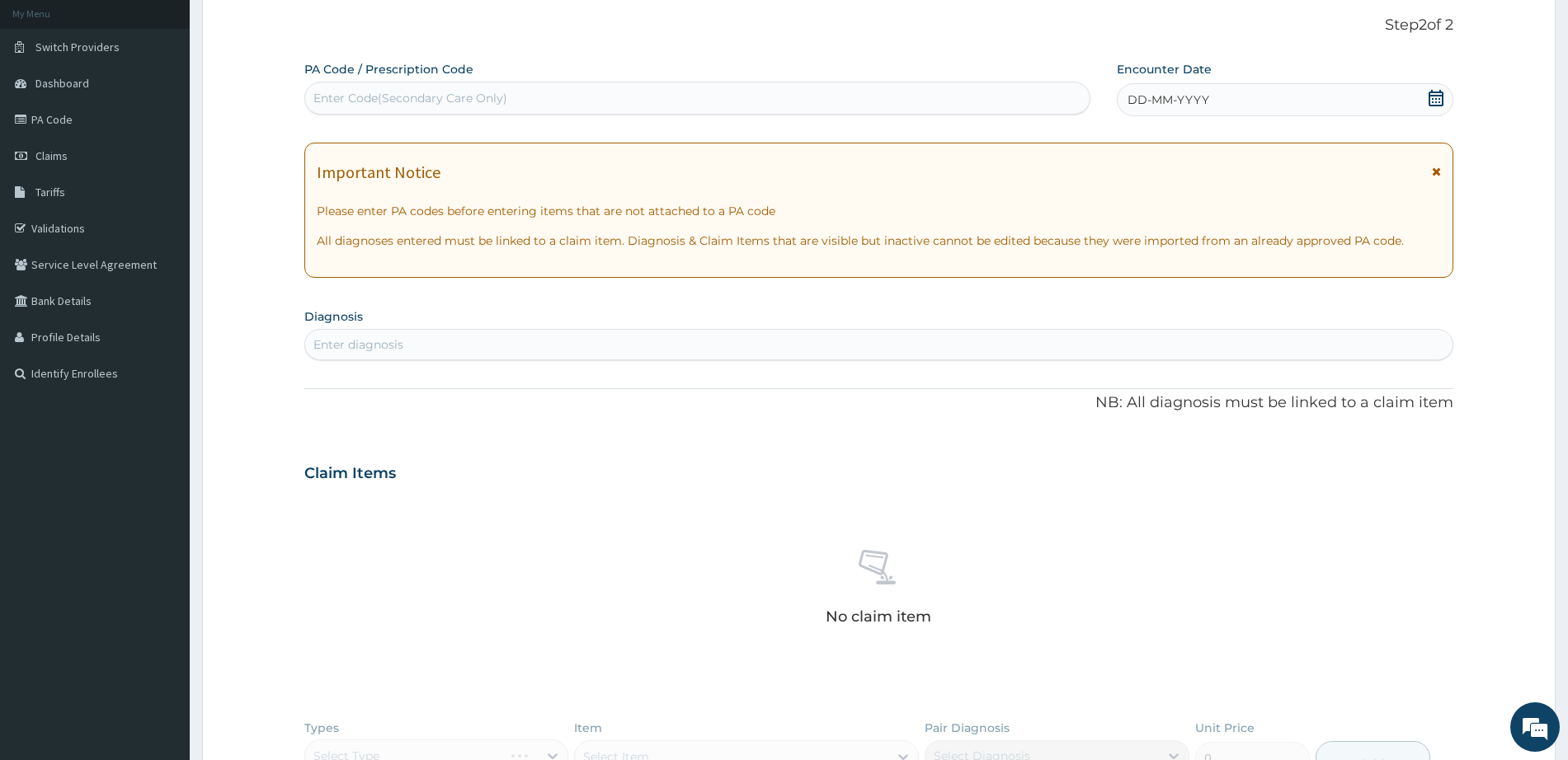
click at [1406, 670] on div "No claim item" at bounding box center [879, 590] width 1149 height 190
click at [1438, 171] on icon at bounding box center [1437, 172] width 9 height 12
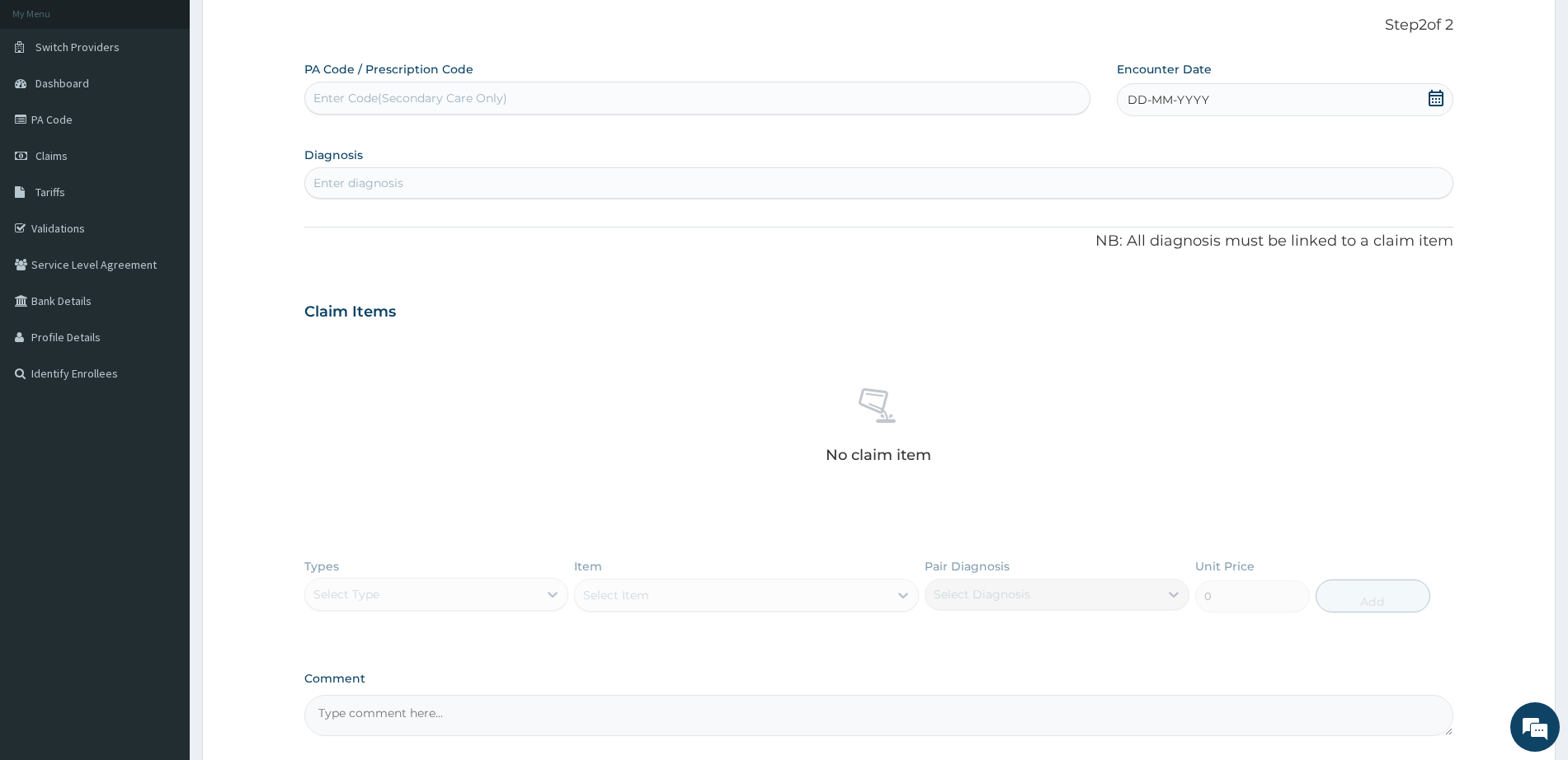
click at [1434, 99] on icon at bounding box center [1436, 98] width 15 height 17
click at [1156, 265] on div "12" at bounding box center [1155, 257] width 25 height 25
click at [1184, 196] on div "Enter diagnosis" at bounding box center [879, 183] width 1147 height 27
type input "PLASMODI"
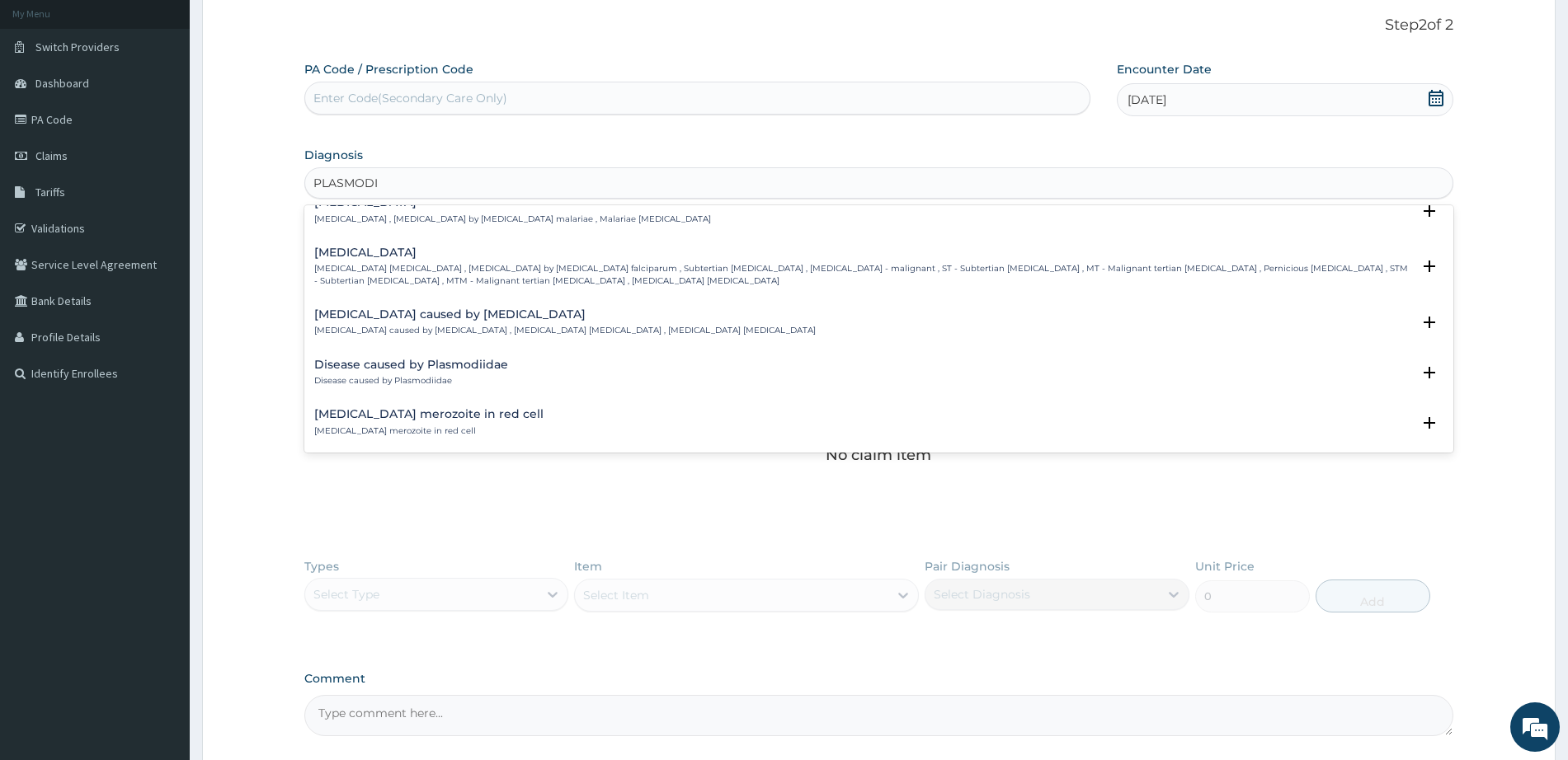
scroll to position [227, 0]
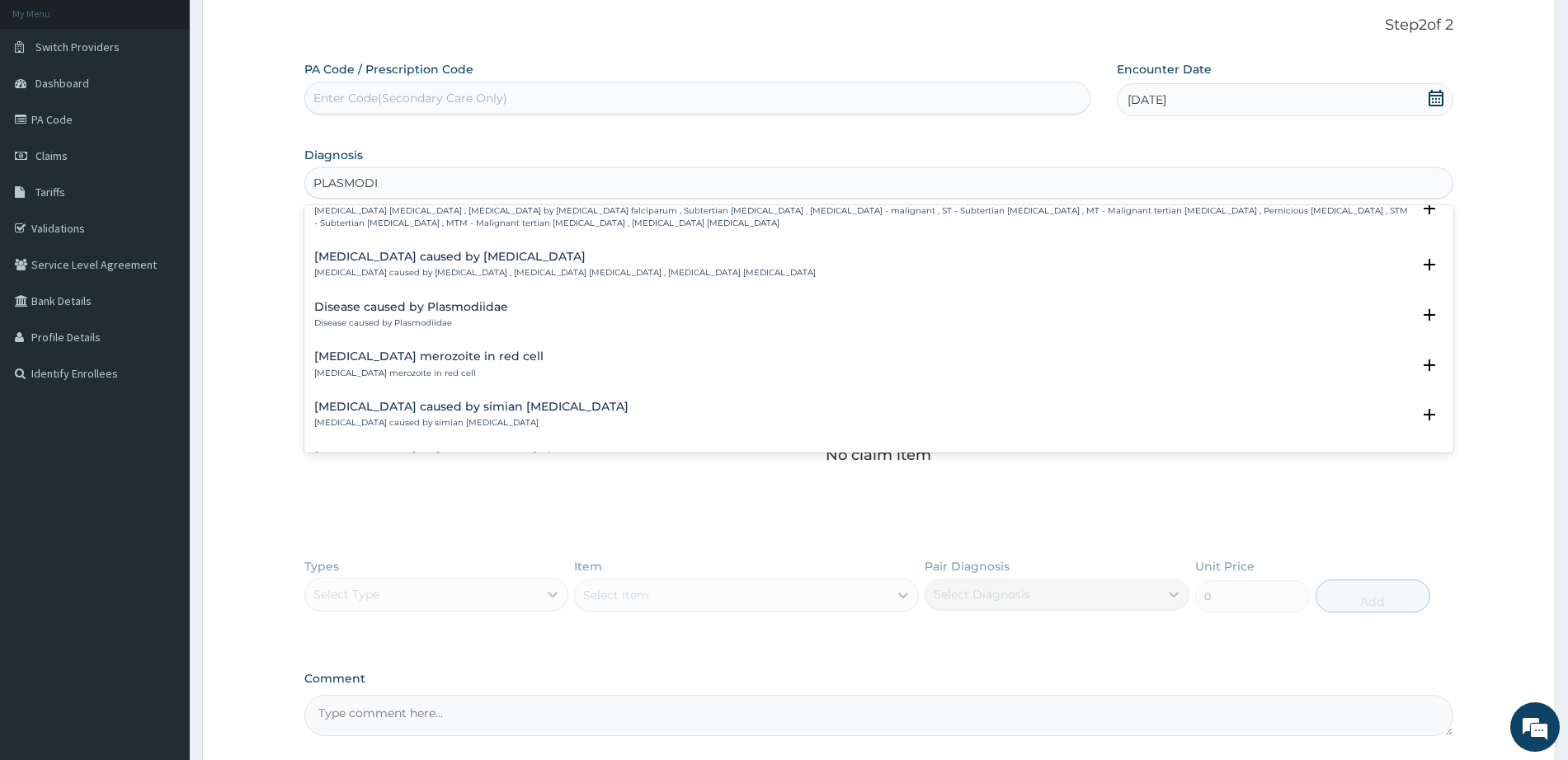
click at [556, 412] on div "[MEDICAL_DATA] caused by simian [MEDICAL_DATA] [MEDICAL_DATA] caused by simian …" at bounding box center [880, 414] width 1130 height 29
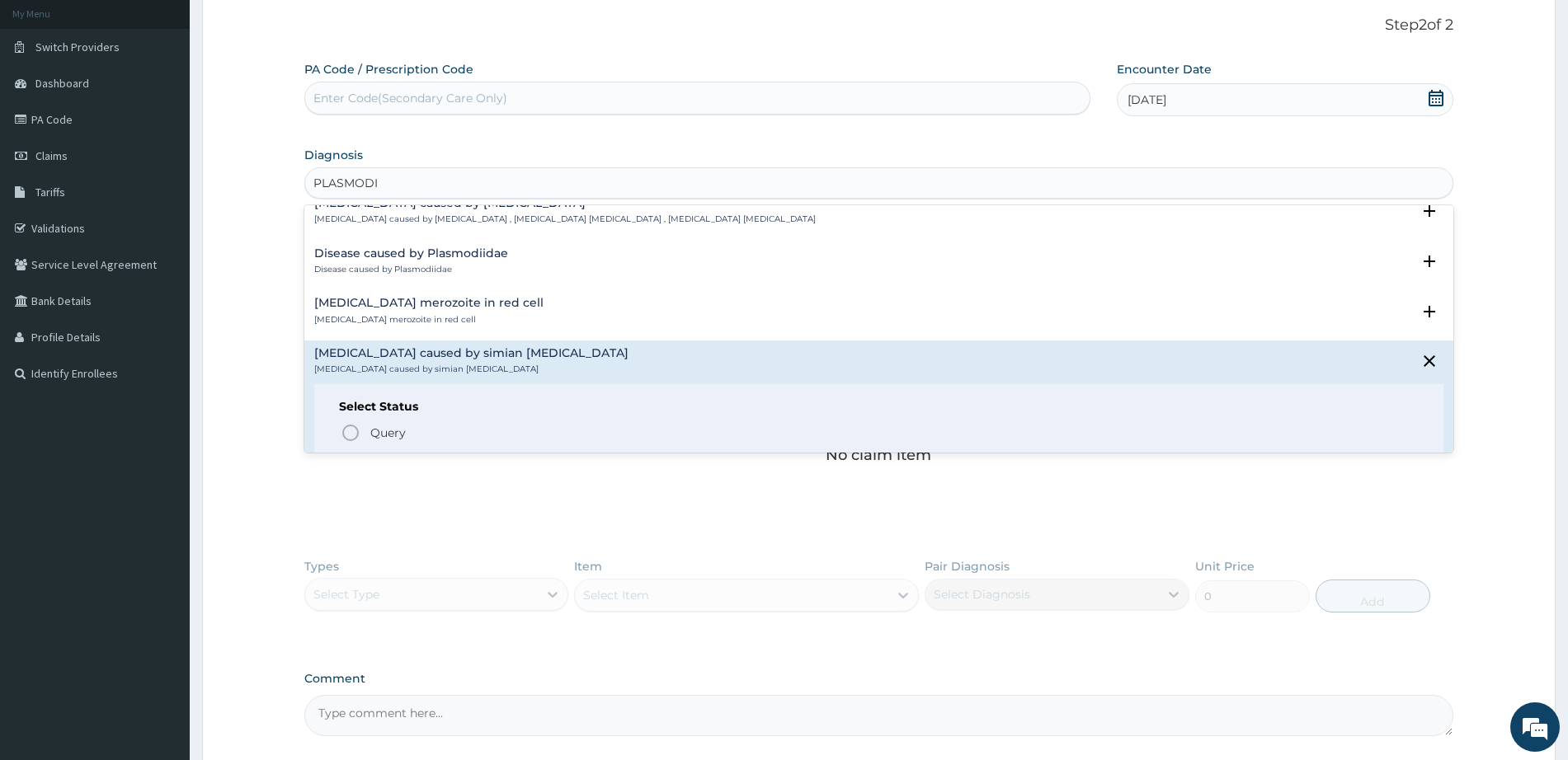
scroll to position [337, 0]
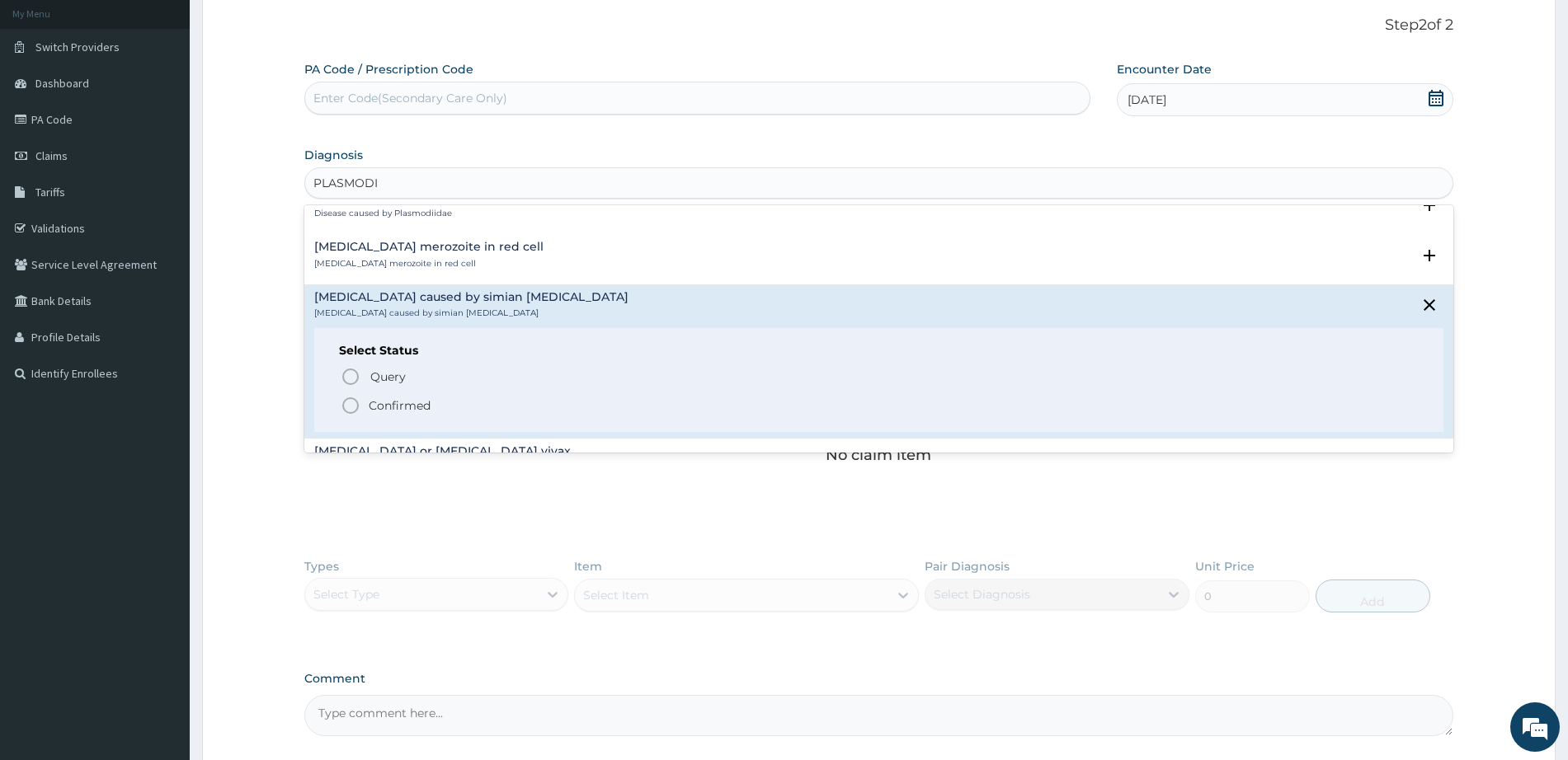
click at [348, 401] on icon "status option filled" at bounding box center [350, 405] width 19 height 19
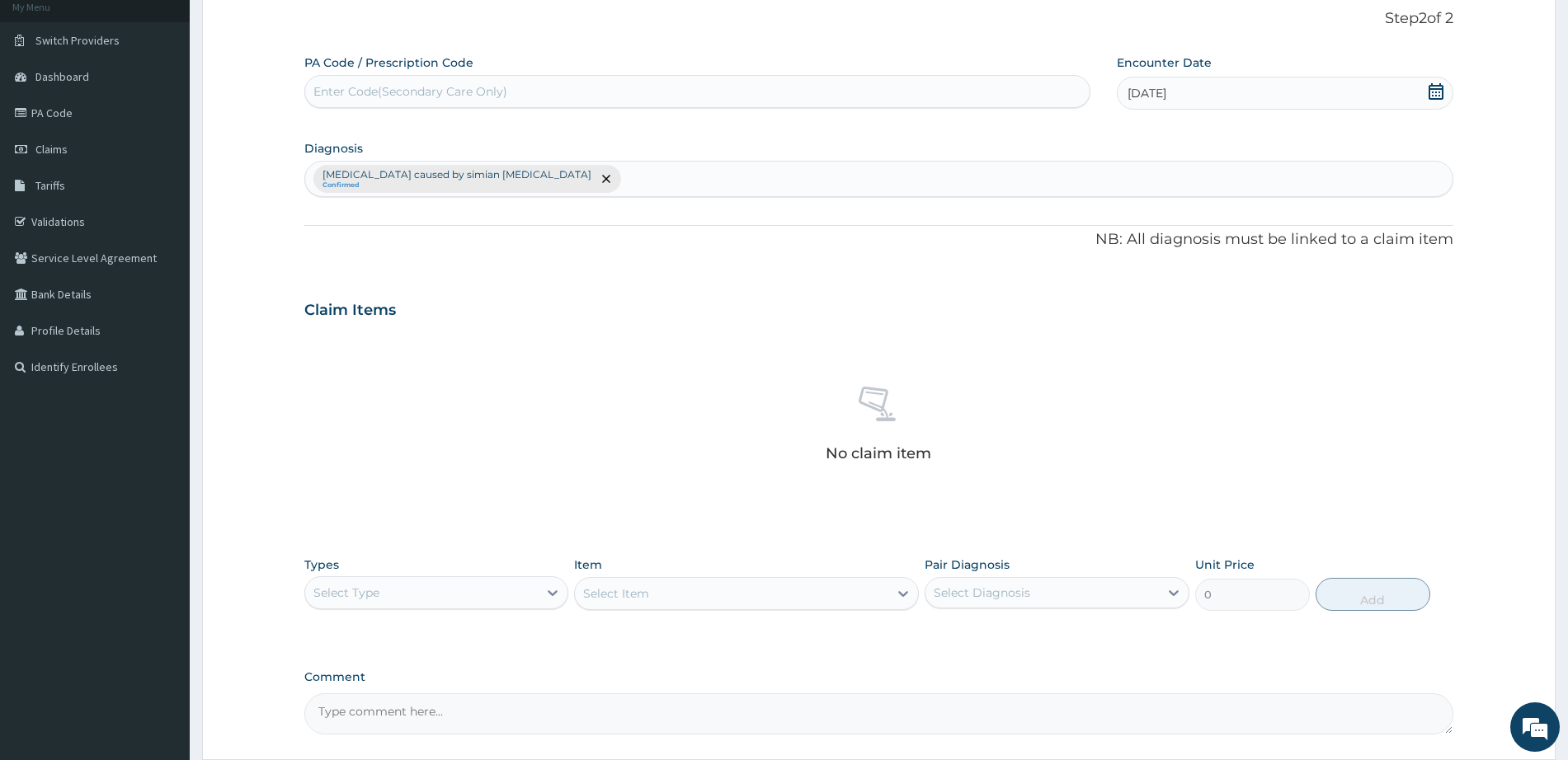
scroll to position [113, 0]
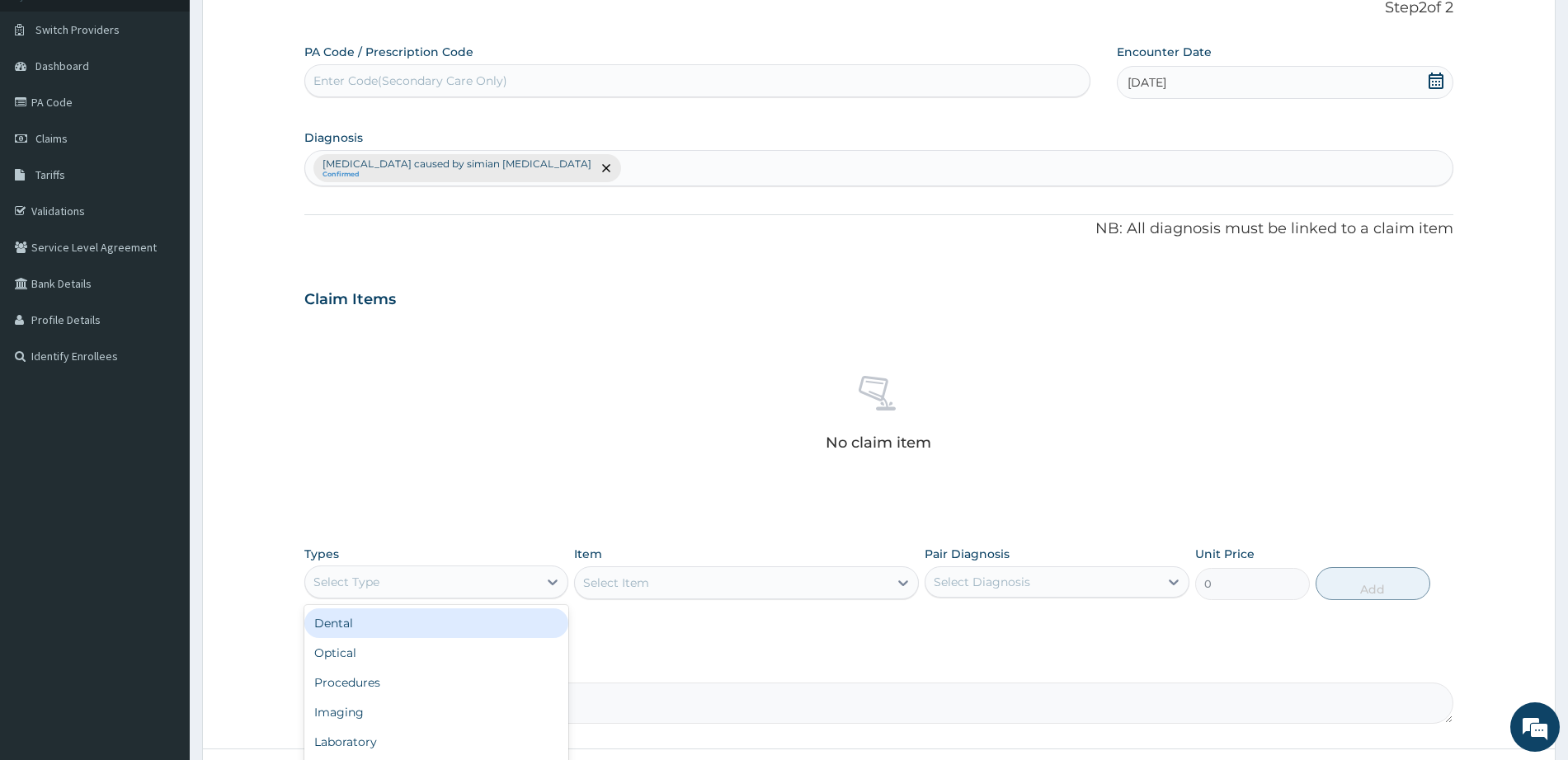
click at [485, 587] on div "Select Type" at bounding box center [422, 582] width 233 height 27
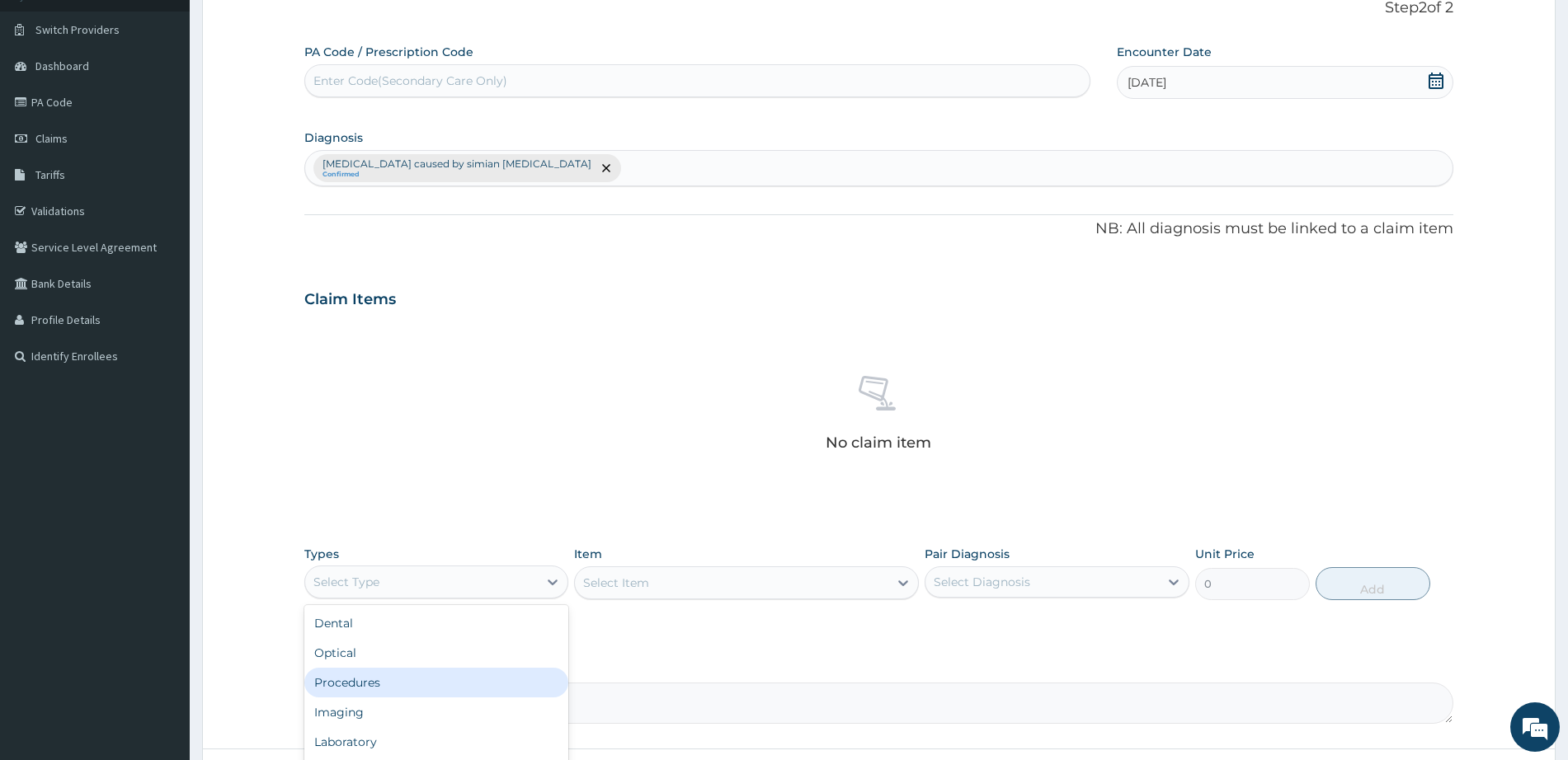
click at [478, 683] on div "Procedures" at bounding box center [437, 683] width 264 height 30
click at [671, 587] on div "Select Item" at bounding box center [747, 583] width 345 height 33
click at [815, 587] on div "Select Item" at bounding box center [732, 583] width 314 height 27
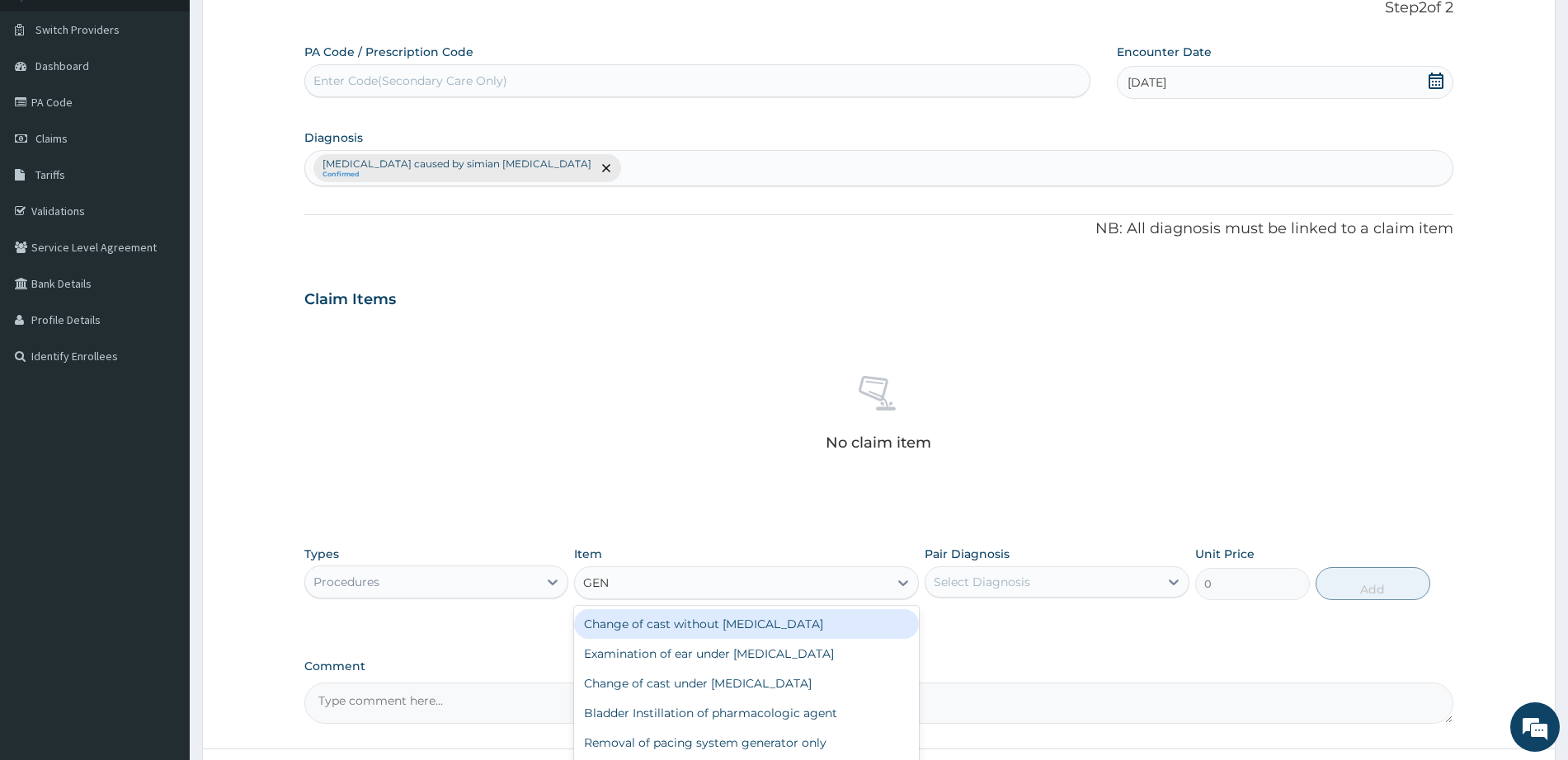
type input "GENE"
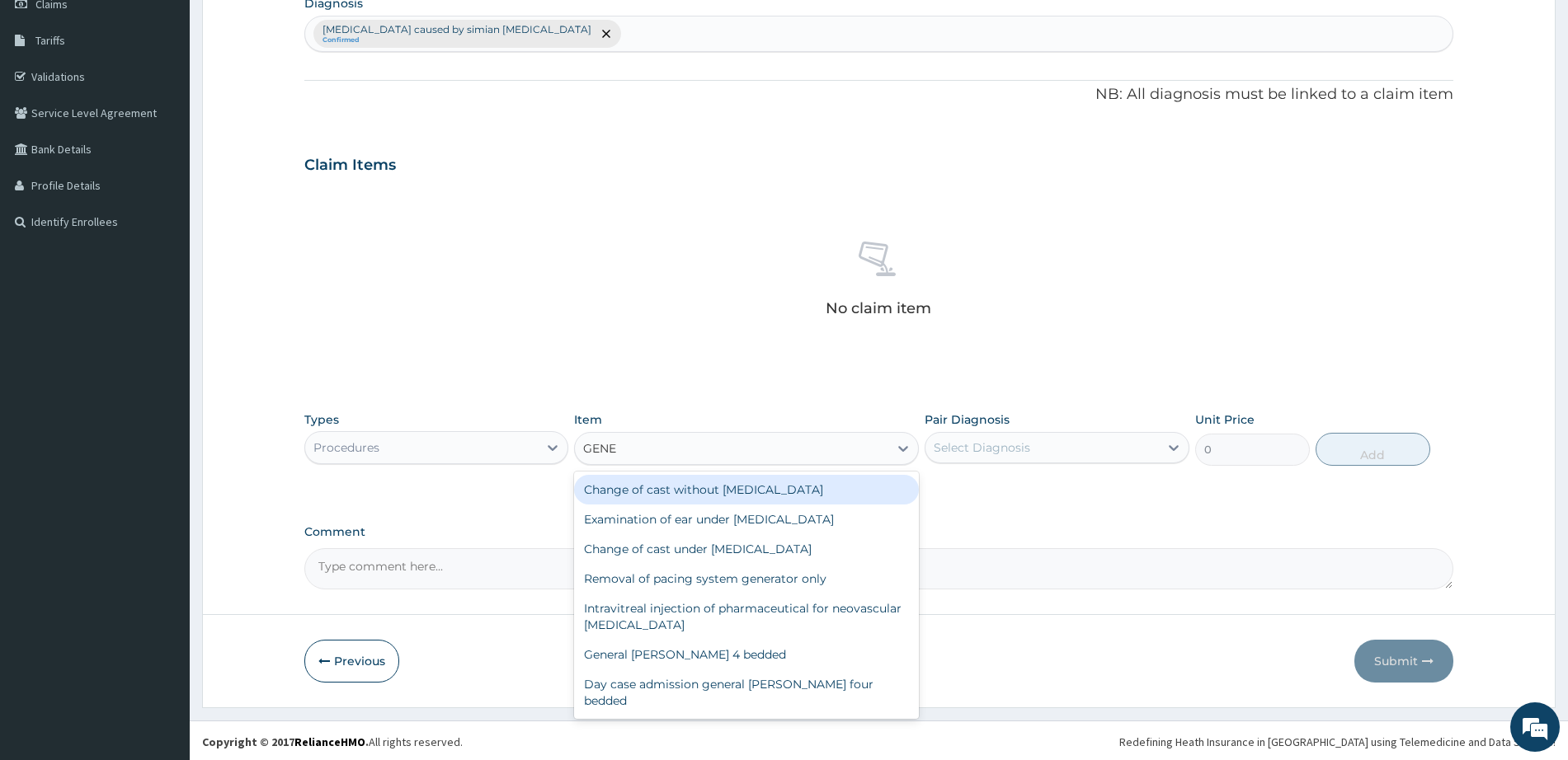
scroll to position [251, 0]
click at [764, 713] on div "General practitioner Consultation first outpatient consultation" at bounding box center [747, 736] width 345 height 46
type input "3000"
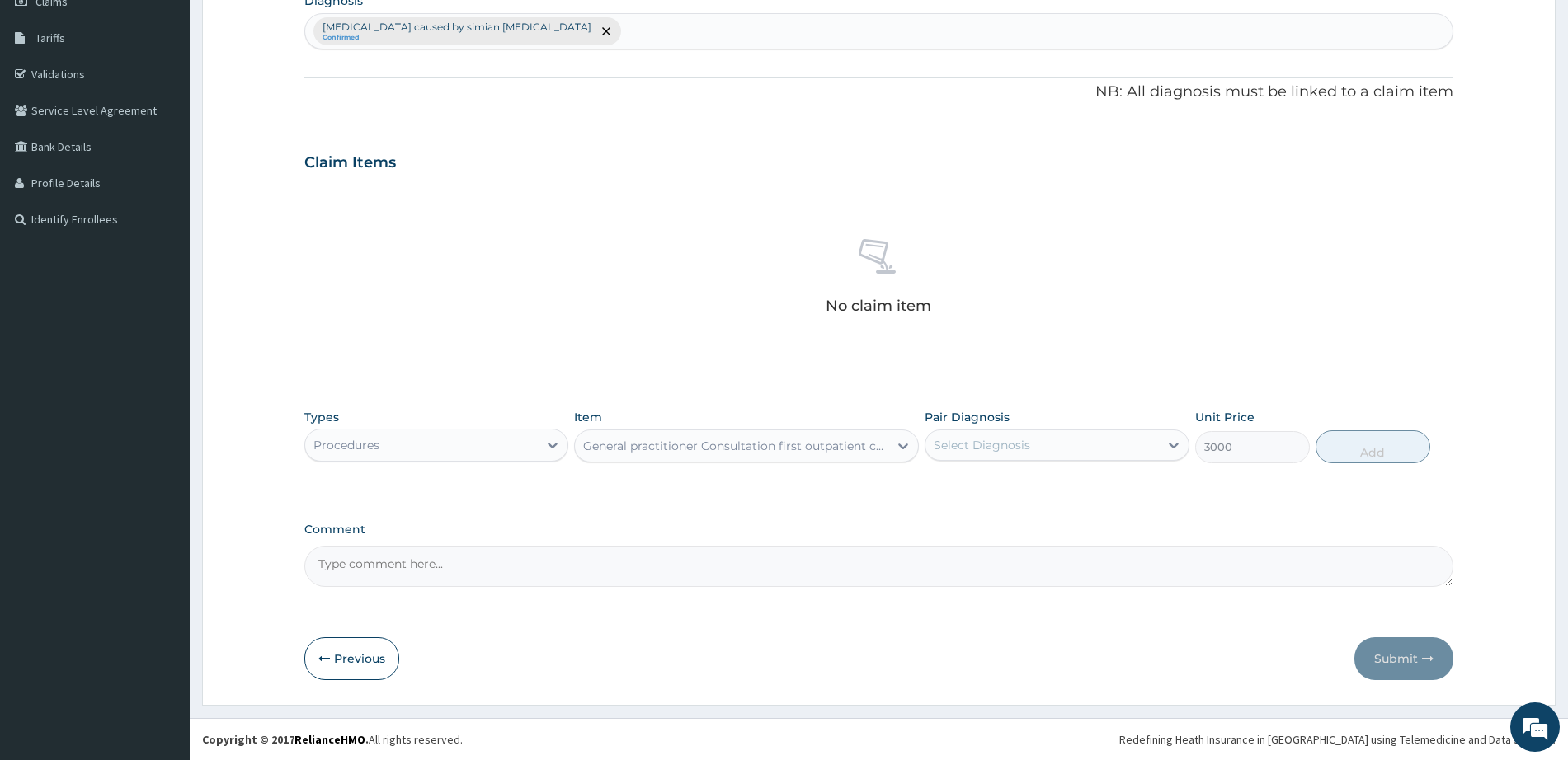
click at [1054, 451] on div "Select Diagnosis" at bounding box center [1042, 445] width 233 height 27
click at [1047, 486] on label "[MEDICAL_DATA] caused by simian [MEDICAL_DATA]" at bounding box center [1066, 494] width 227 height 33
checkbox input "true"
click at [1396, 437] on button "Add" at bounding box center [1373, 447] width 114 height 33
type input "0"
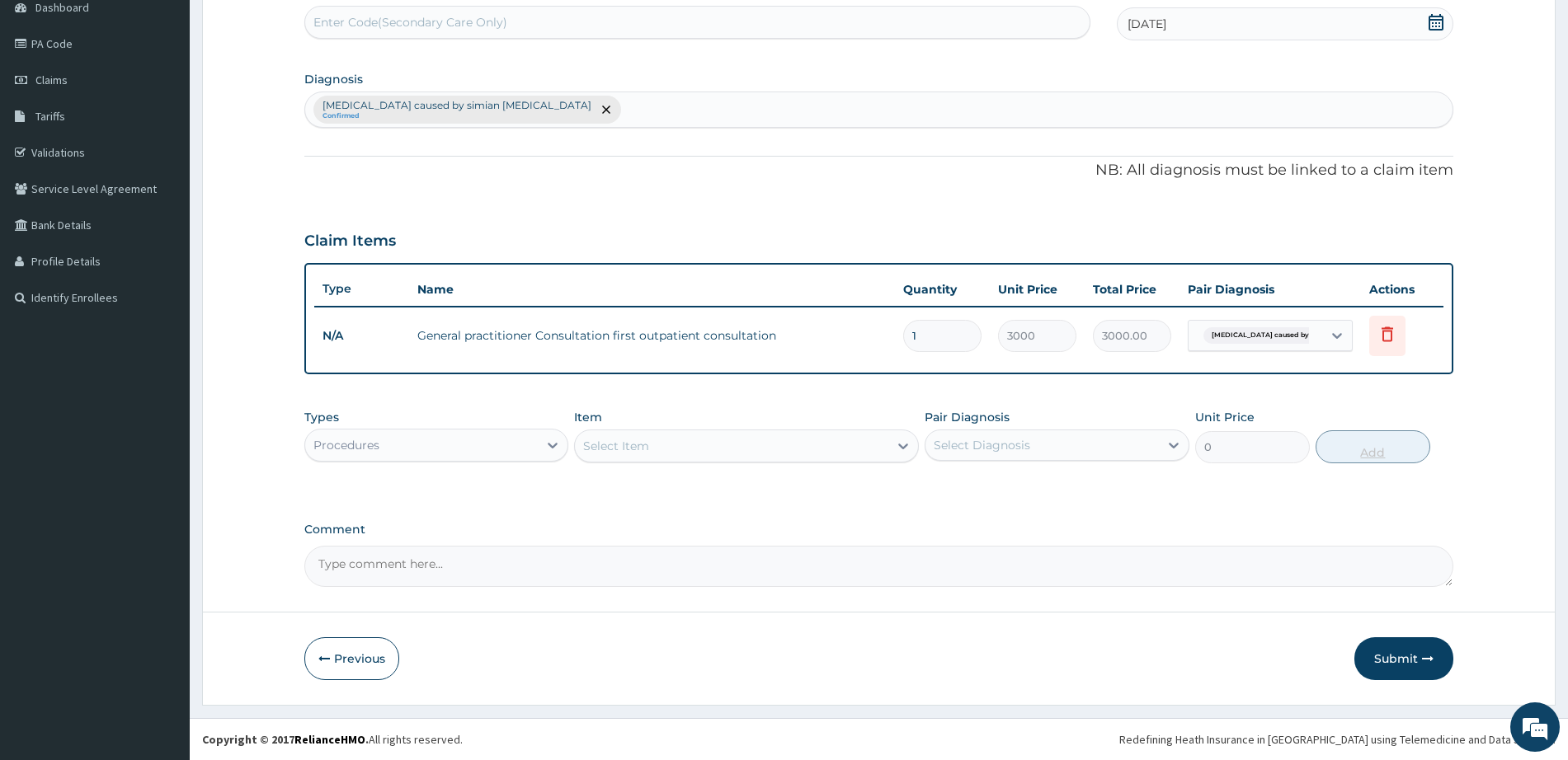
scroll to position [172, 0]
click at [516, 445] on div "Procedures" at bounding box center [422, 445] width 233 height 27
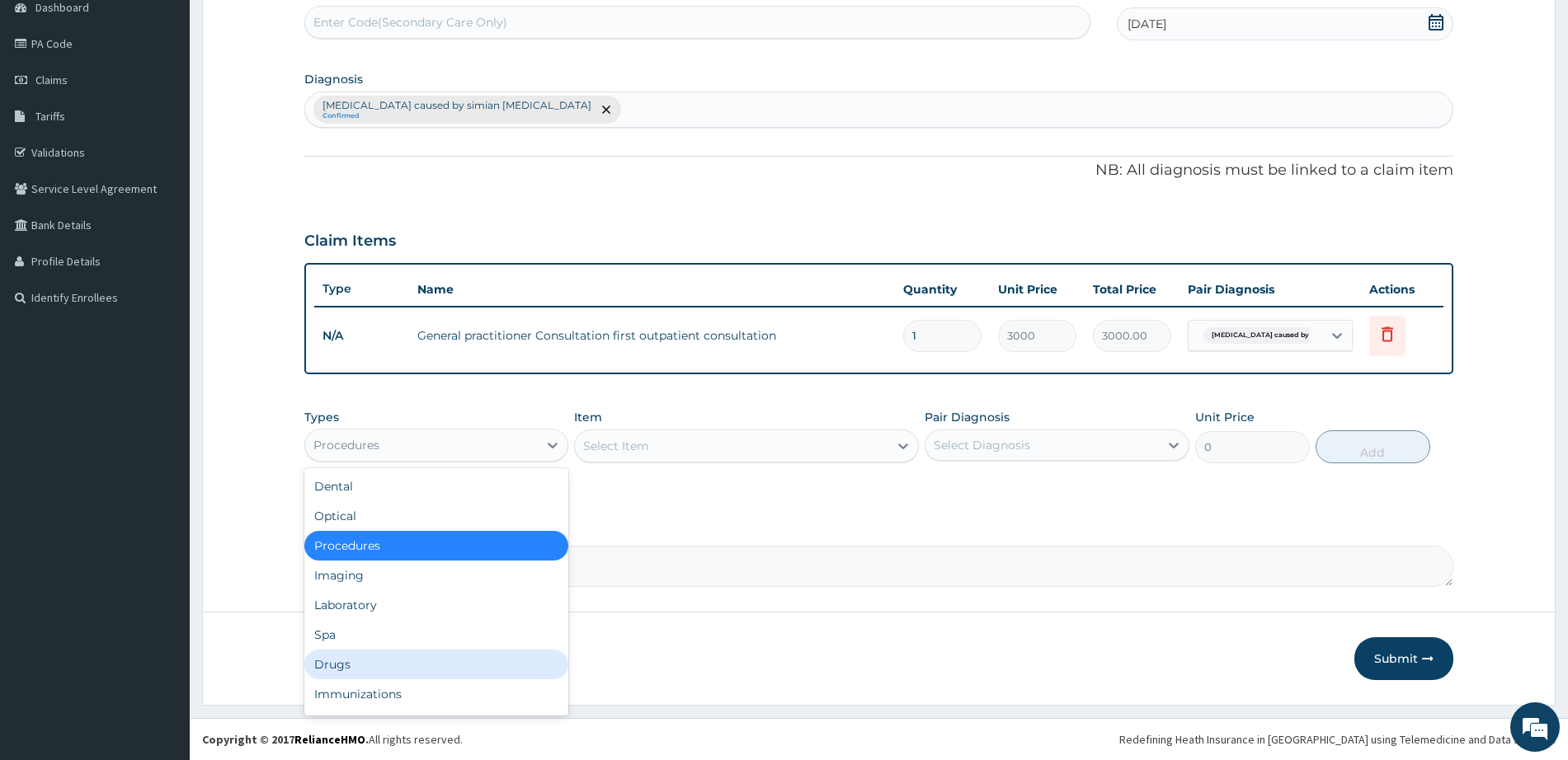
click at [445, 659] on div "Drugs" at bounding box center [437, 664] width 264 height 30
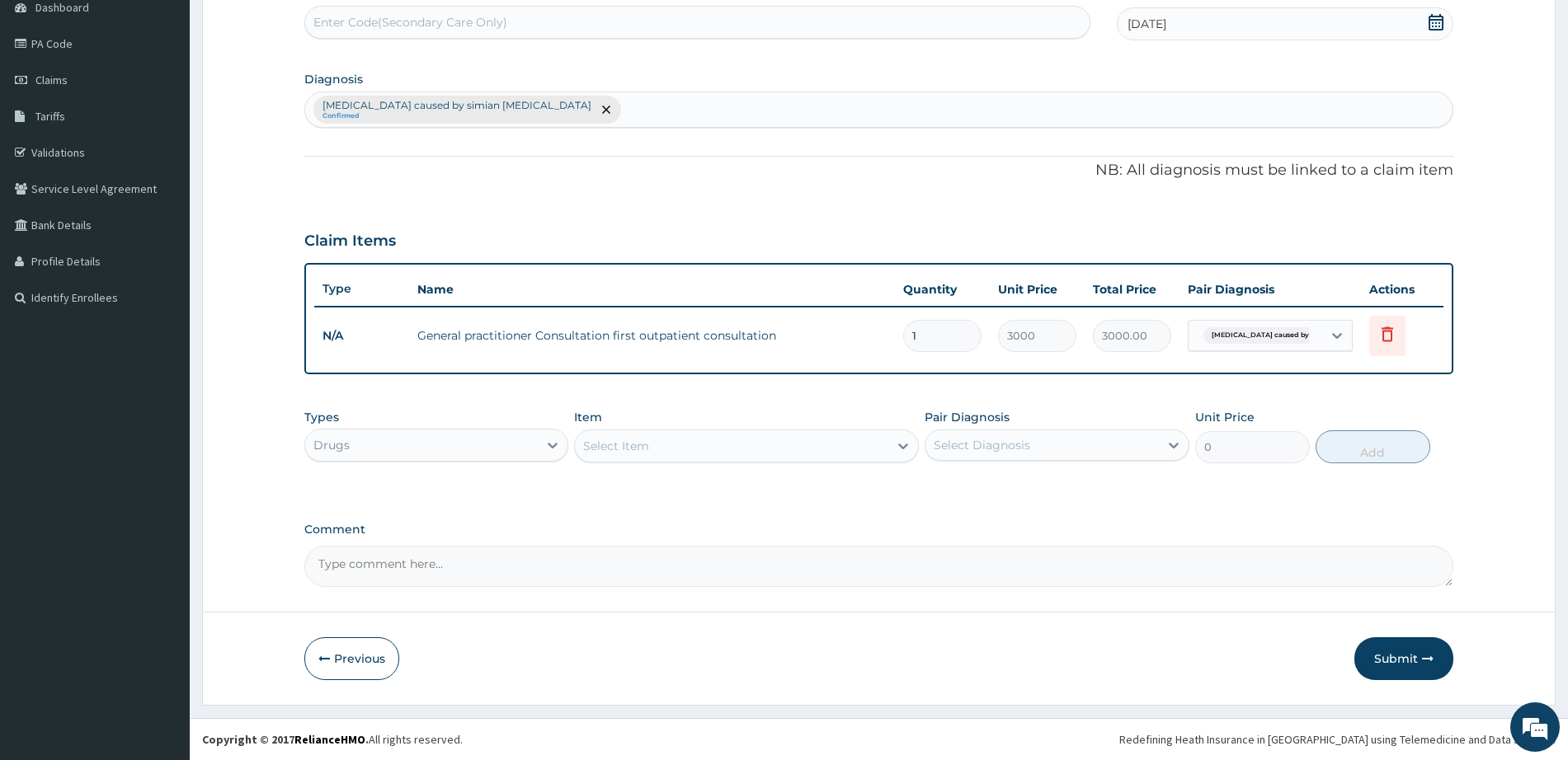
click at [804, 443] on div "Select Item" at bounding box center [732, 445] width 314 height 27
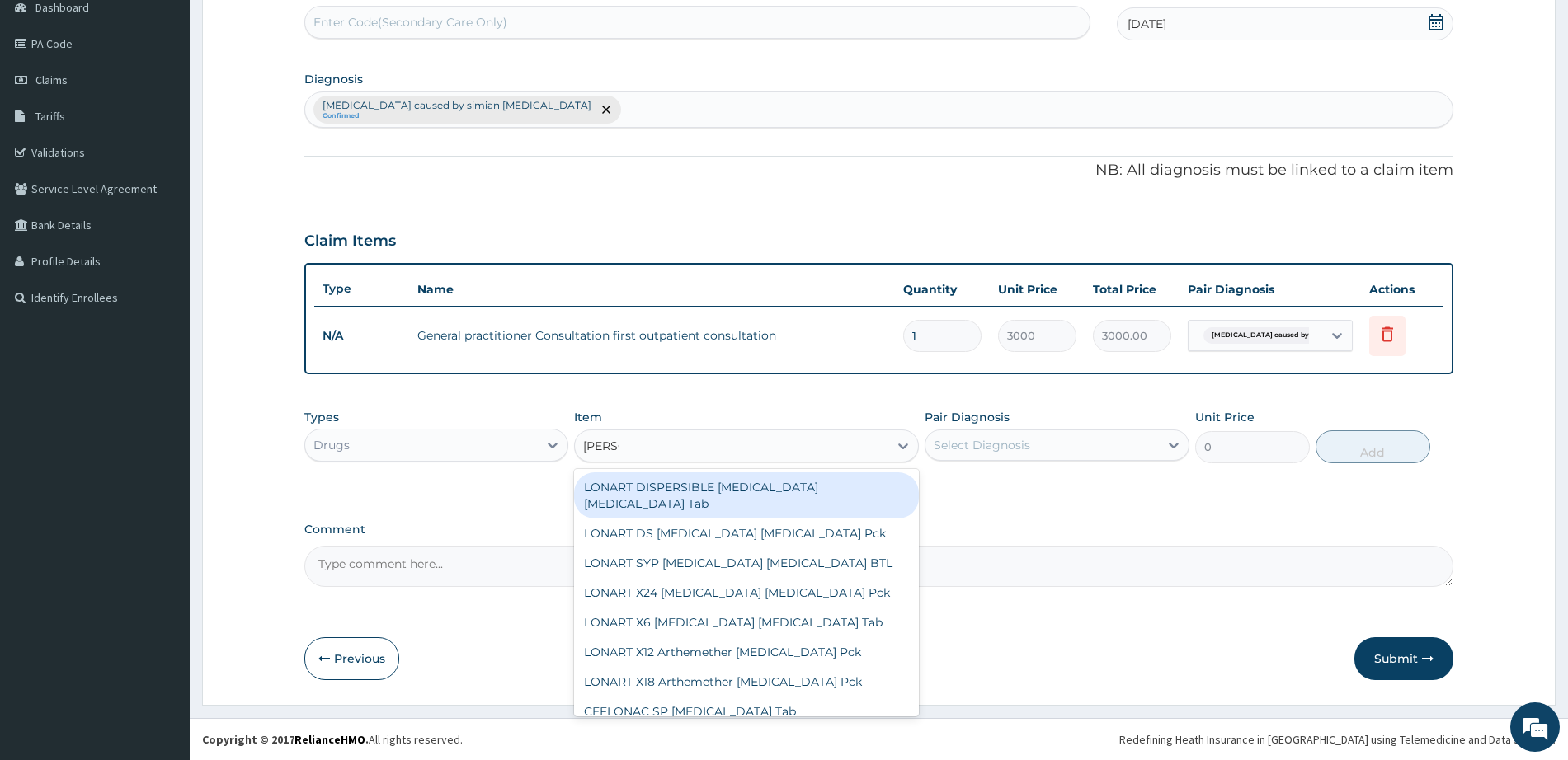
type input "LONAR"
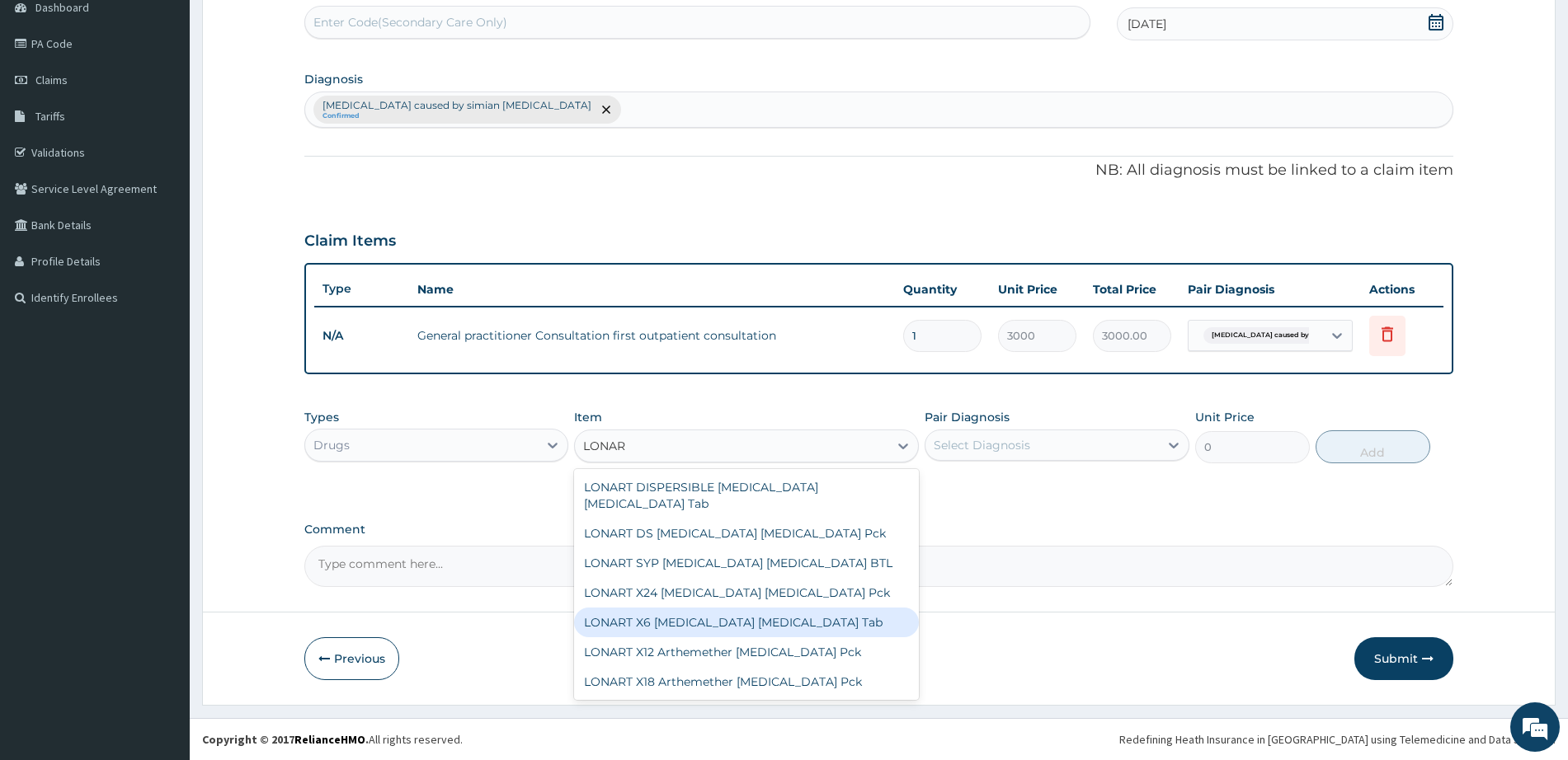
click at [736, 611] on div "LONART X6 [MEDICAL_DATA] [MEDICAL_DATA] Tab" at bounding box center [747, 623] width 345 height 30
type input "264.5"
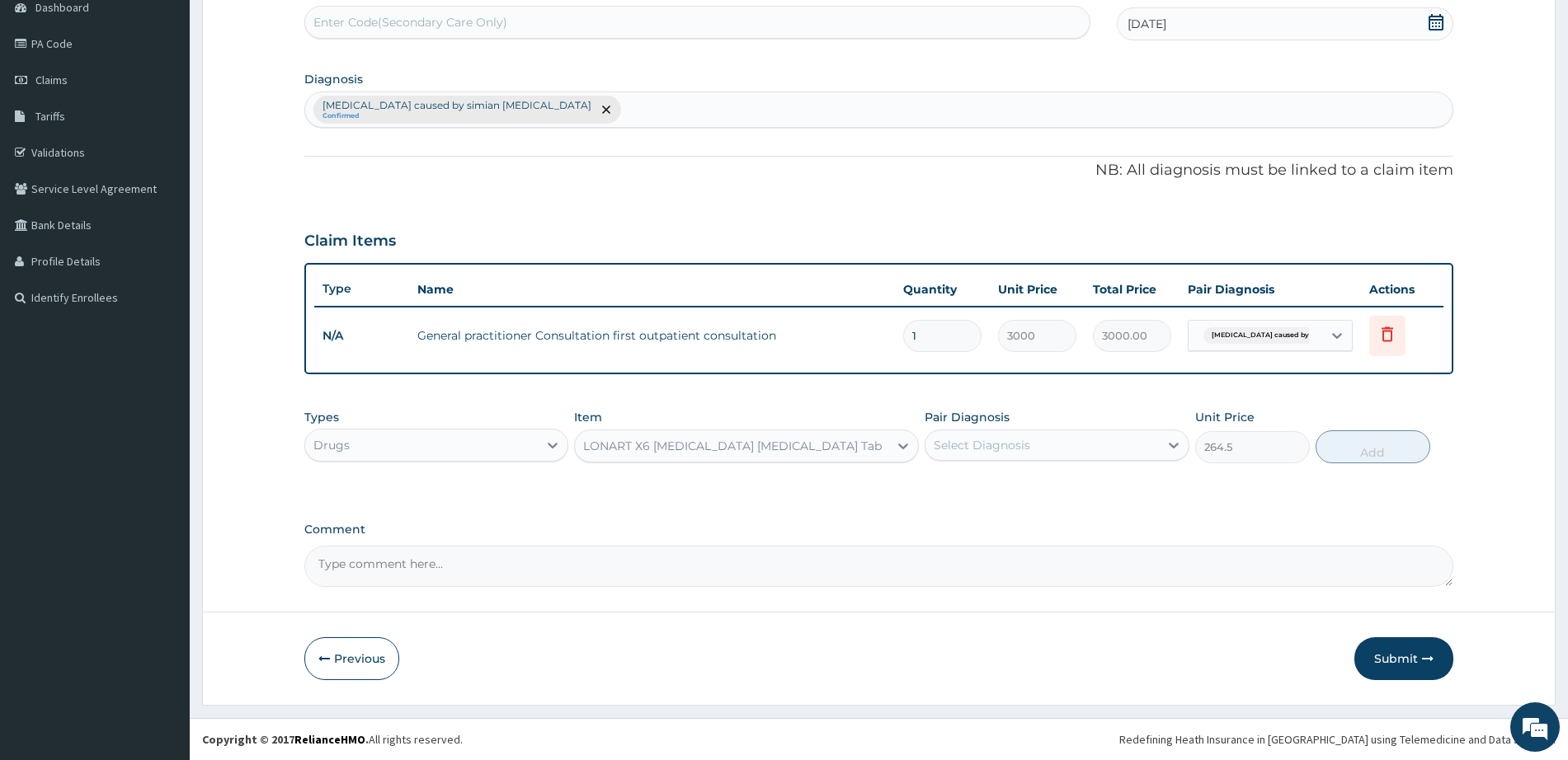
click at [960, 442] on div "Select Diagnosis" at bounding box center [982, 445] width 97 height 17
click at [960, 478] on label "[MEDICAL_DATA] caused by simian [MEDICAL_DATA]" at bounding box center [1066, 494] width 227 height 33
checkbox input "true"
click at [1346, 452] on button "Add" at bounding box center [1373, 447] width 114 height 33
type input "0"
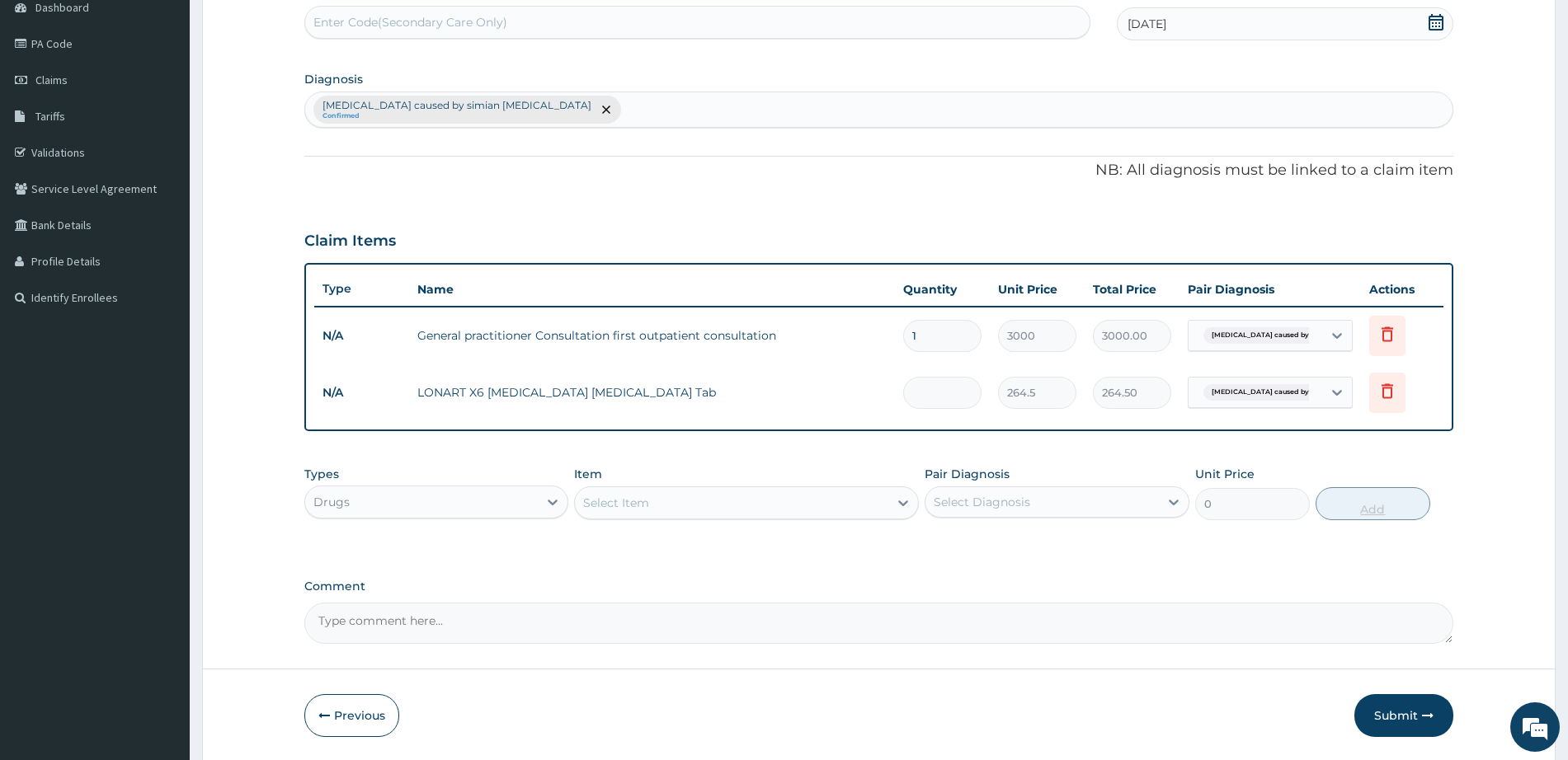
type input "0.00"
type input "6"
type input "1587.00"
type input "6"
click at [735, 510] on div "Select Item" at bounding box center [732, 503] width 314 height 27
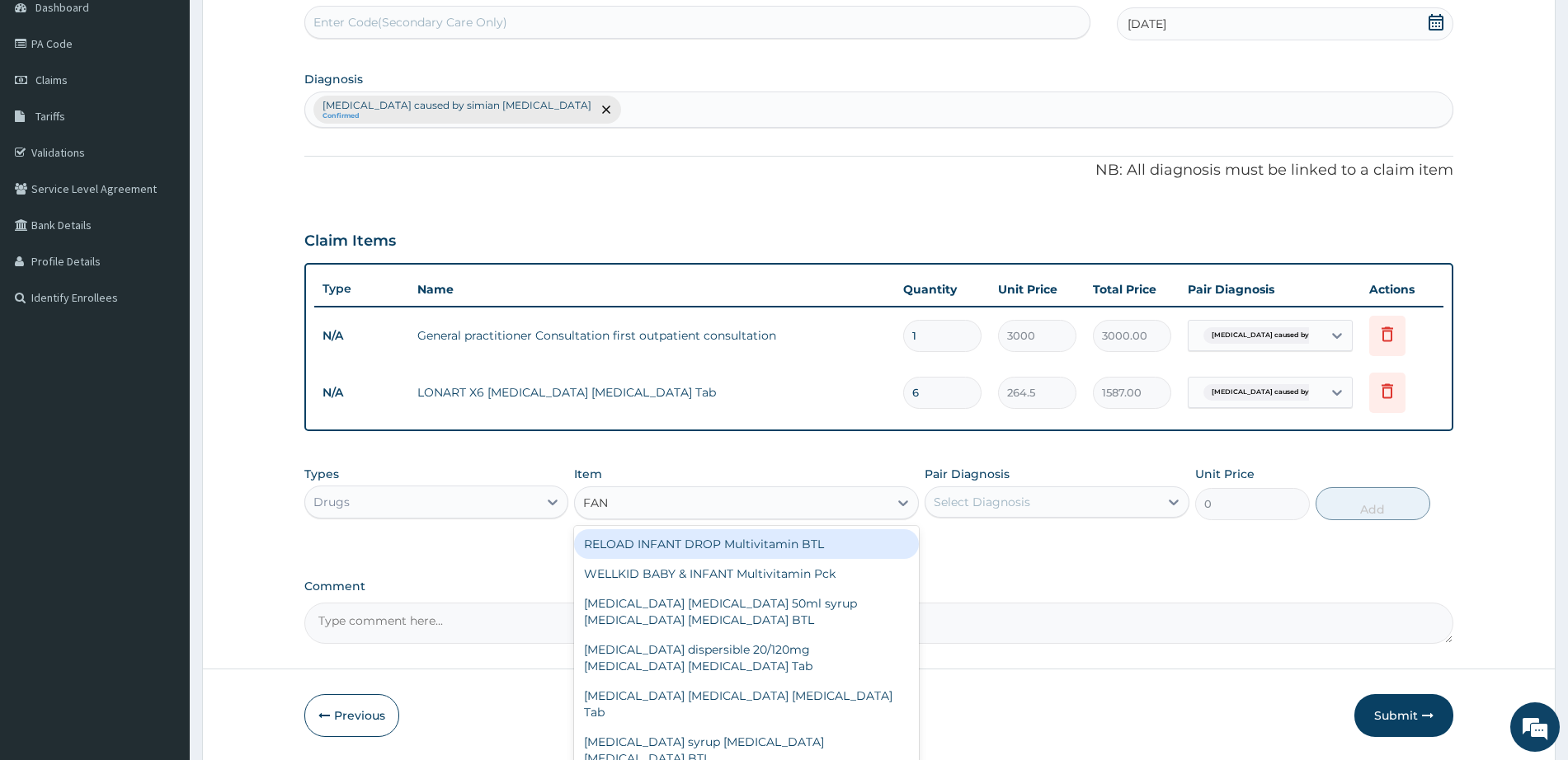
type input "FANS"
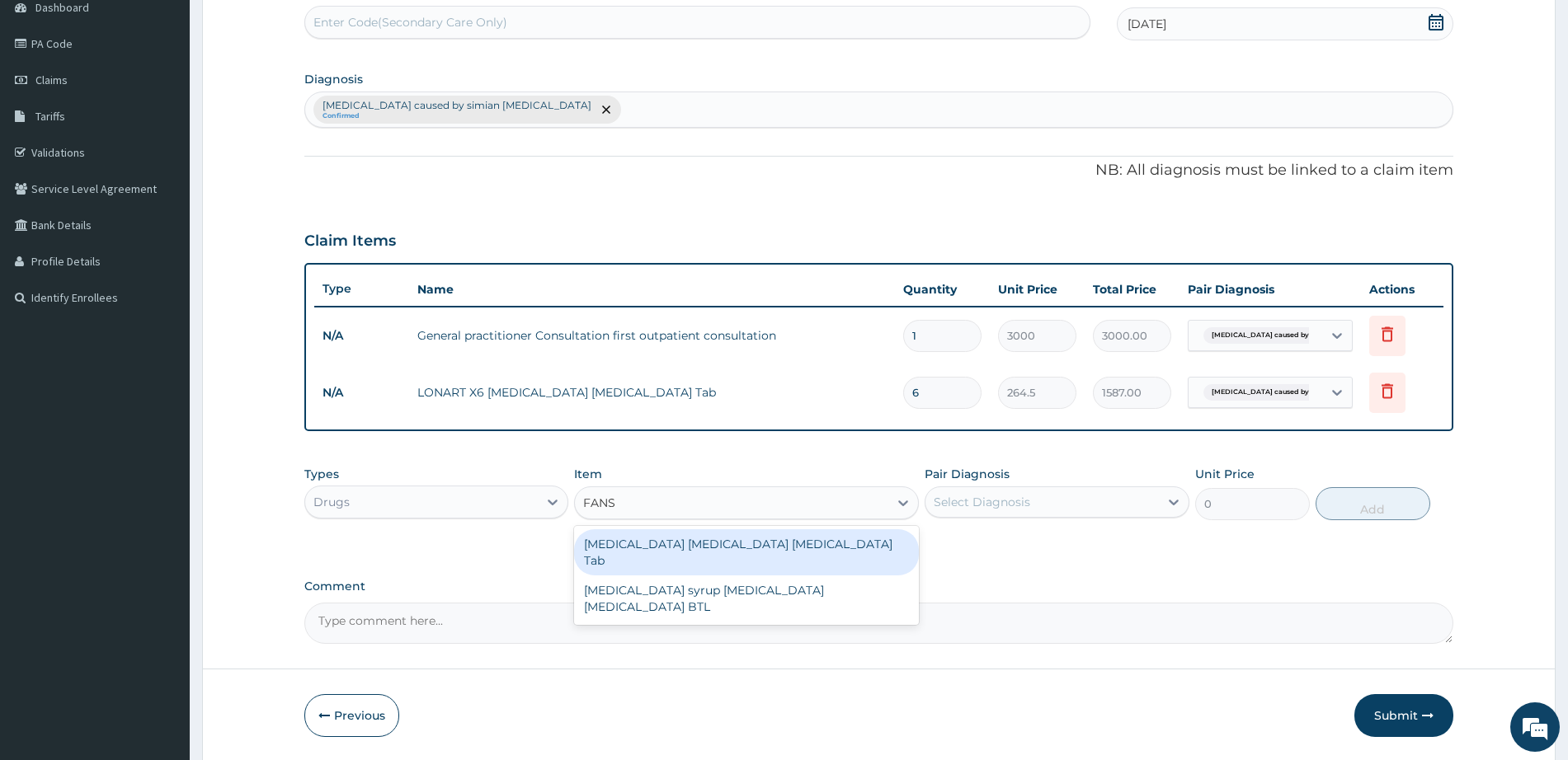
click at [739, 556] on div "[MEDICAL_DATA] [MEDICAL_DATA] [MEDICAL_DATA] Tab" at bounding box center [747, 552] width 345 height 46
type input "345"
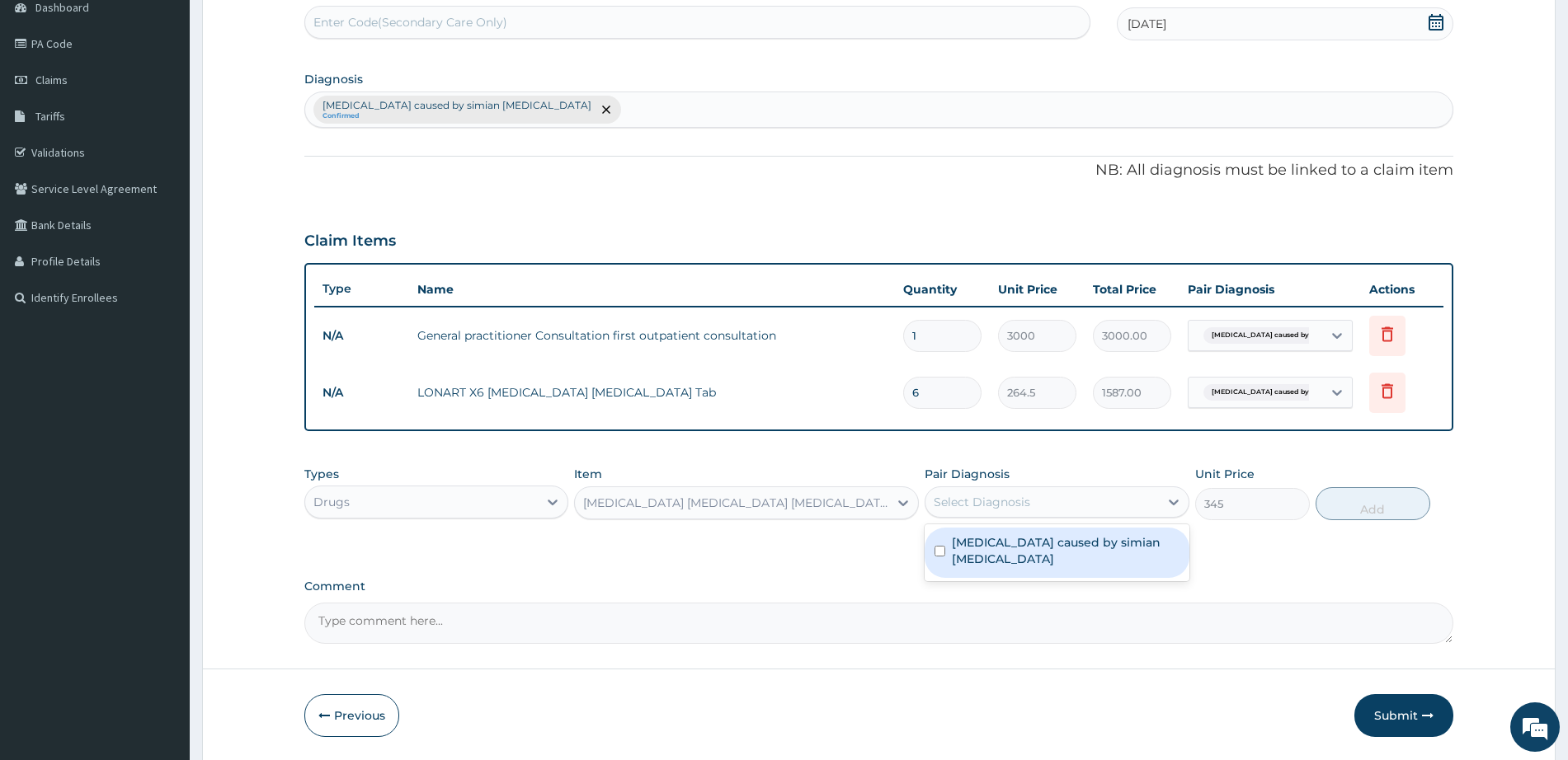
click at [1025, 503] on div "Select Diagnosis" at bounding box center [982, 502] width 97 height 17
click at [1028, 548] on label "[MEDICAL_DATA] caused by simian [MEDICAL_DATA]" at bounding box center [1066, 551] width 227 height 33
checkbox input "true"
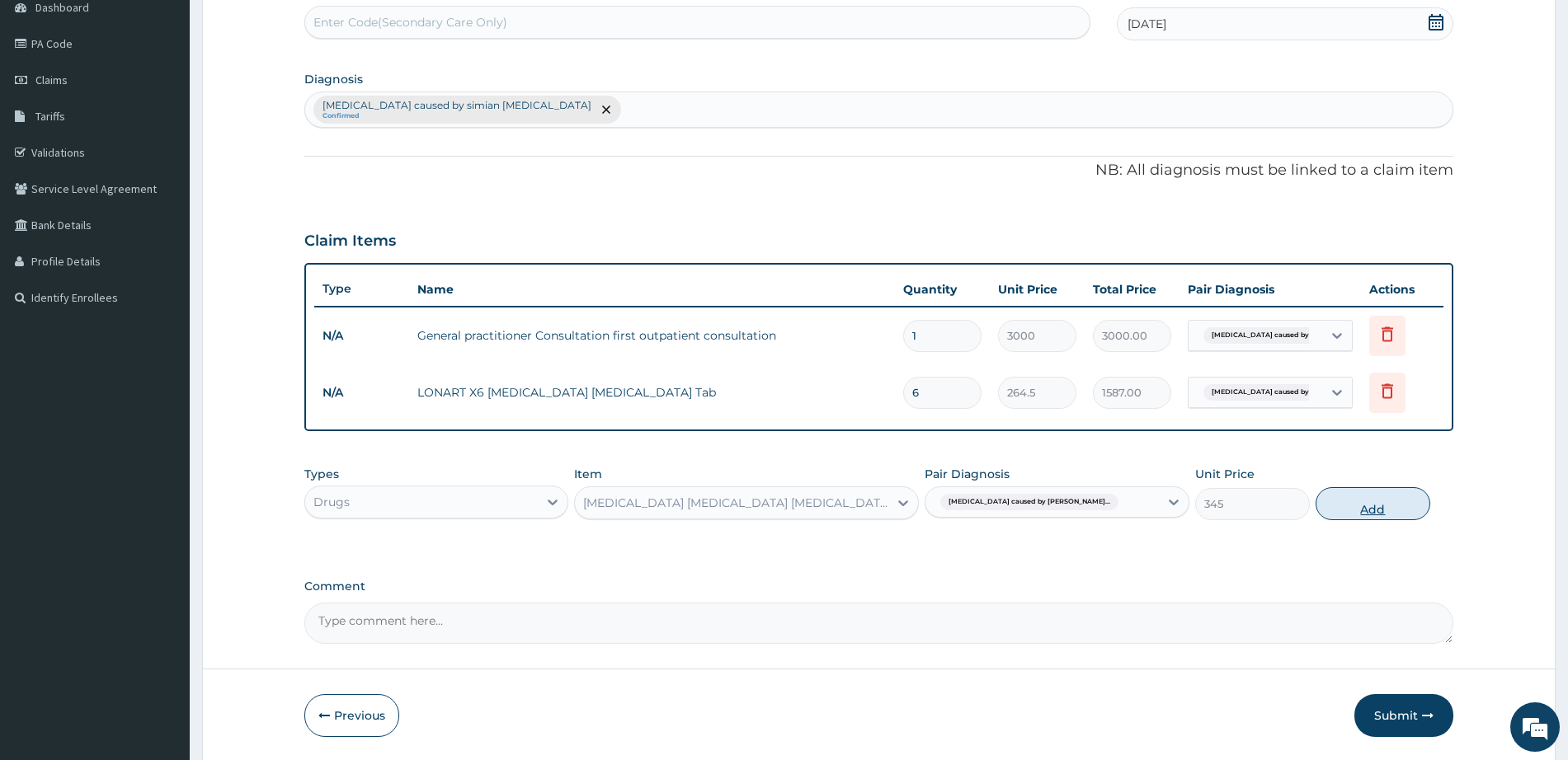
click at [1349, 507] on button "Add" at bounding box center [1373, 504] width 114 height 33
type input "0"
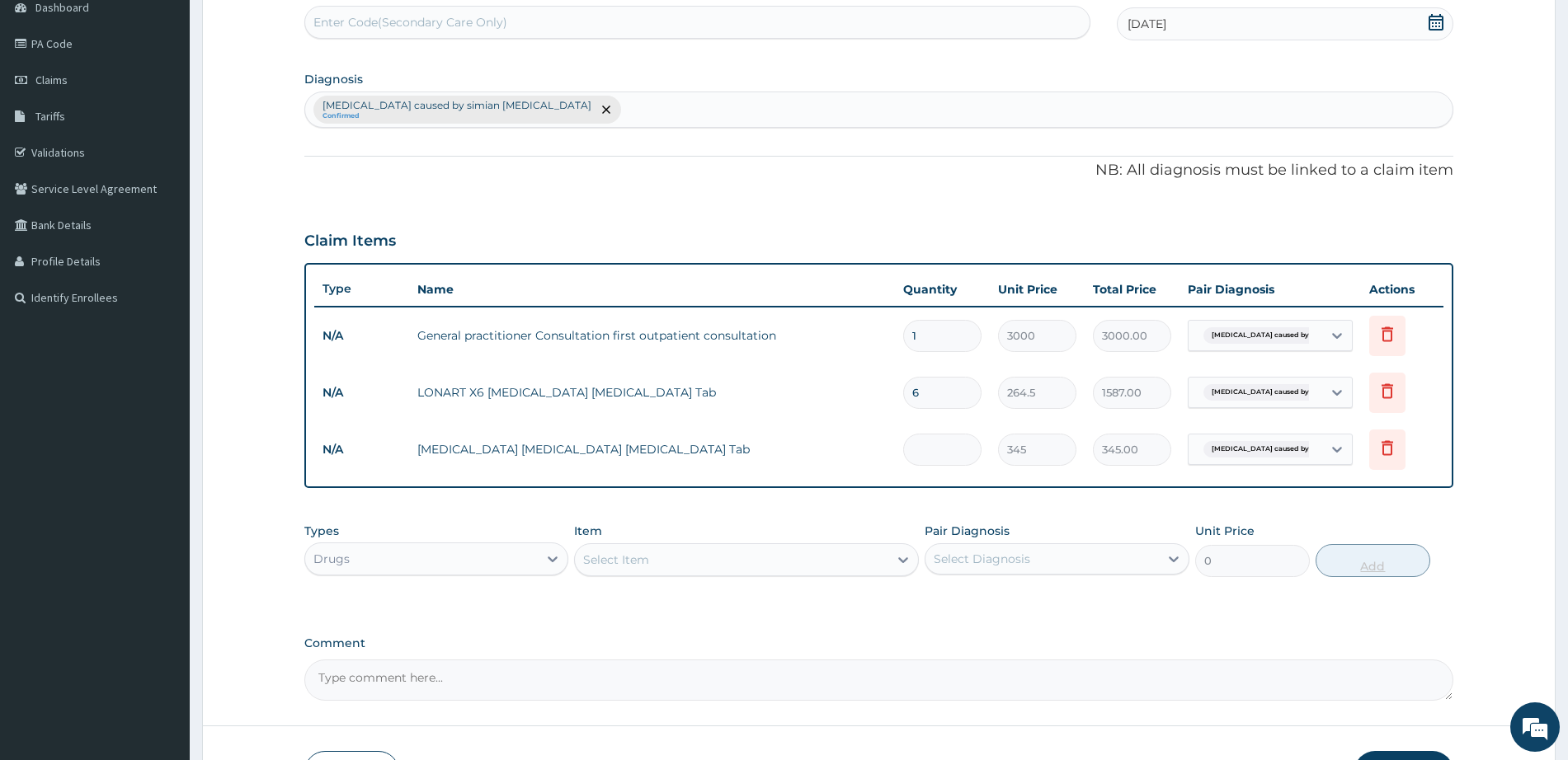
type input "0.00"
type input "3"
type input "1035.00"
type input "3"
click at [799, 563] on div "Select Item" at bounding box center [732, 560] width 314 height 27
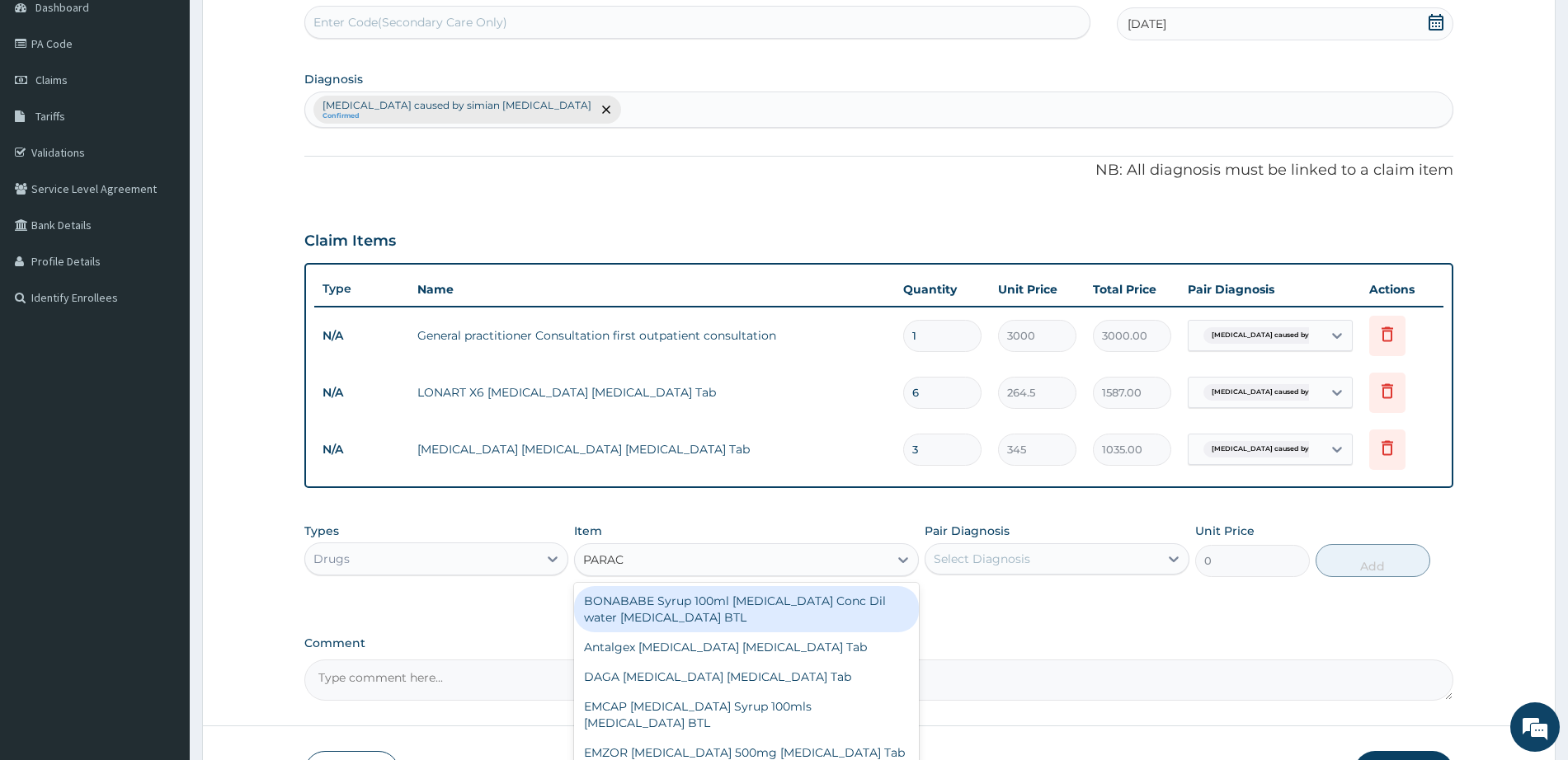
type input "PARACE"
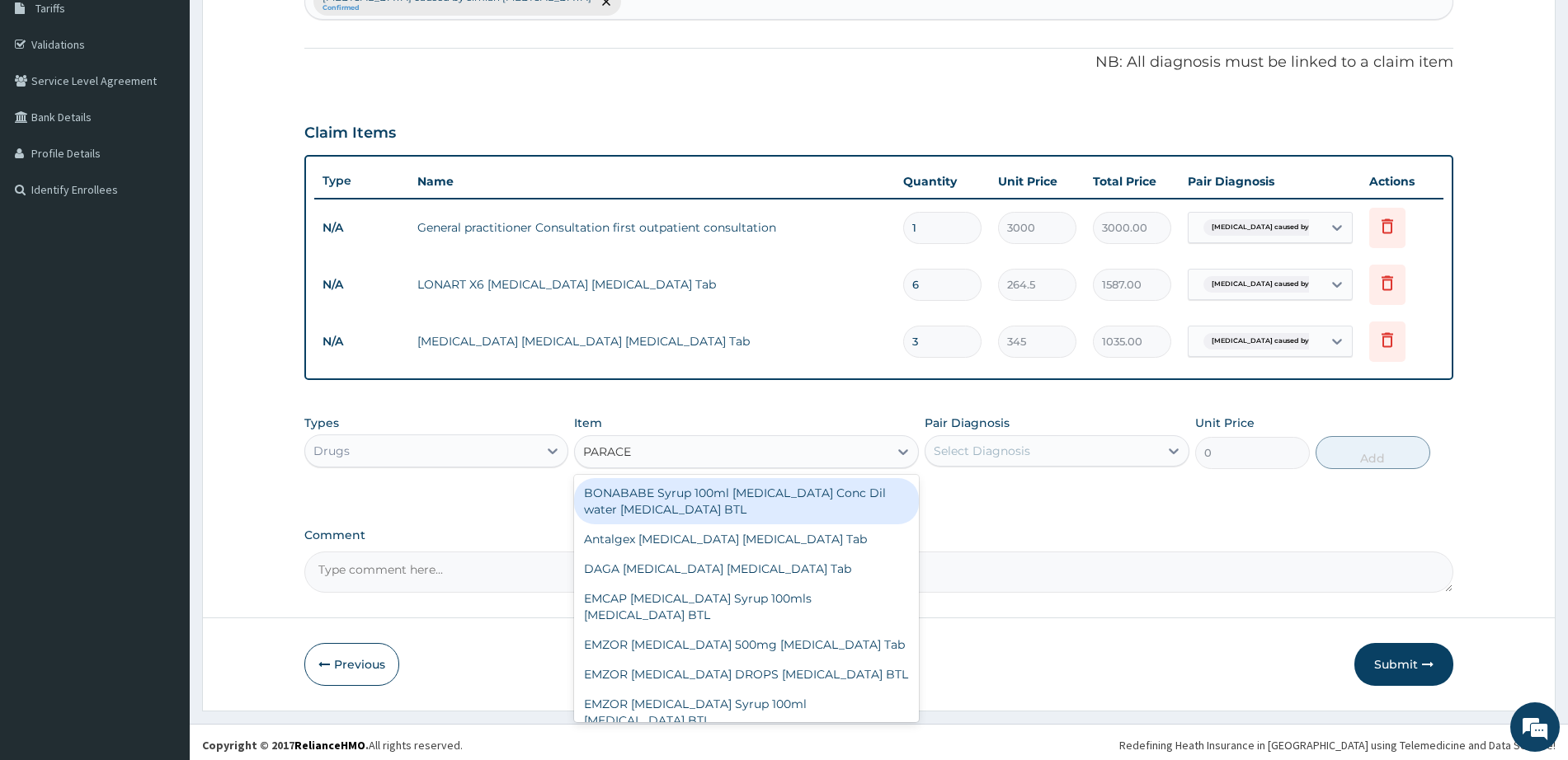
scroll to position [286, 0]
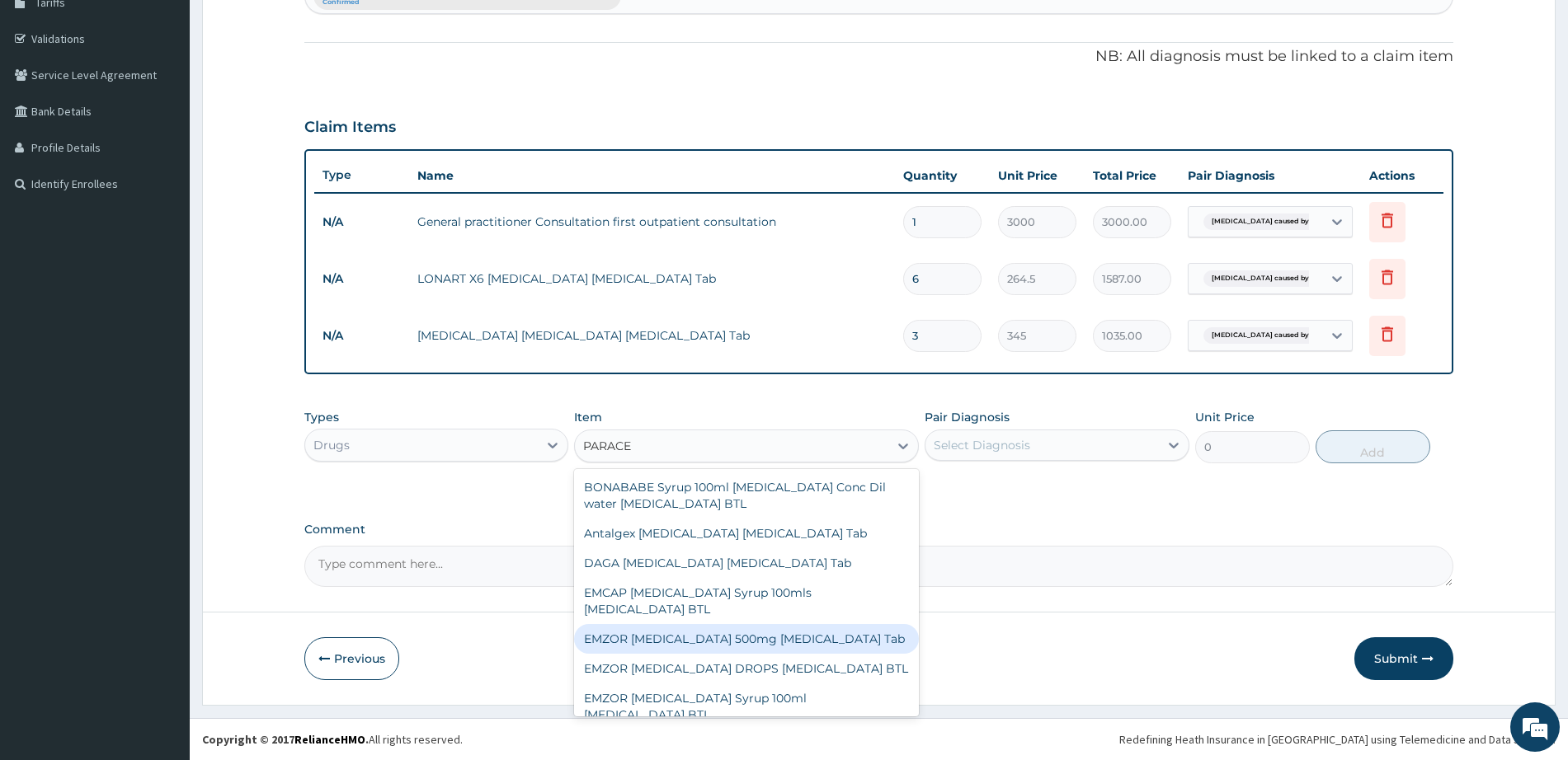
click at [791, 644] on div "EMZOR [MEDICAL_DATA] 500mg [MEDICAL_DATA] Tab" at bounding box center [747, 639] width 345 height 30
type input "11.5"
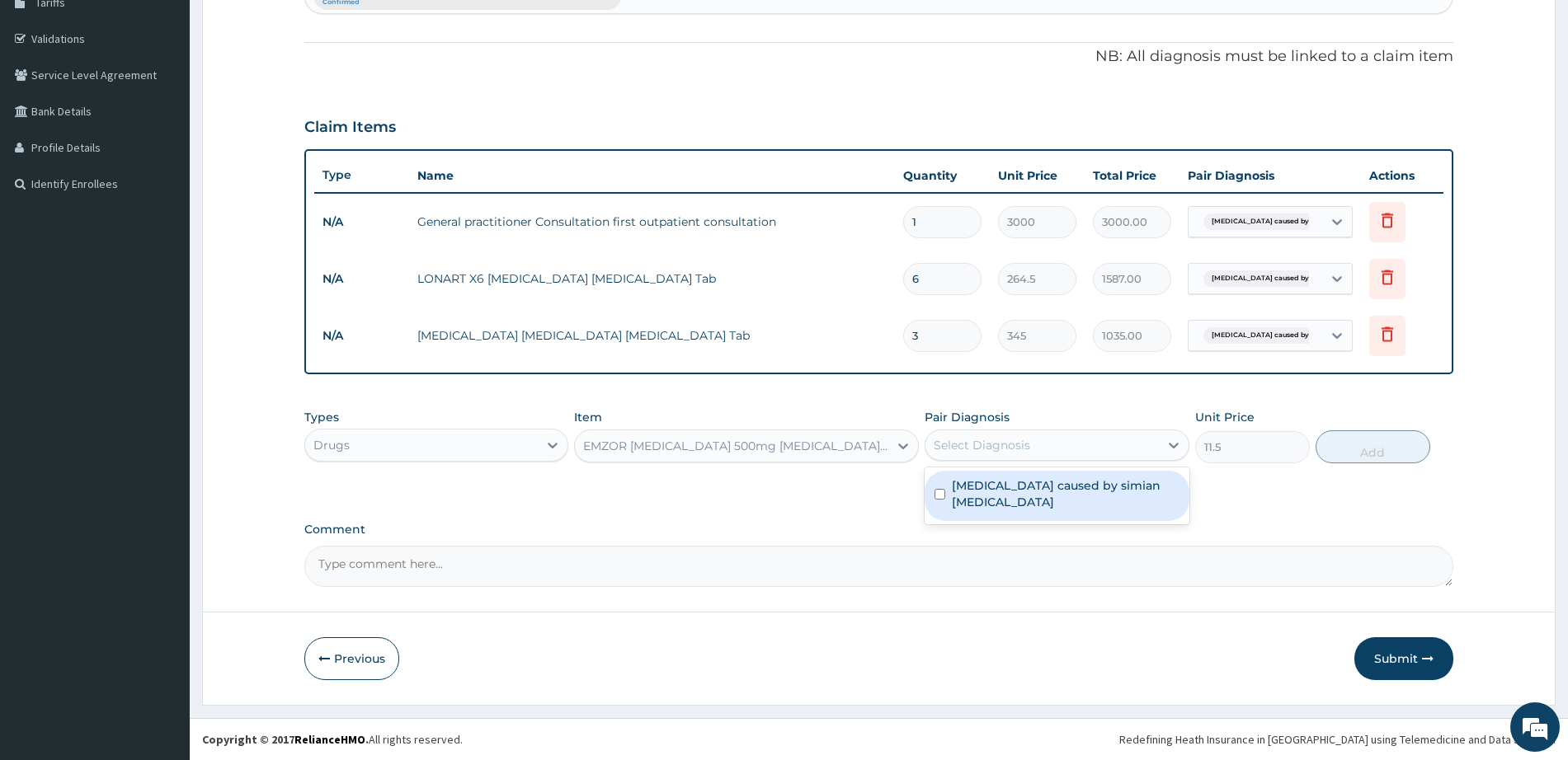
click at [1155, 440] on div "Select Diagnosis" at bounding box center [1042, 445] width 233 height 27
click at [1110, 493] on label "[MEDICAL_DATA] caused by simian [MEDICAL_DATA]" at bounding box center [1066, 494] width 227 height 33
checkbox input "true"
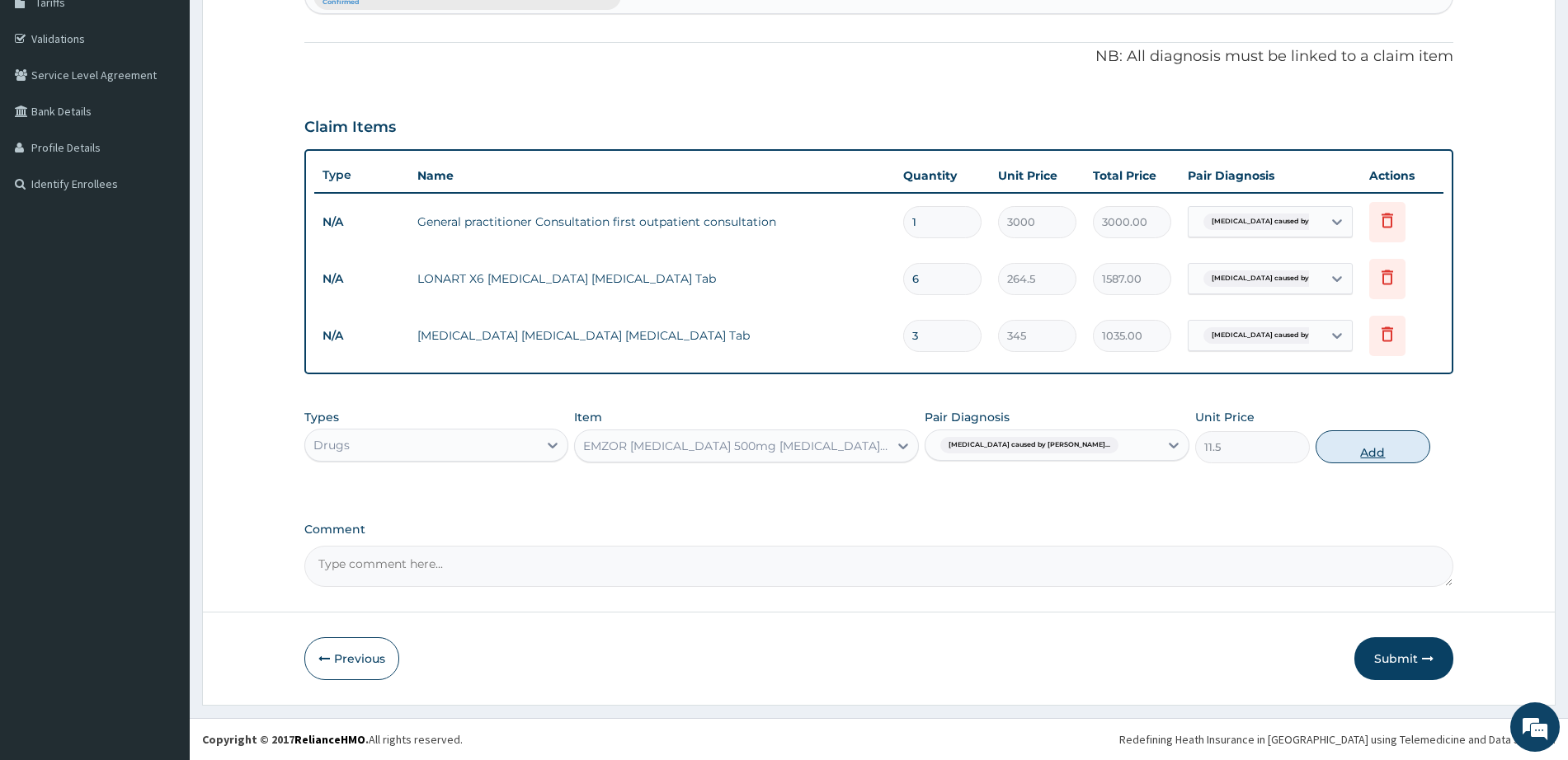
click at [1340, 457] on button "Add" at bounding box center [1373, 447] width 114 height 33
type input "0"
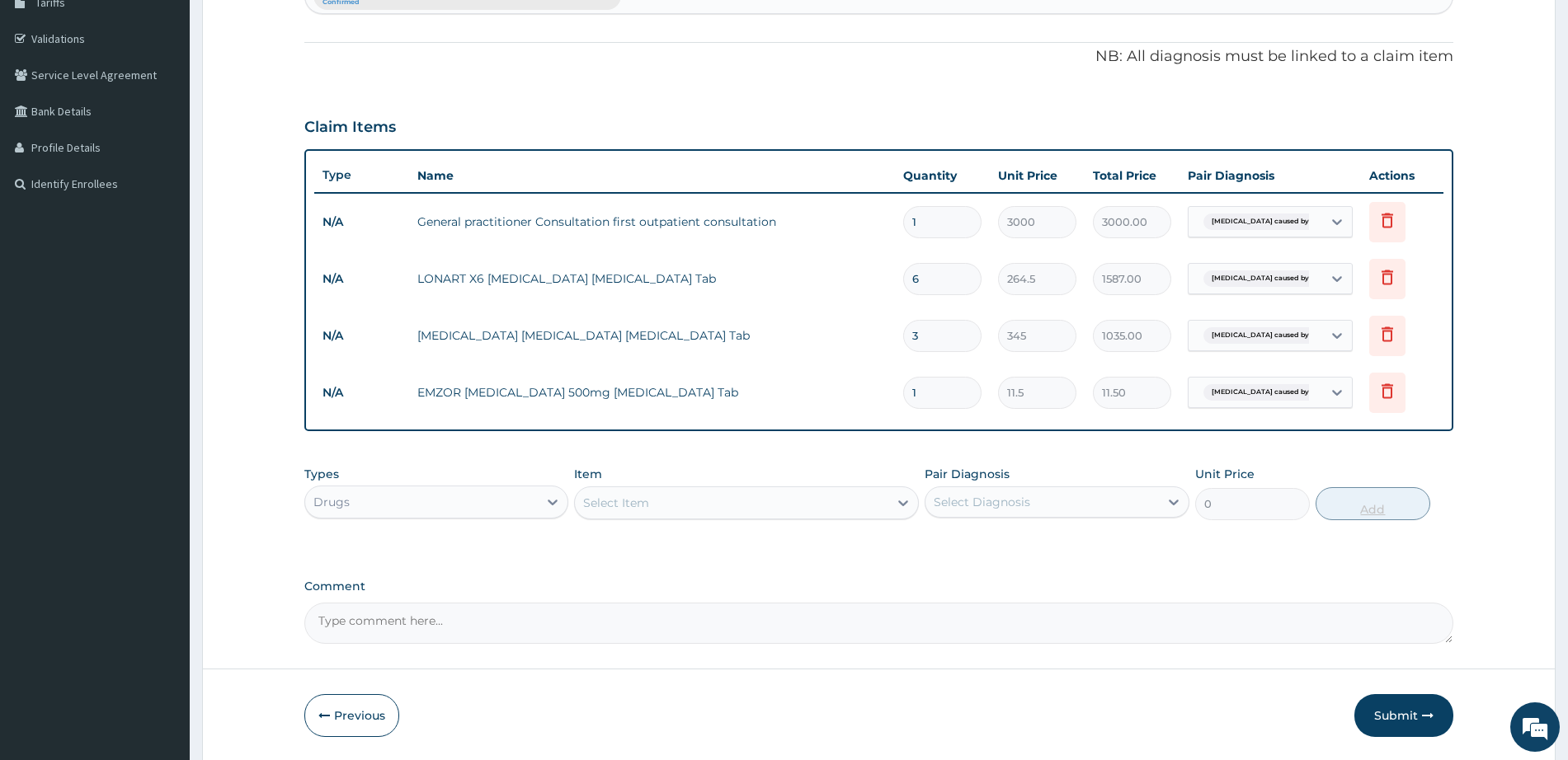
type input "18"
type input "207.00"
type input "18"
click at [833, 512] on div "Select Item" at bounding box center [732, 503] width 314 height 27
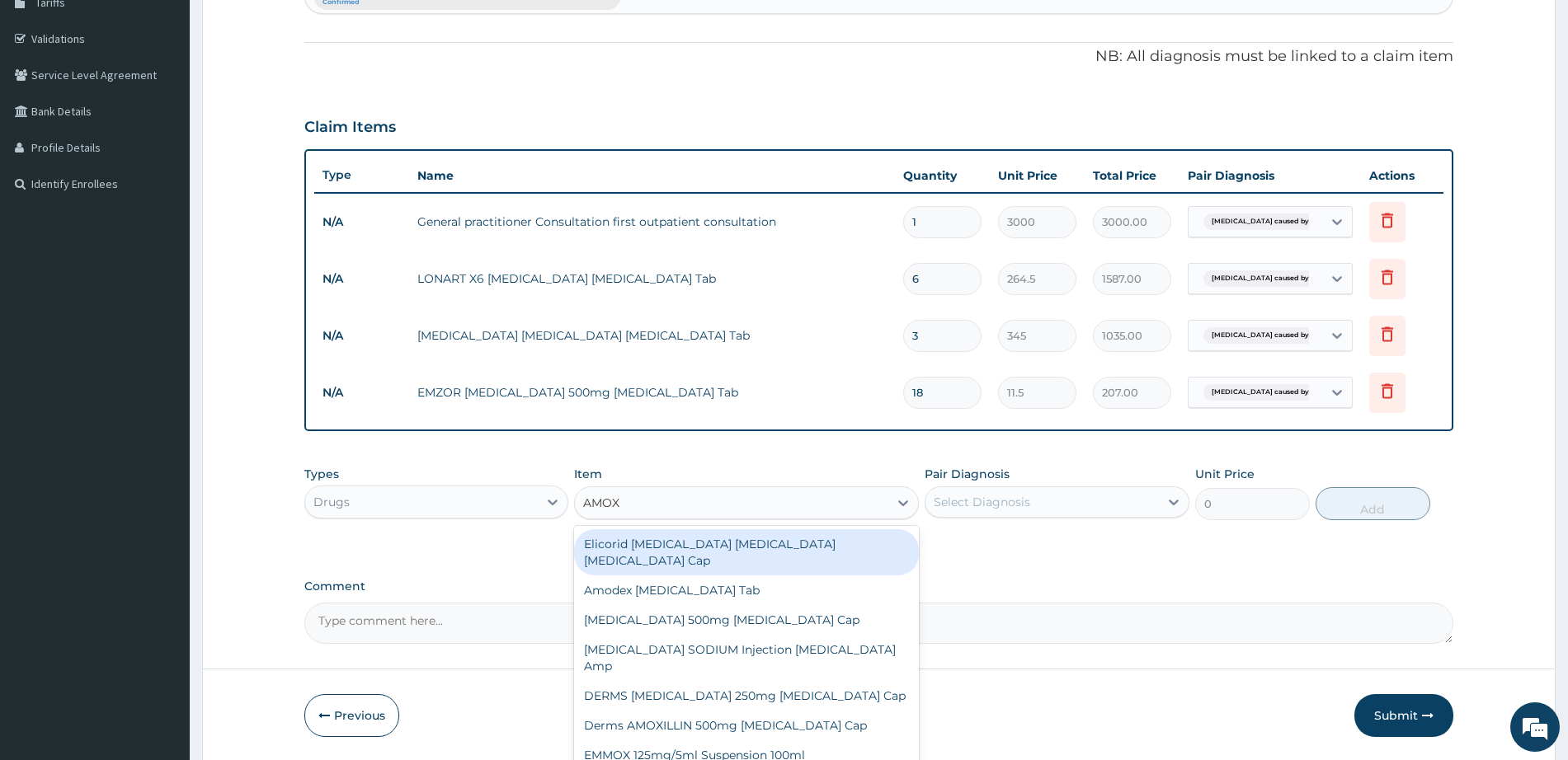
type input "AMOXI"
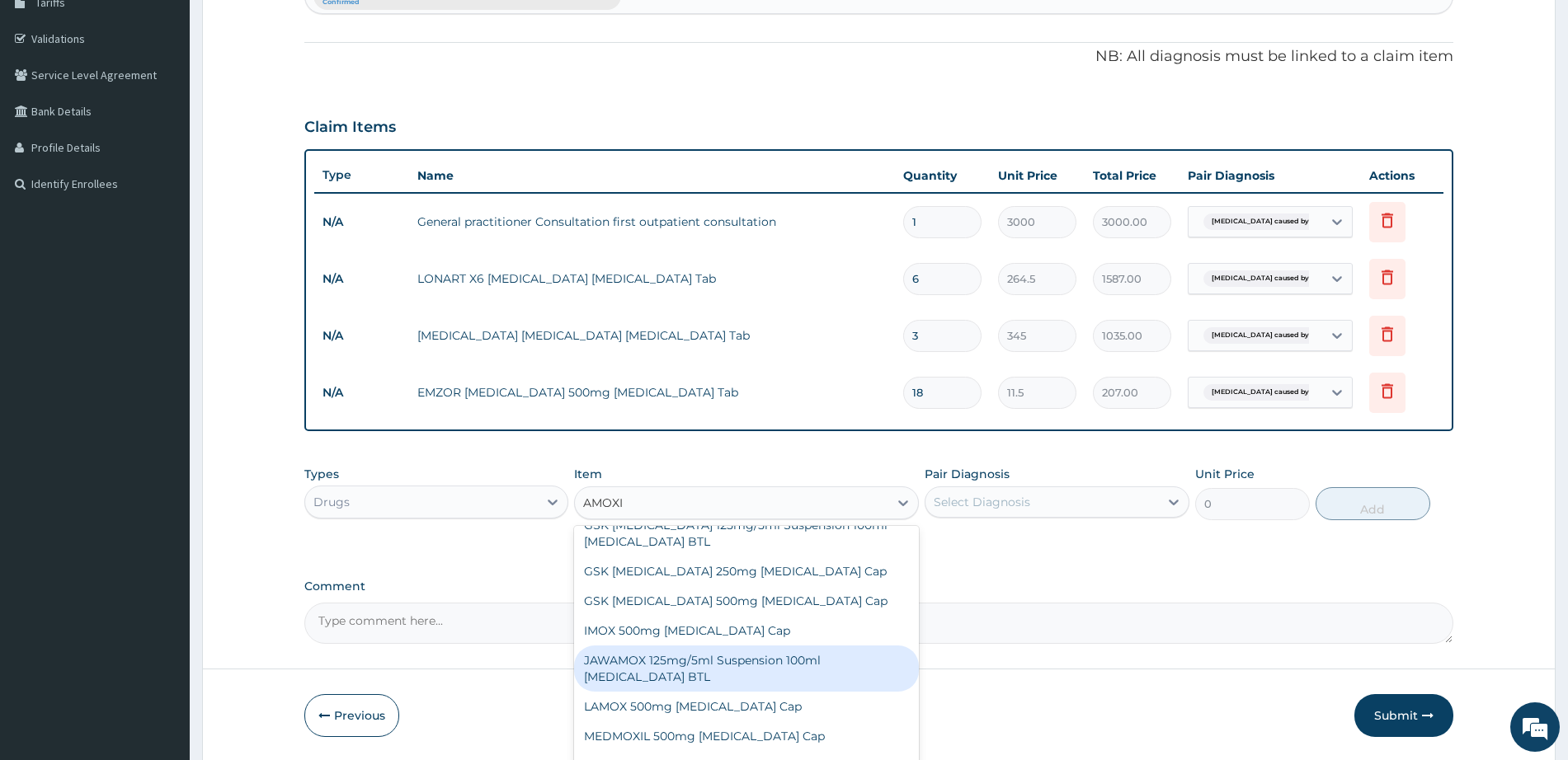
scroll to position [327, 0]
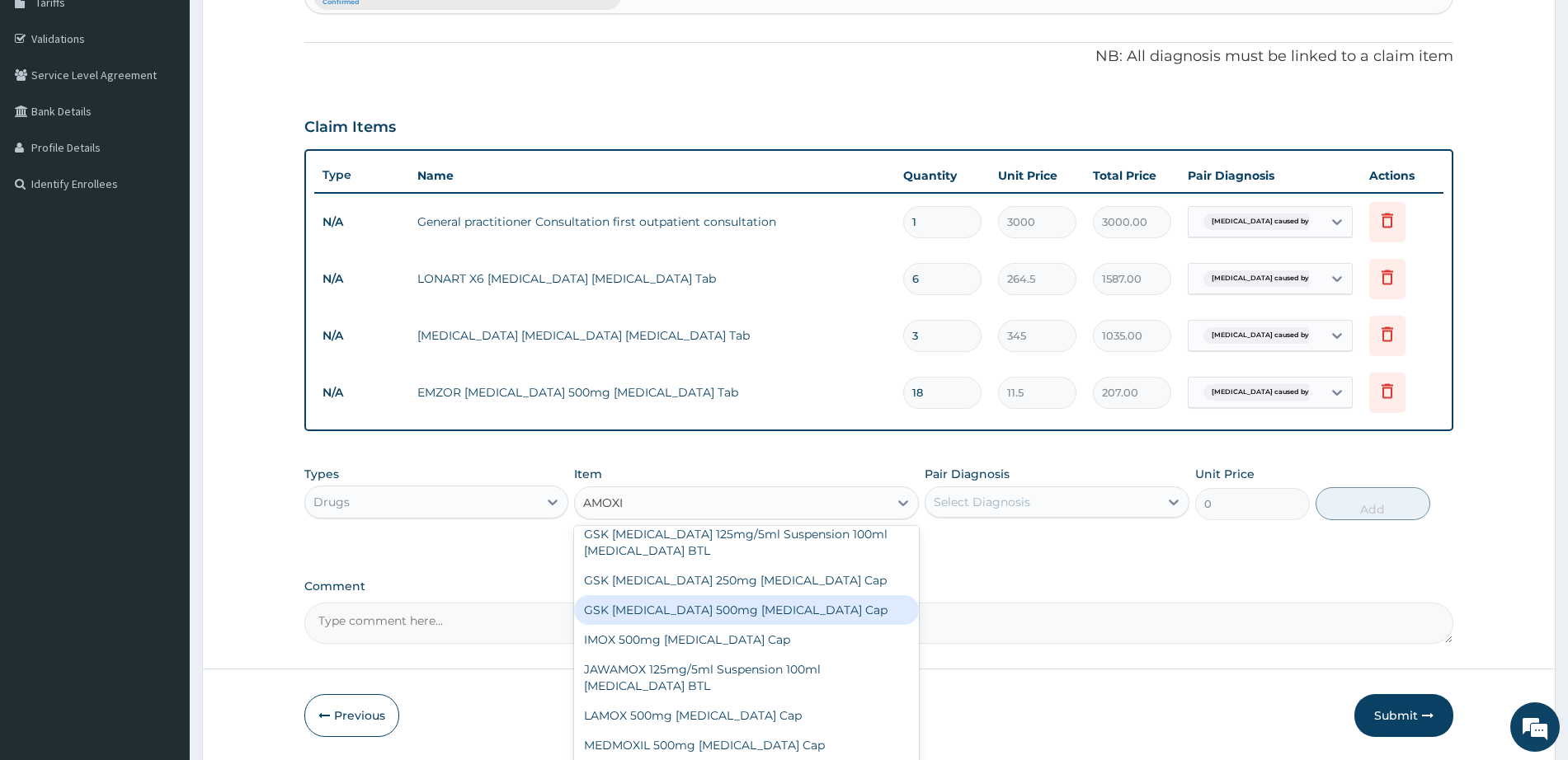
click at [736, 595] on div "GSK [MEDICAL_DATA] 500mg [MEDICAL_DATA] Cap" at bounding box center [747, 610] width 345 height 30
type input "207"
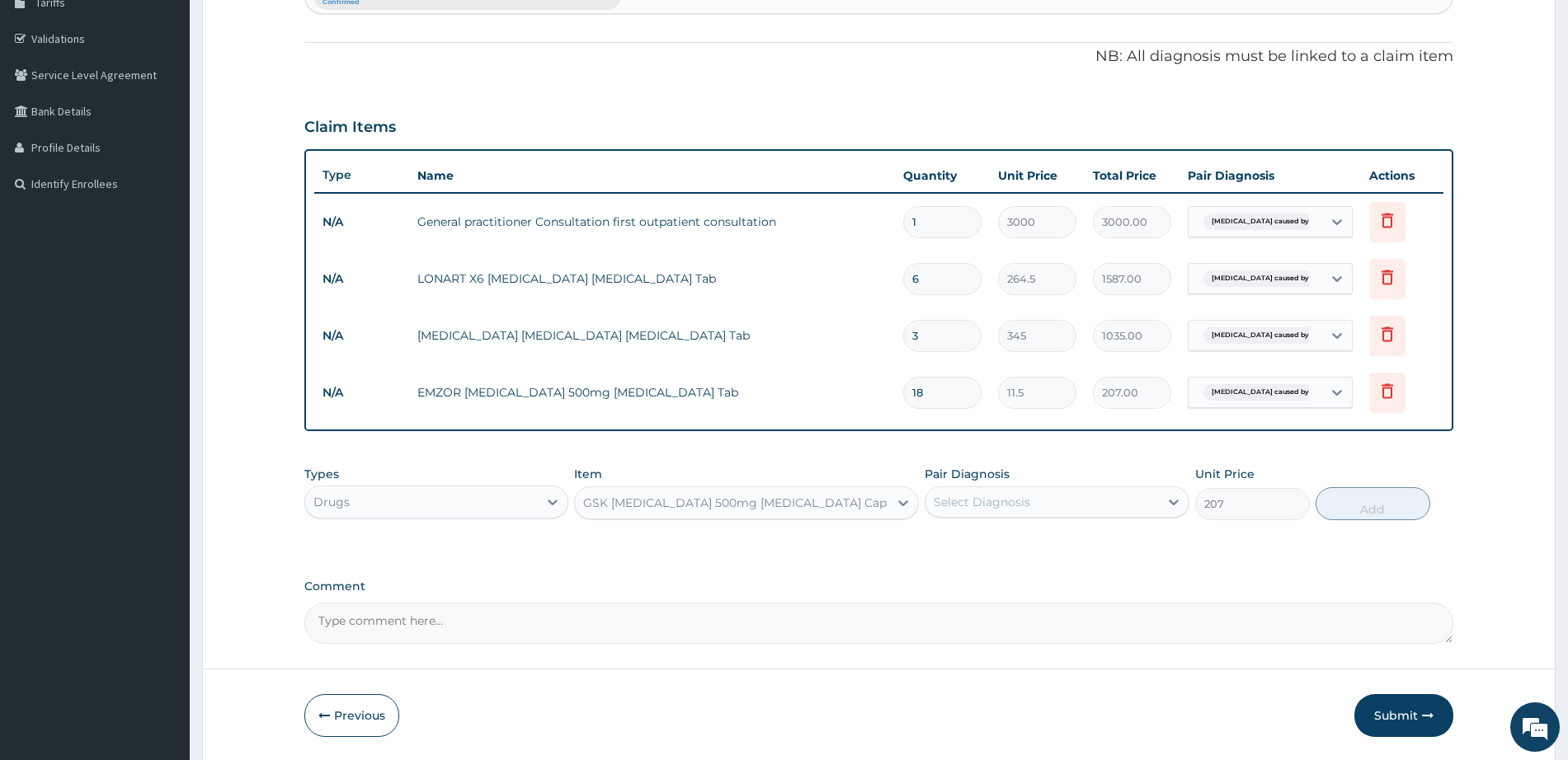
click at [1026, 502] on div "Select Diagnosis" at bounding box center [982, 502] width 97 height 17
click at [1016, 534] on label "[MEDICAL_DATA] caused by simian [MEDICAL_DATA]" at bounding box center [1066, 551] width 227 height 33
checkbox input "true"
click at [1368, 511] on button "Add" at bounding box center [1373, 504] width 114 height 33
type input "0"
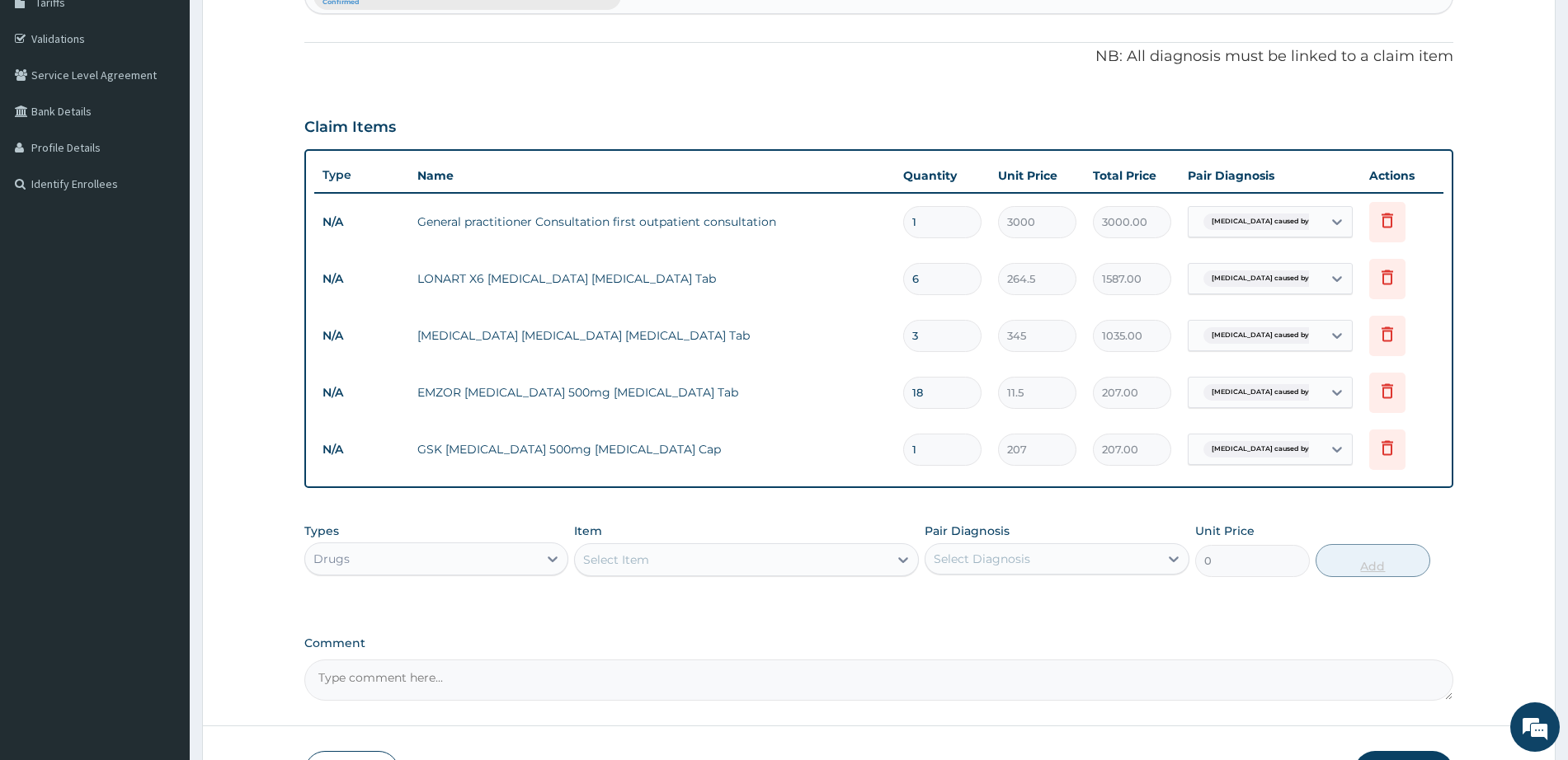
type input "15"
type input "3105.00"
type input "15"
click at [818, 571] on div "Select Item" at bounding box center [732, 560] width 314 height 27
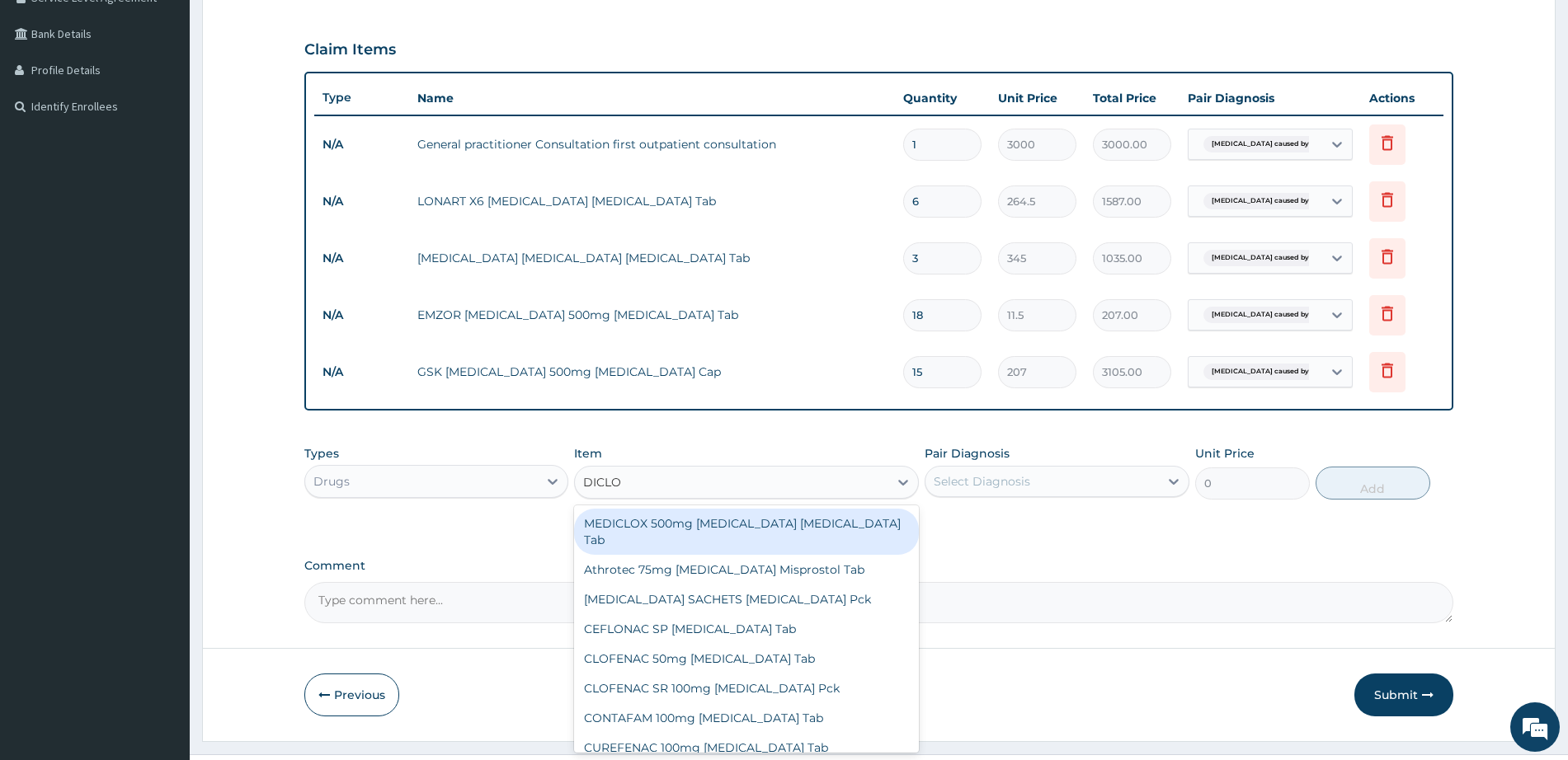
scroll to position [400, 0]
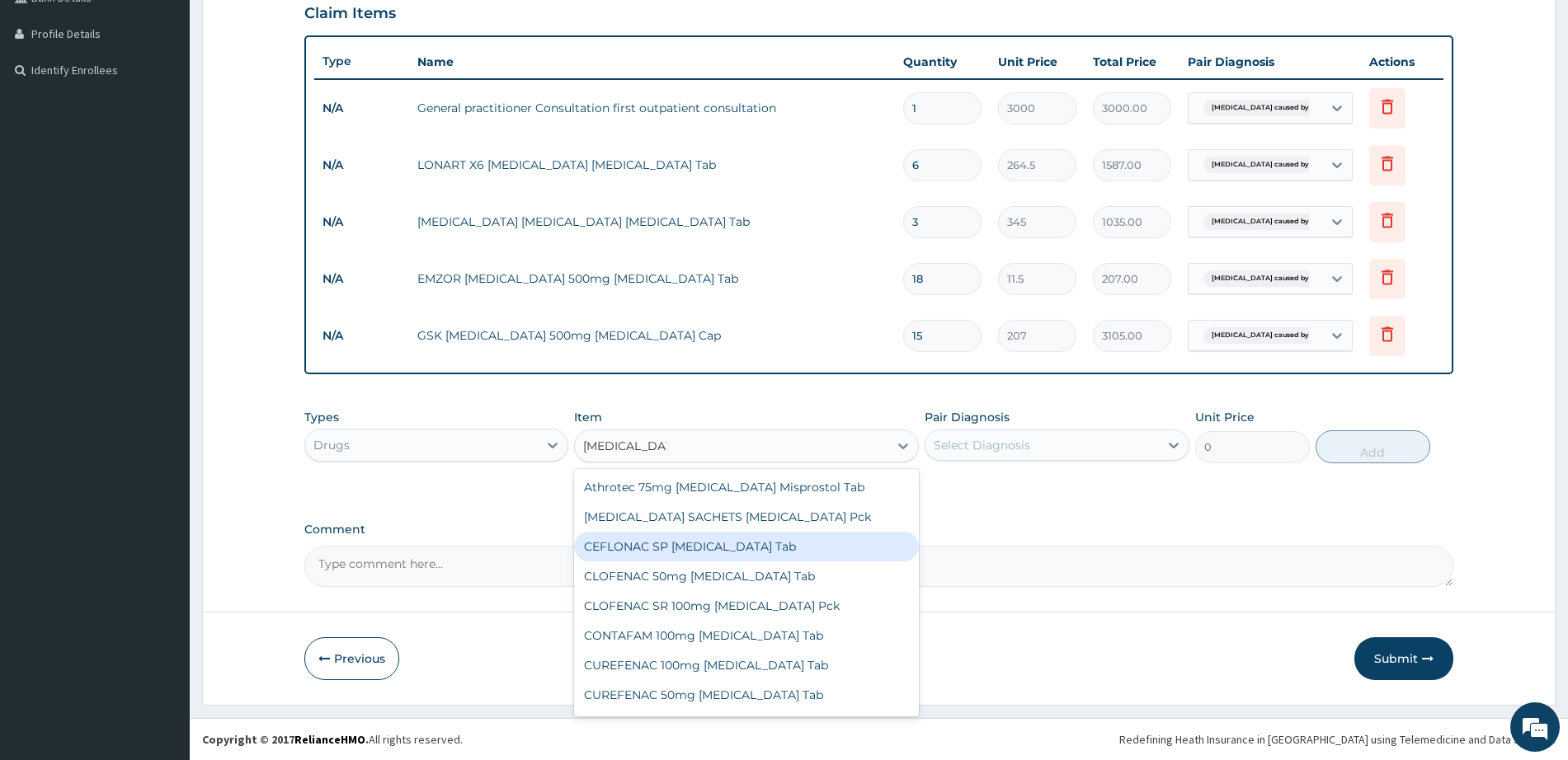
type input "[MEDICAL_DATA] I"
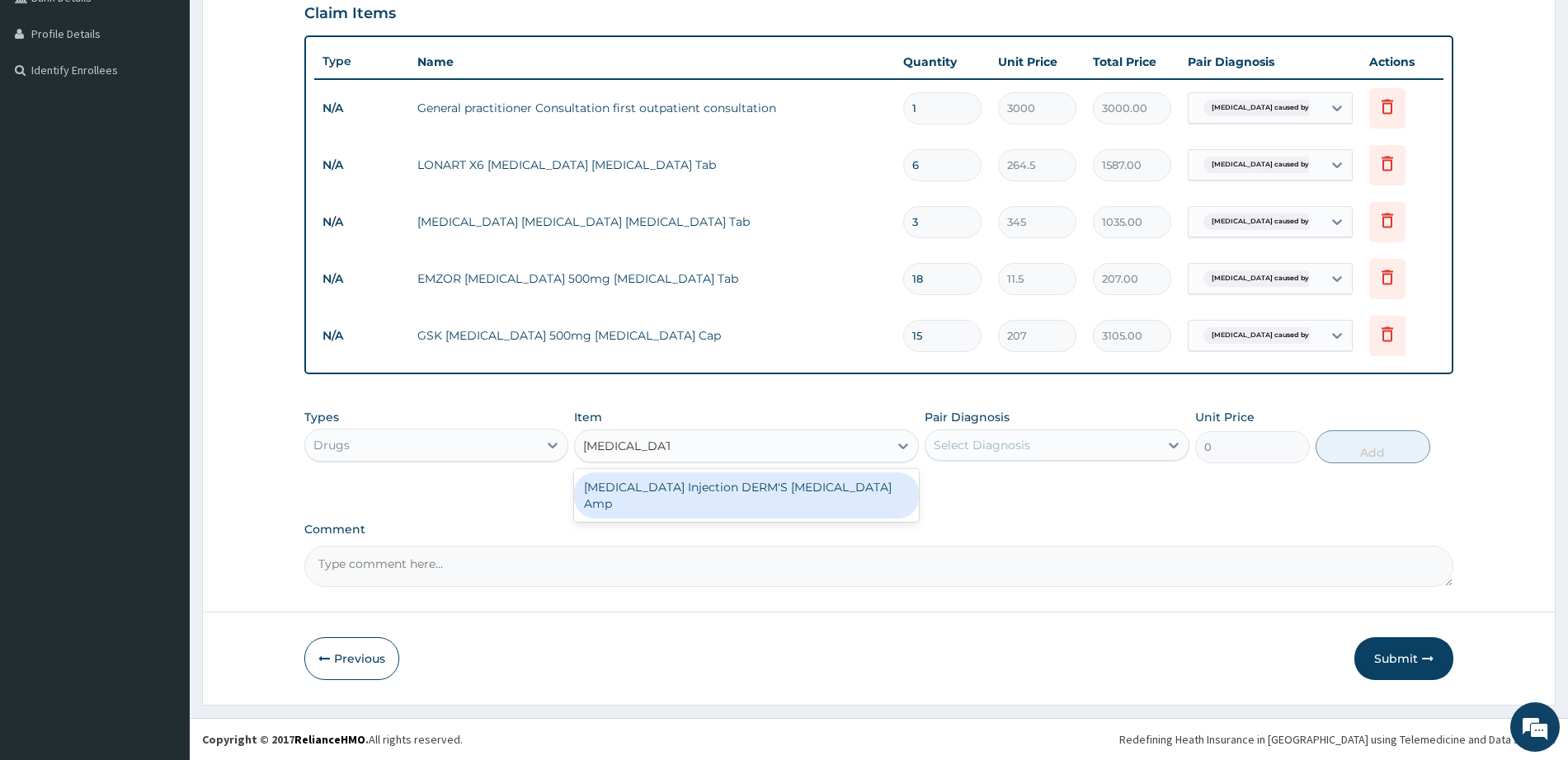
type input "230"
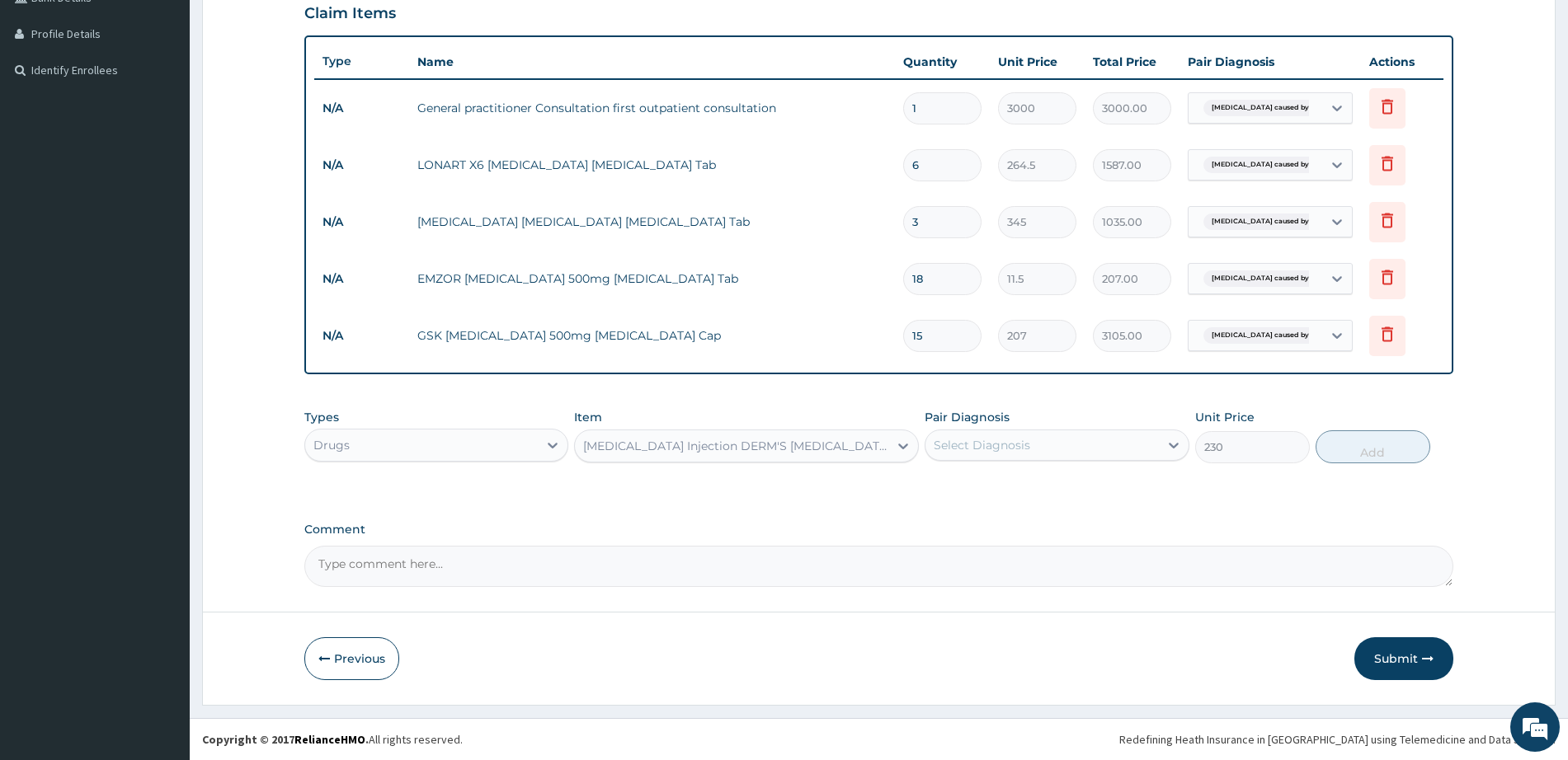
click at [1039, 455] on div "Select Diagnosis" at bounding box center [1042, 445] width 233 height 27
click at [1037, 500] on div "[MEDICAL_DATA] caused by simian [MEDICAL_DATA]" at bounding box center [1057, 495] width 264 height 51
checkbox input "true"
click at [1344, 455] on button "Add" at bounding box center [1373, 447] width 114 height 33
type input "0"
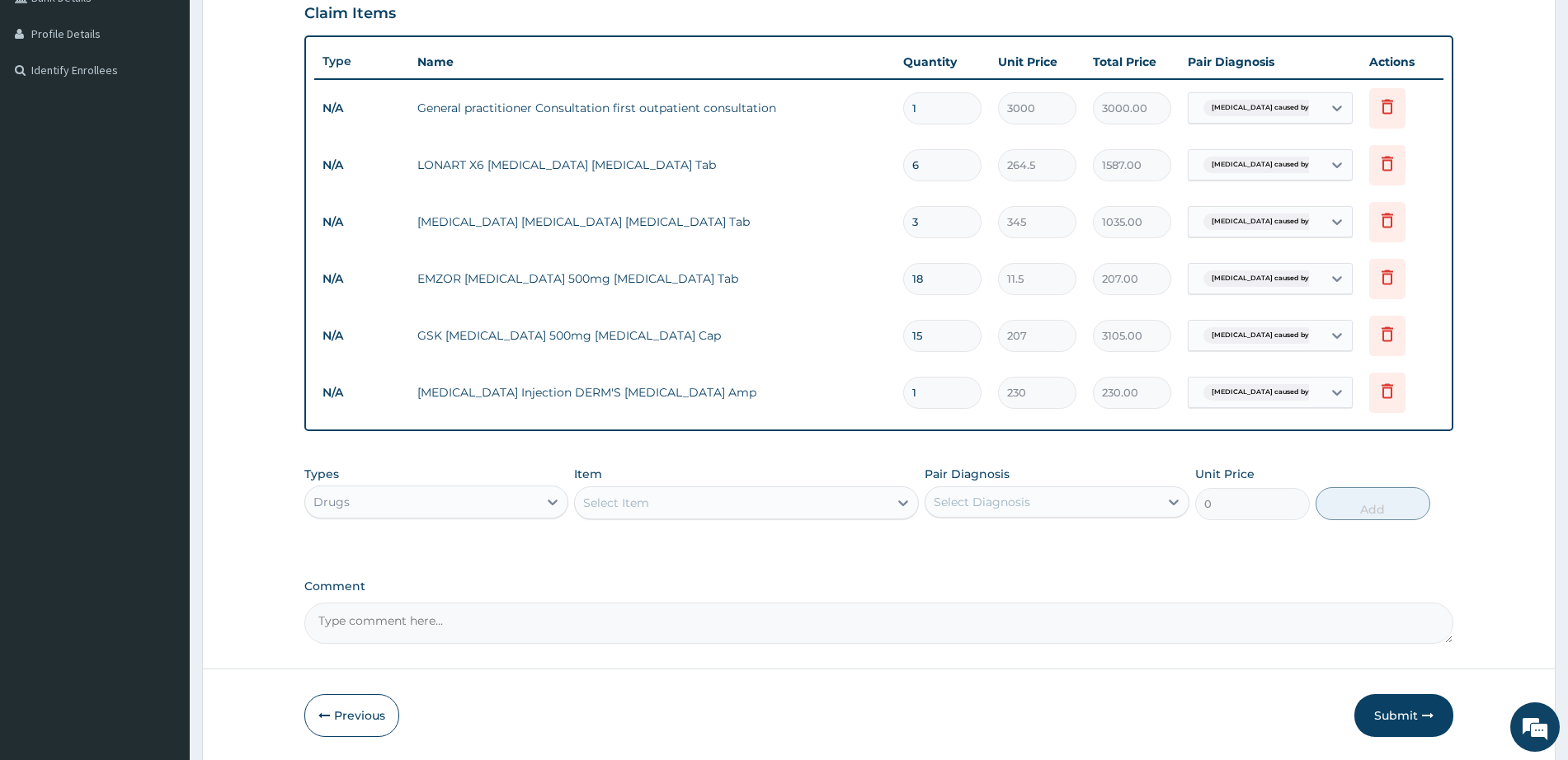
click at [858, 494] on div "Select Item" at bounding box center [732, 503] width 314 height 27
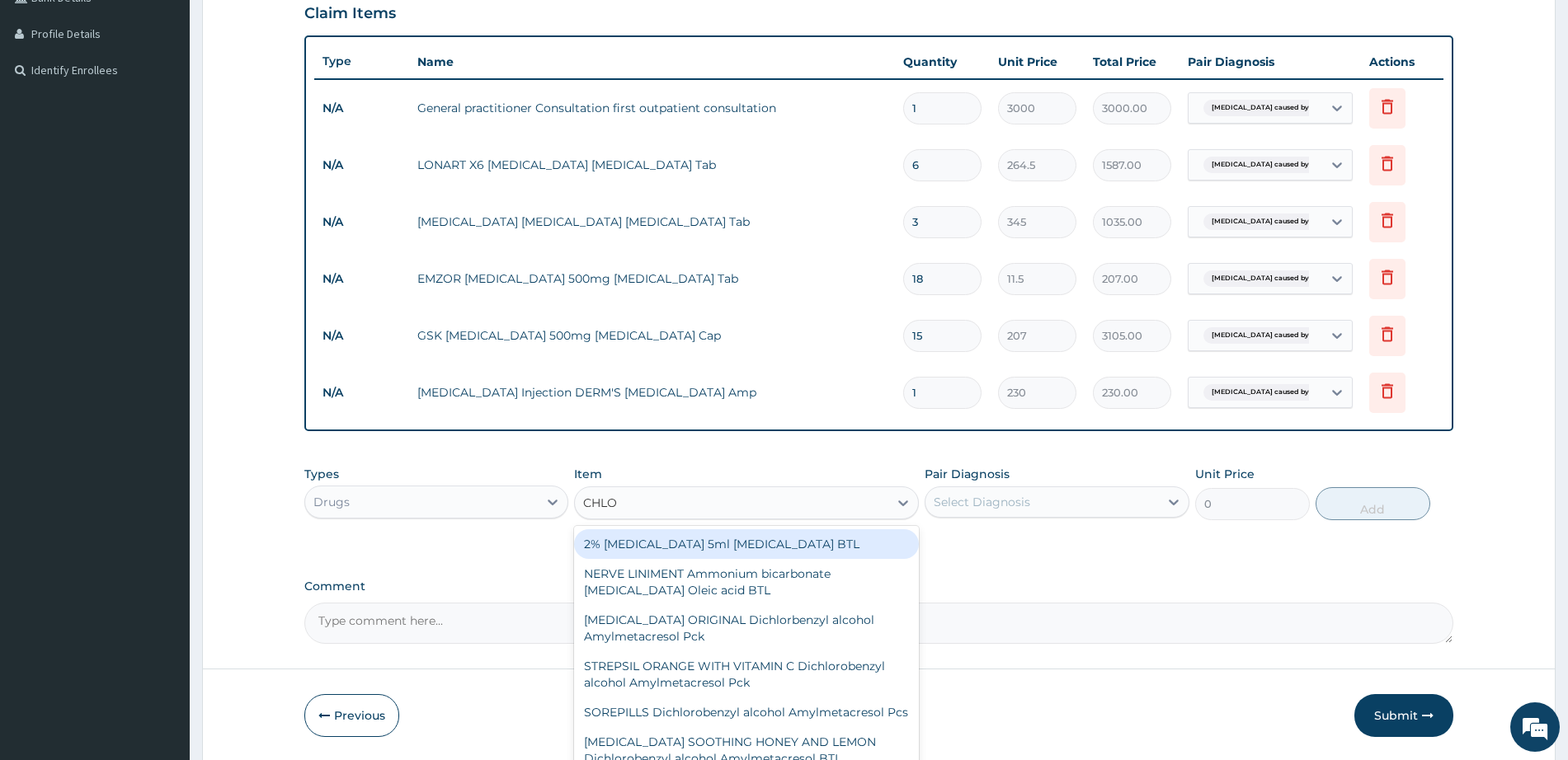
type input "CHLOR"
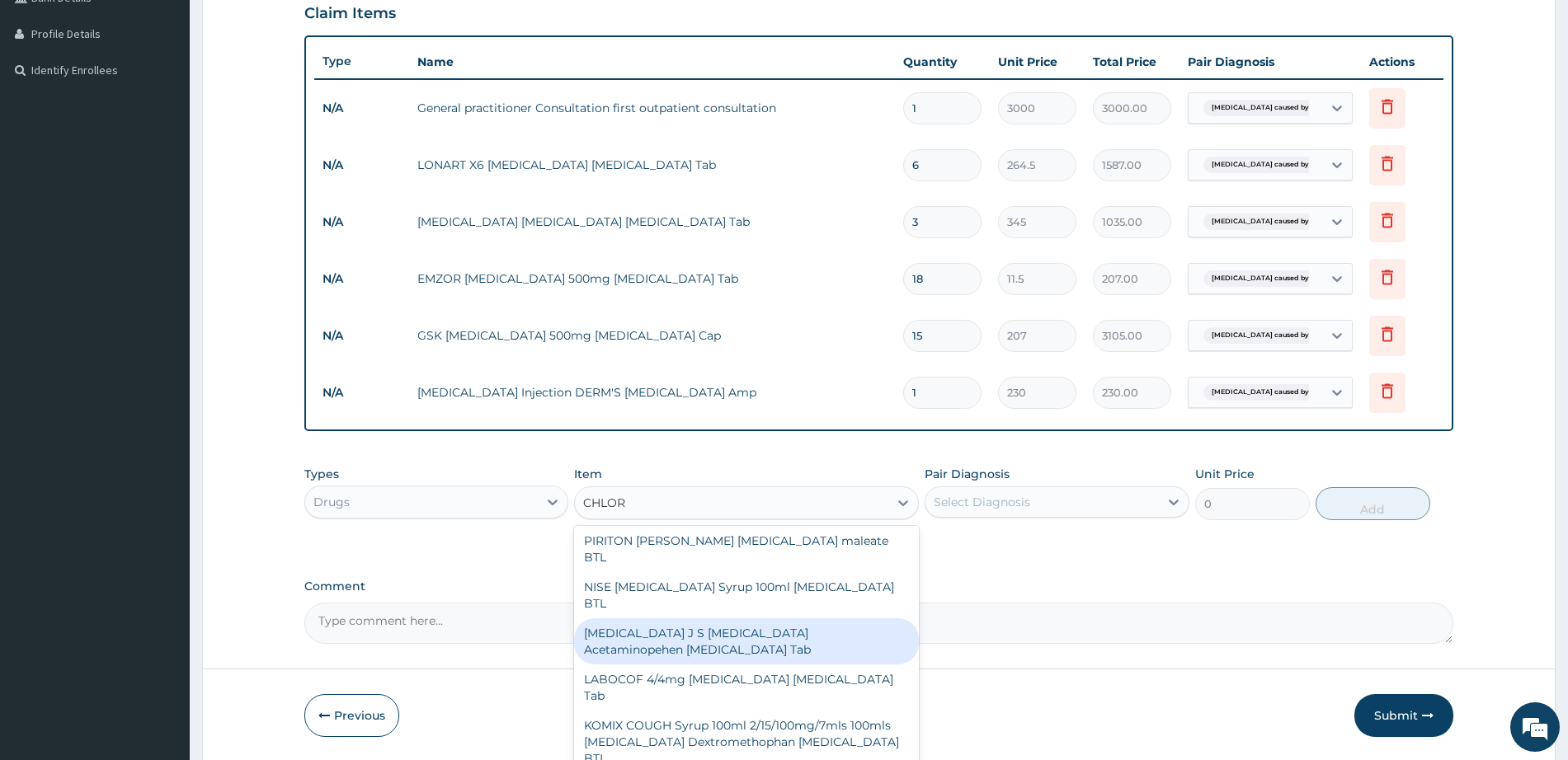
scroll to position [1041, 0]
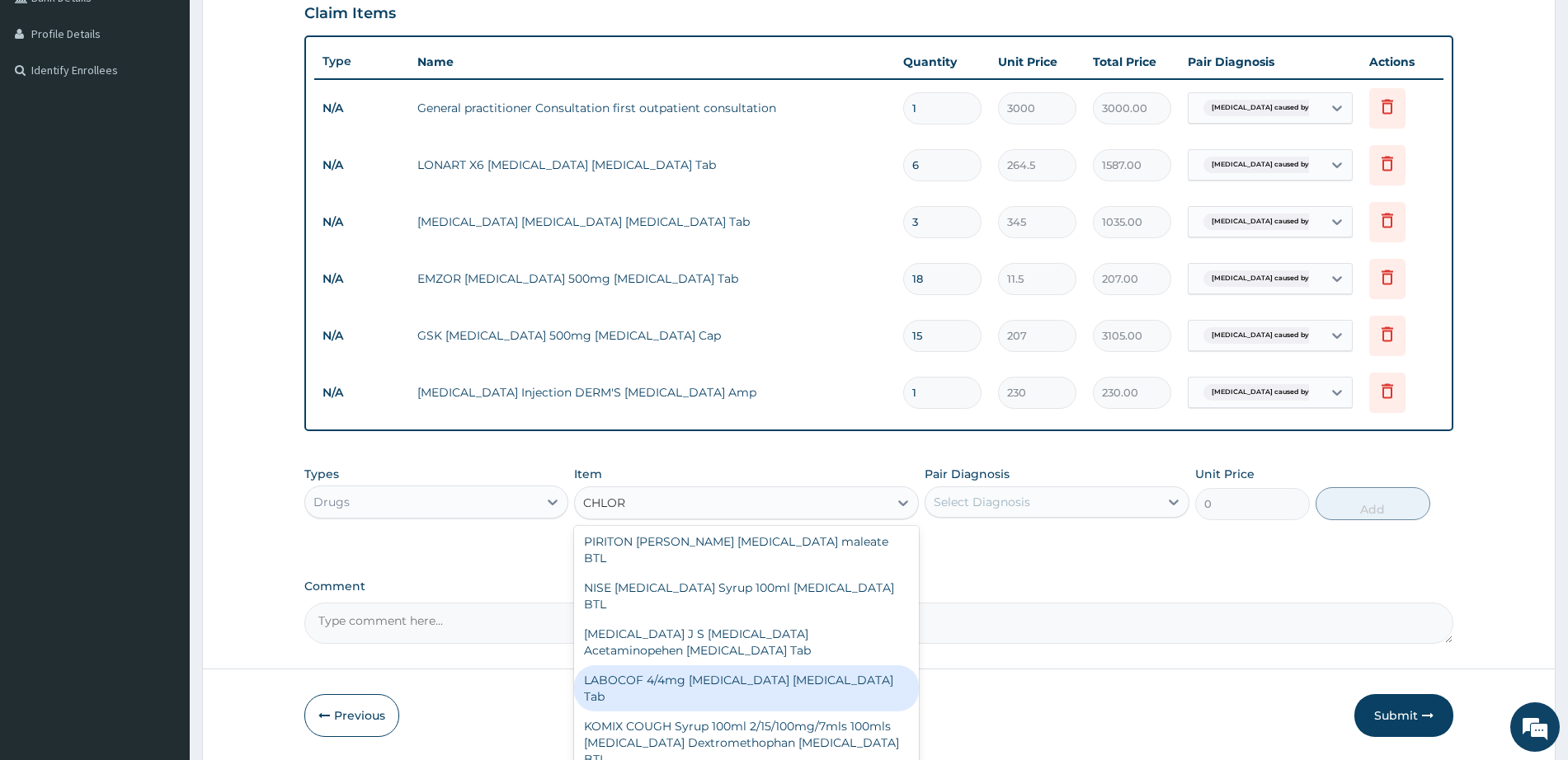
click at [797, 665] on div "LABOCOF 4/4mg [MEDICAL_DATA] [MEDICAL_DATA] Tab" at bounding box center [747, 688] width 345 height 46
type input "57.5"
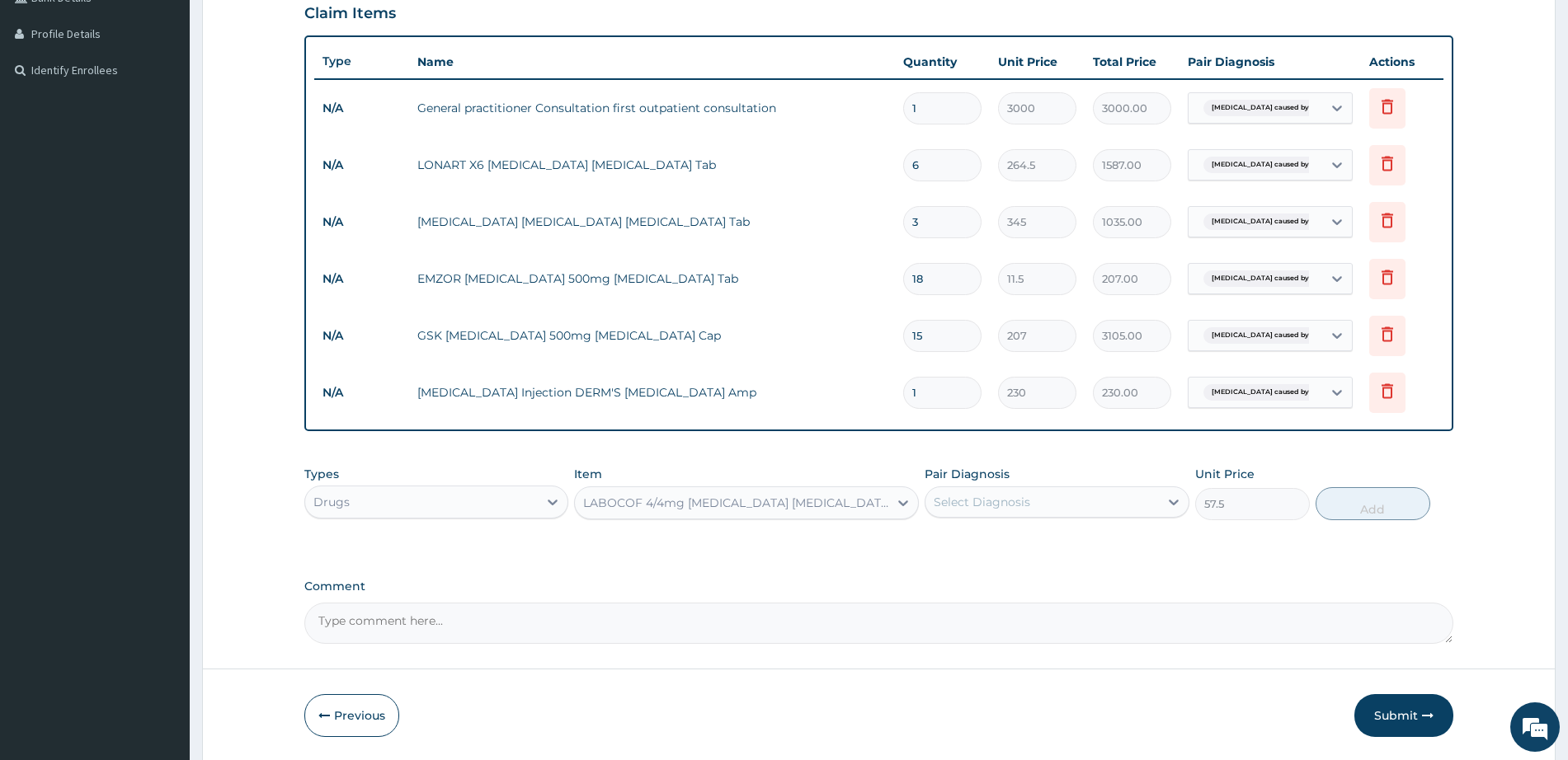
type input "/"
click at [1059, 499] on div "Select Diagnosis" at bounding box center [1042, 502] width 233 height 27
click at [1061, 548] on label "[MEDICAL_DATA] caused by simian [MEDICAL_DATA]" at bounding box center [1066, 551] width 227 height 33
checkbox input "true"
click at [1358, 504] on button "Add" at bounding box center [1373, 504] width 114 height 33
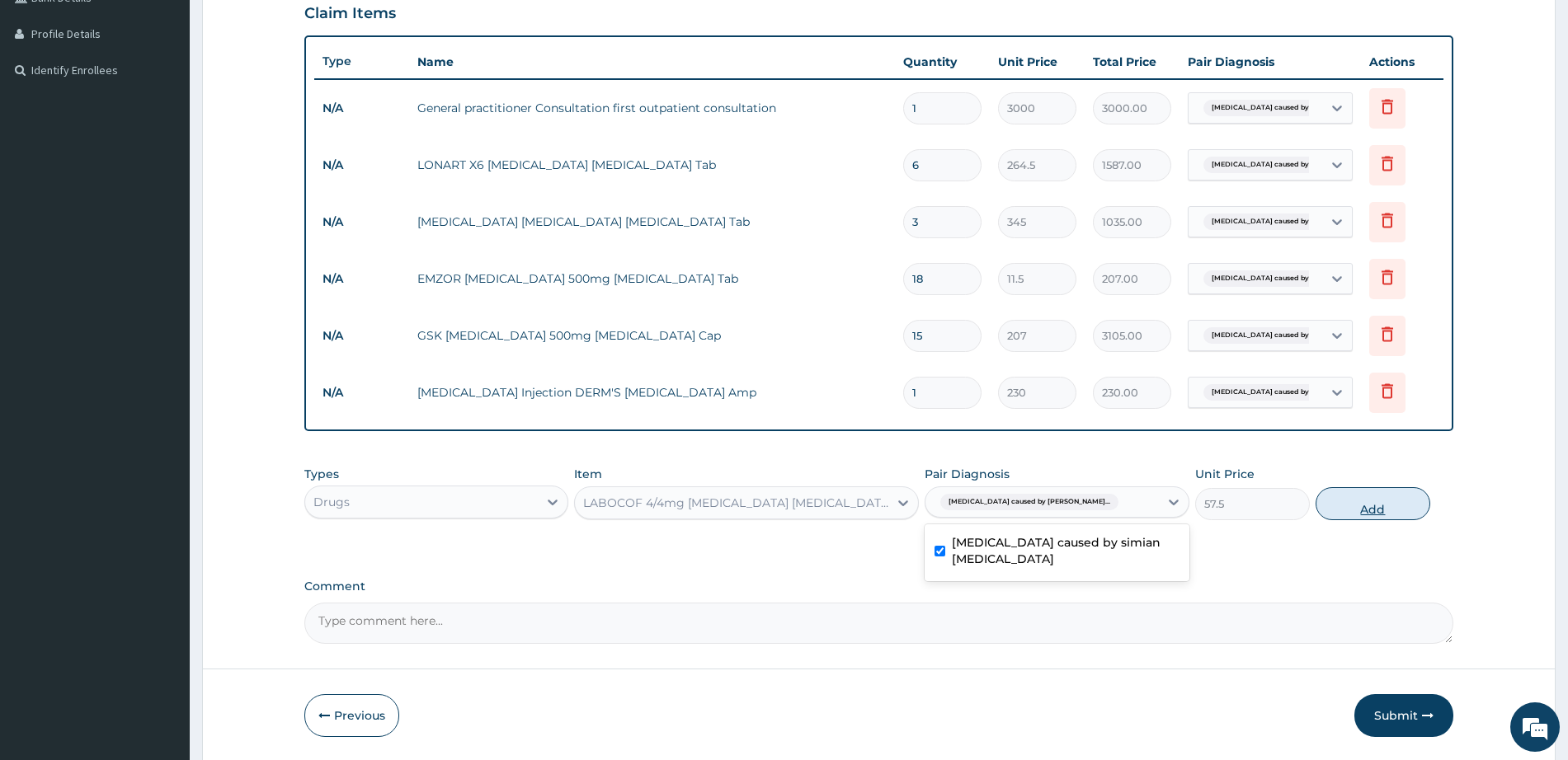
type input "0"
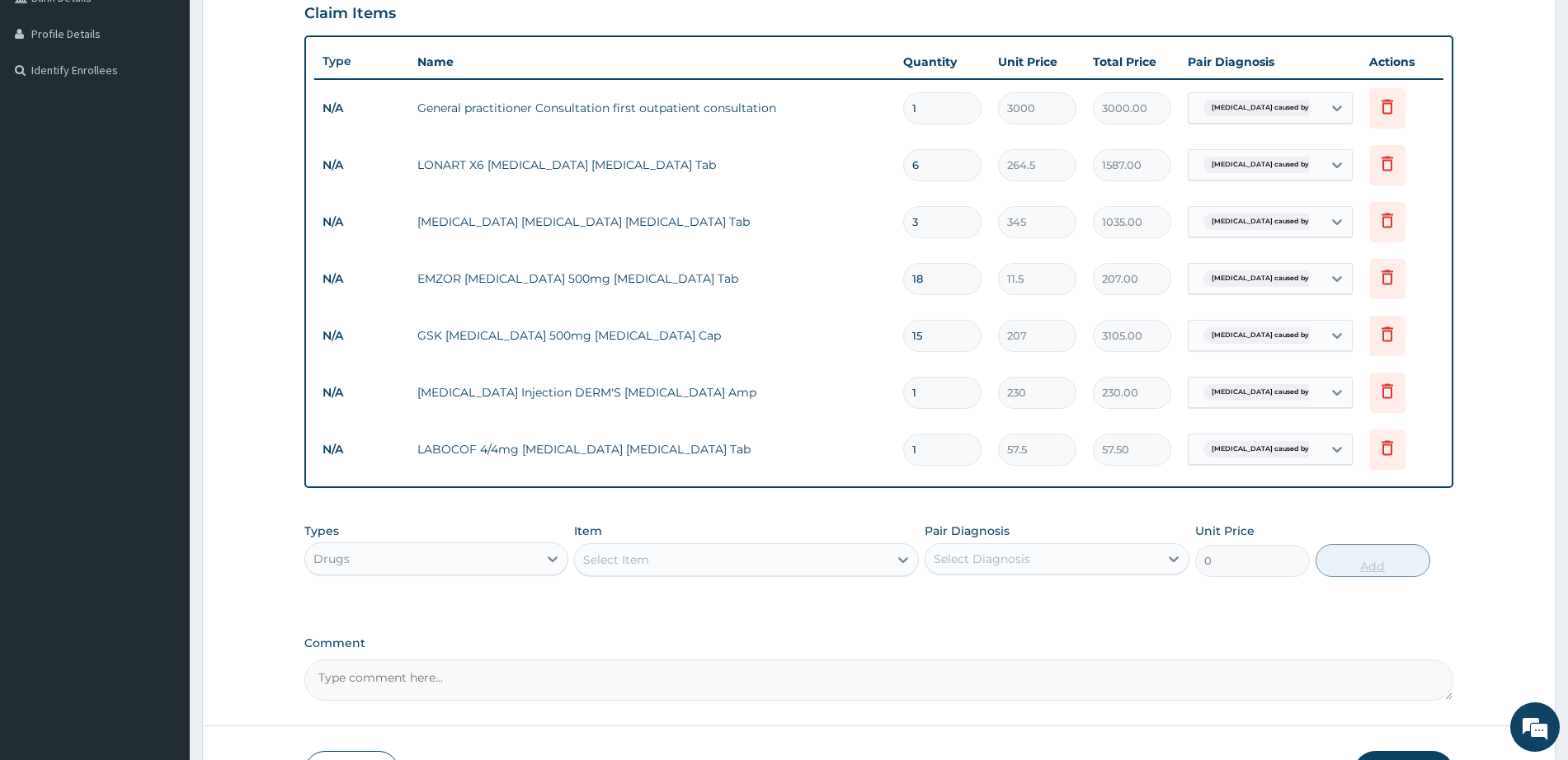
type input "10"
type input "575.00"
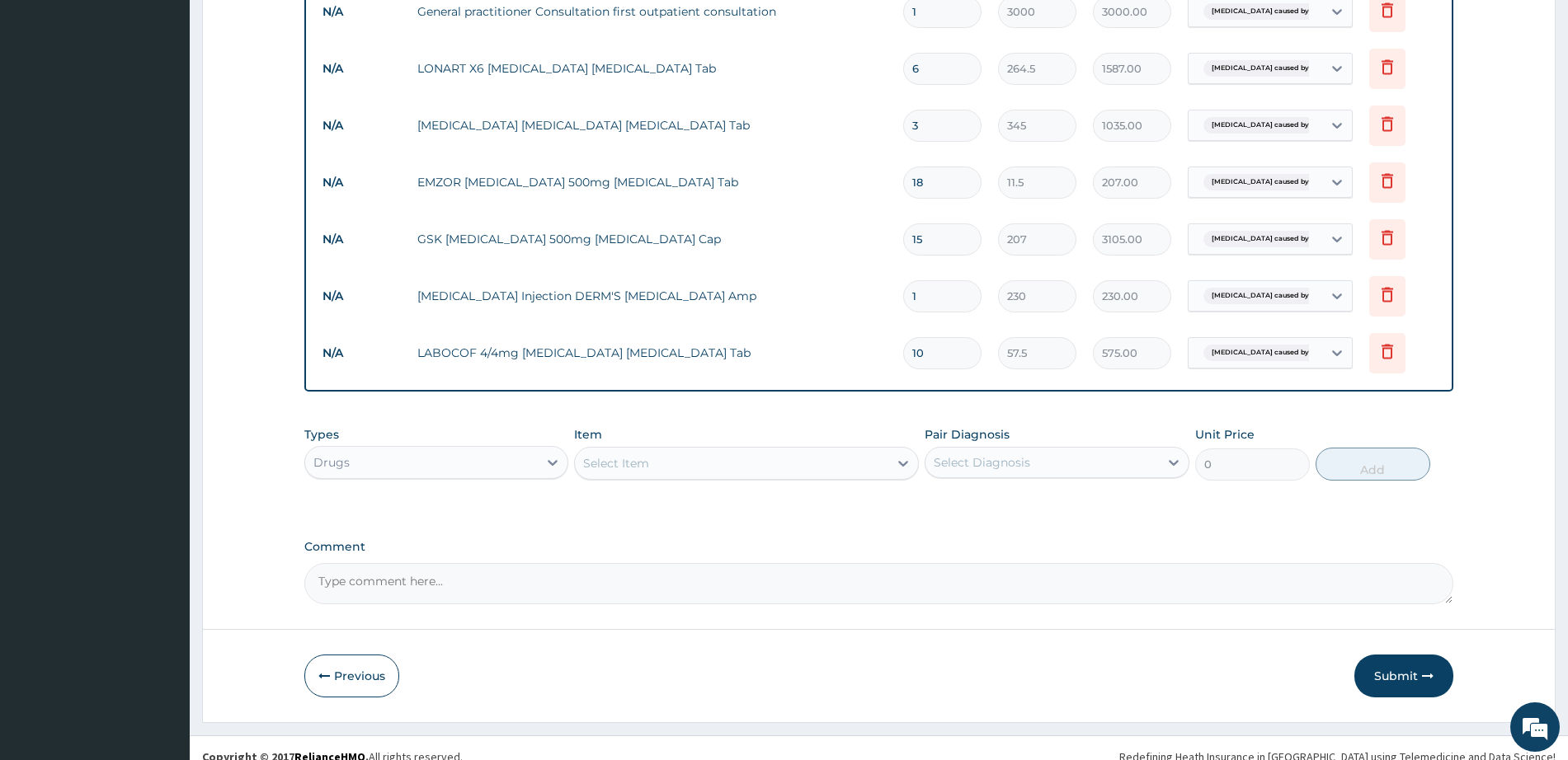
scroll to position [514, 0]
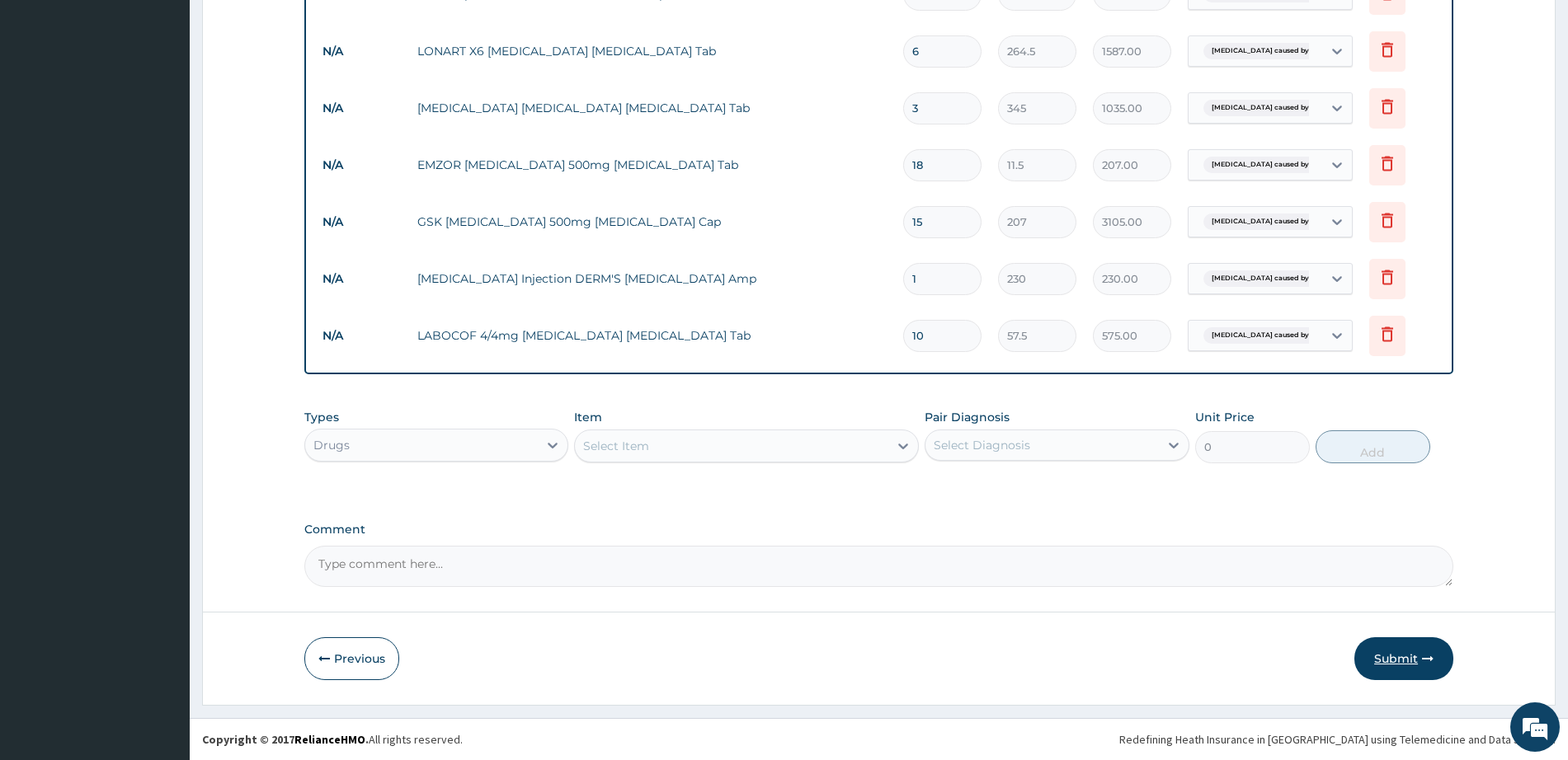
type input "10"
click at [1394, 651] on button "Submit" at bounding box center [1404, 659] width 99 height 42
